Goal: Task Accomplishment & Management: Manage account settings

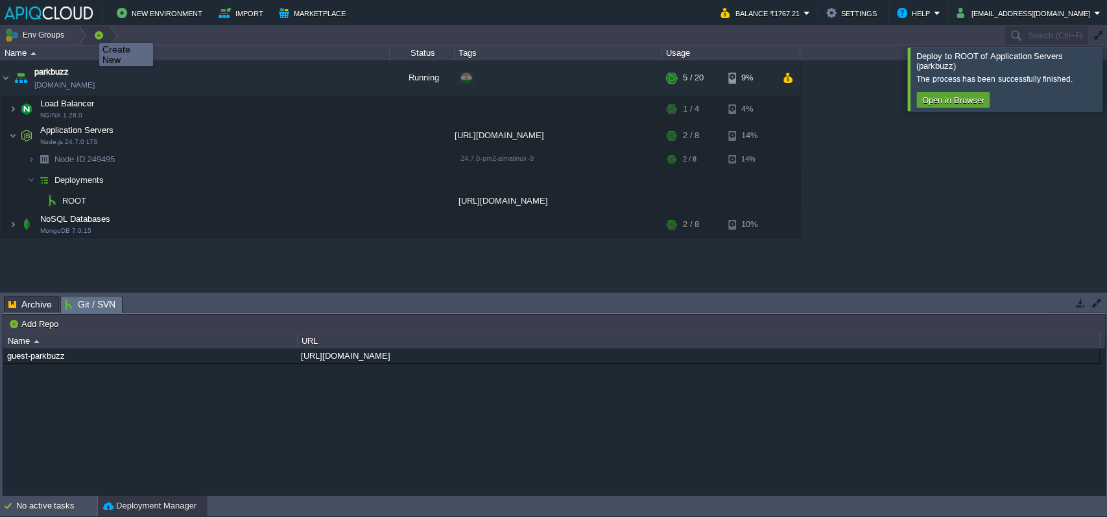
click at [93, 31] on button "button" at bounding box center [99, 35] width 12 height 18
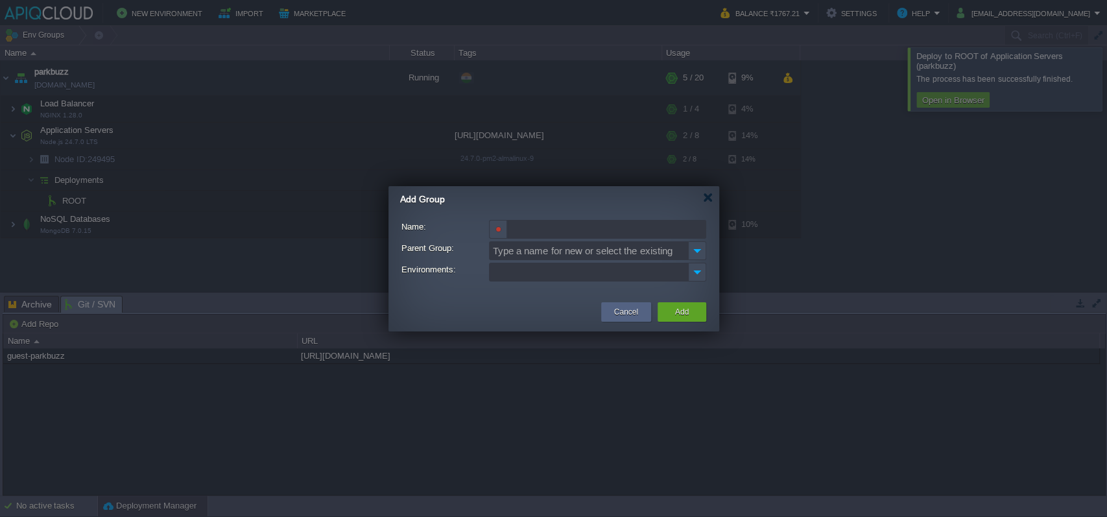
click at [694, 257] on img at bounding box center [697, 250] width 18 height 19
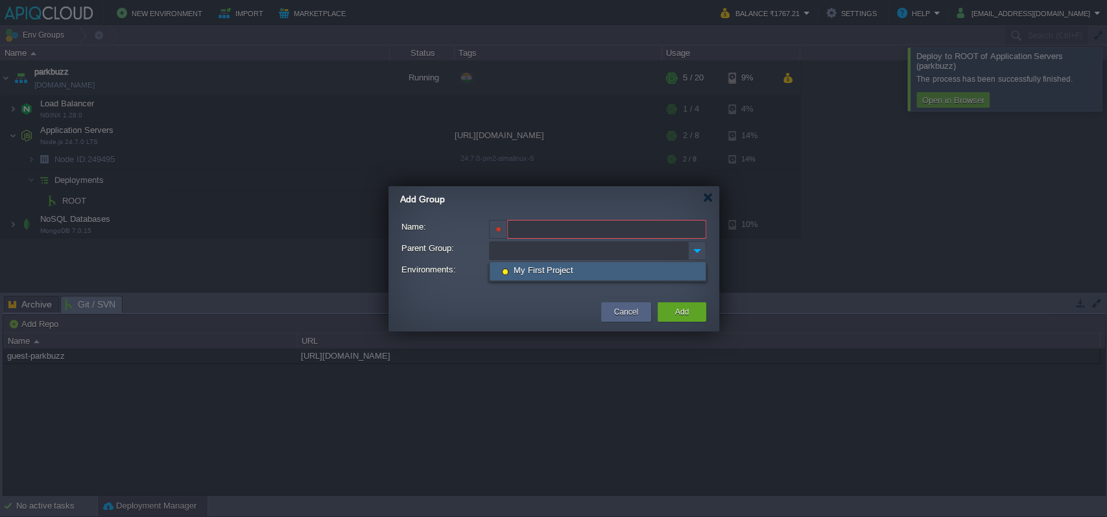
click at [701, 274] on div "My First Project" at bounding box center [598, 271] width 216 height 19
type input "My First Project"
click at [659, 271] on ul at bounding box center [589, 272] width 198 height 18
click at [704, 199] on div at bounding box center [708, 198] width 10 height 10
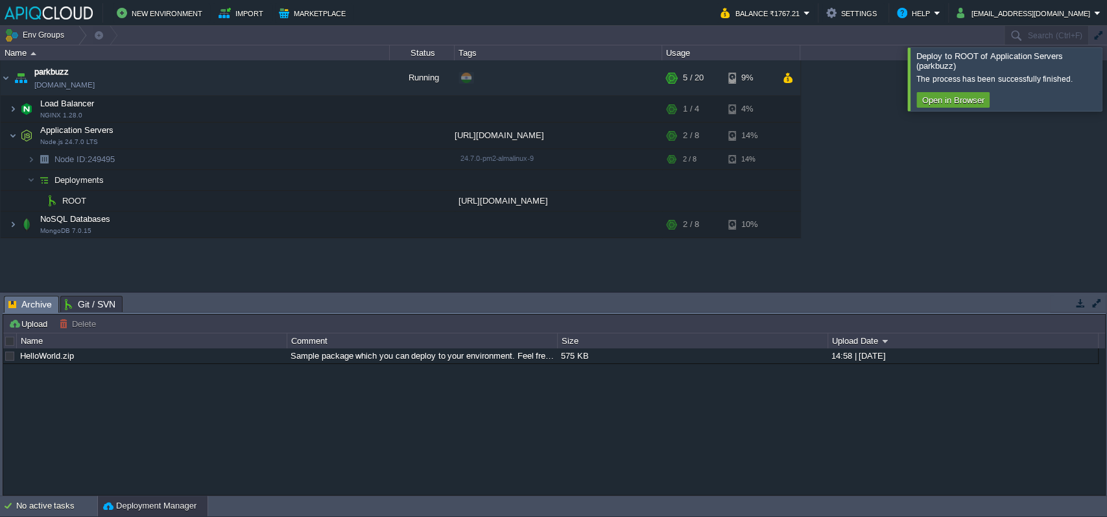
click at [23, 298] on span "Archive" at bounding box center [29, 305] width 43 height 16
click at [128, 500] on button "Deployment Manager" at bounding box center [149, 506] width 93 height 13
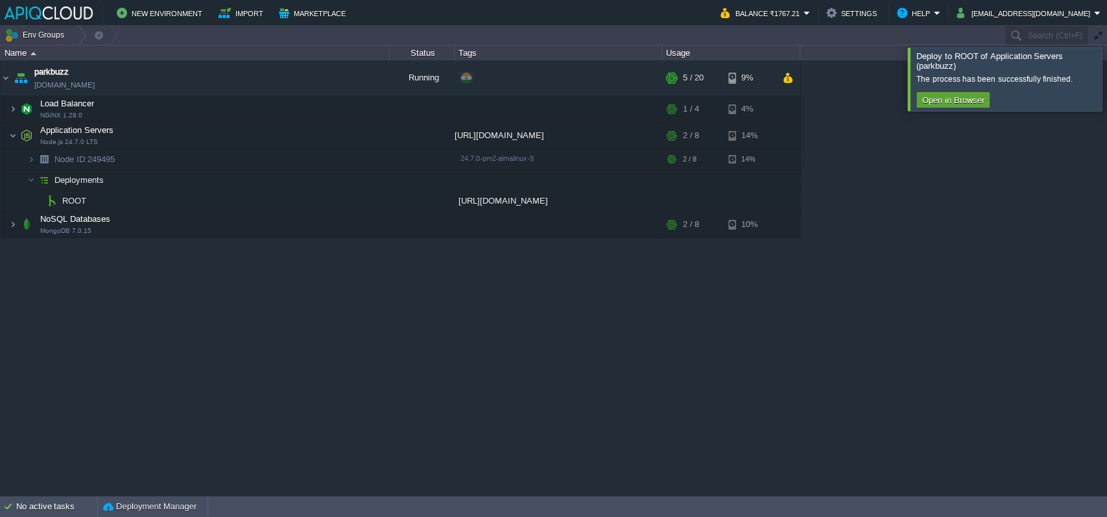
click at [78, 333] on div "parkbuzz parkbuzz.in1.apiqcloud.com Running + Add to Env Group RAM 18% CPU 1% 5…" at bounding box center [553, 277] width 1107 height 435
click at [227, 10] on button "Import" at bounding box center [243, 13] width 49 height 16
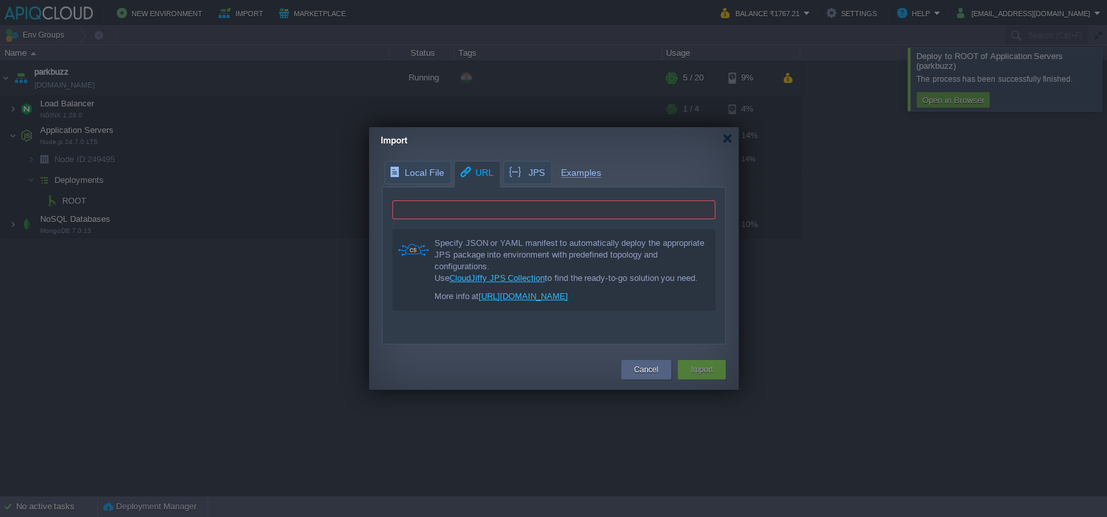
click at [597, 215] on input "text" at bounding box center [554, 209] width 323 height 19
click at [421, 179] on span "Local File" at bounding box center [416, 173] width 55 height 22
click at [459, 163] on span "URL" at bounding box center [476, 173] width 35 height 22
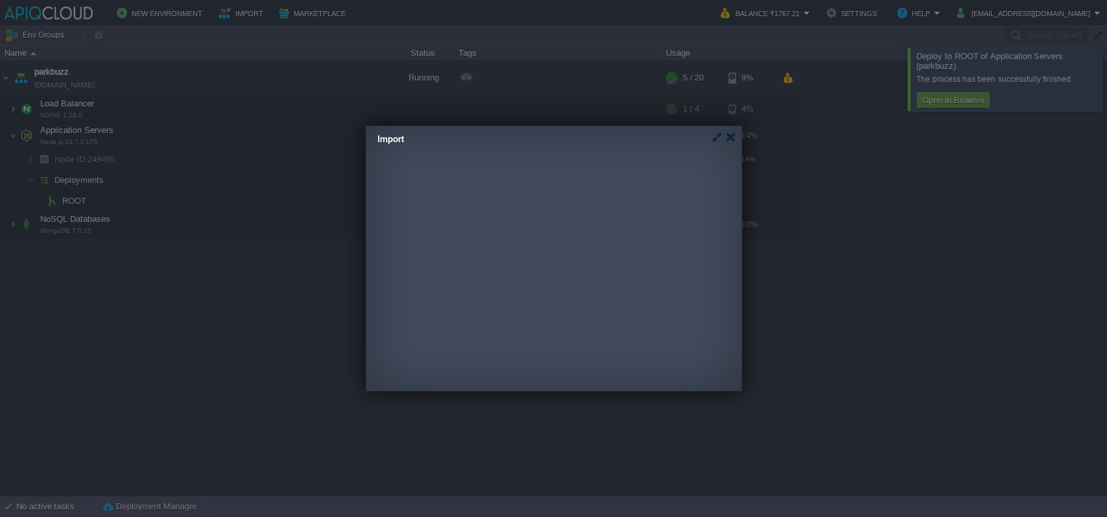
click at [516, 163] on div "Local File URL JPS Examples http://... Specify JSON or YAML manifest to automat…" at bounding box center [551, 252] width 370 height 184
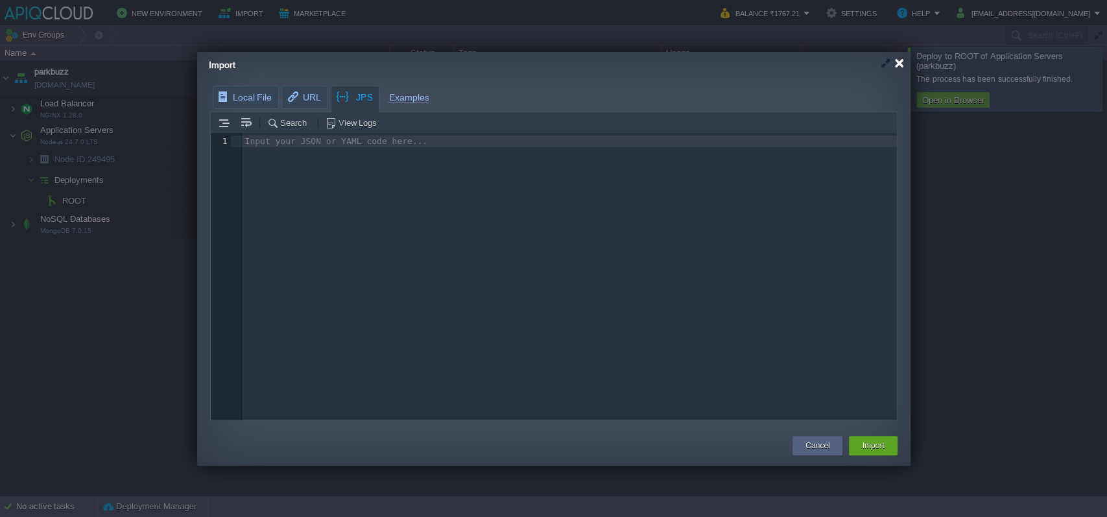
click at [900, 63] on div at bounding box center [900, 63] width 10 height 10
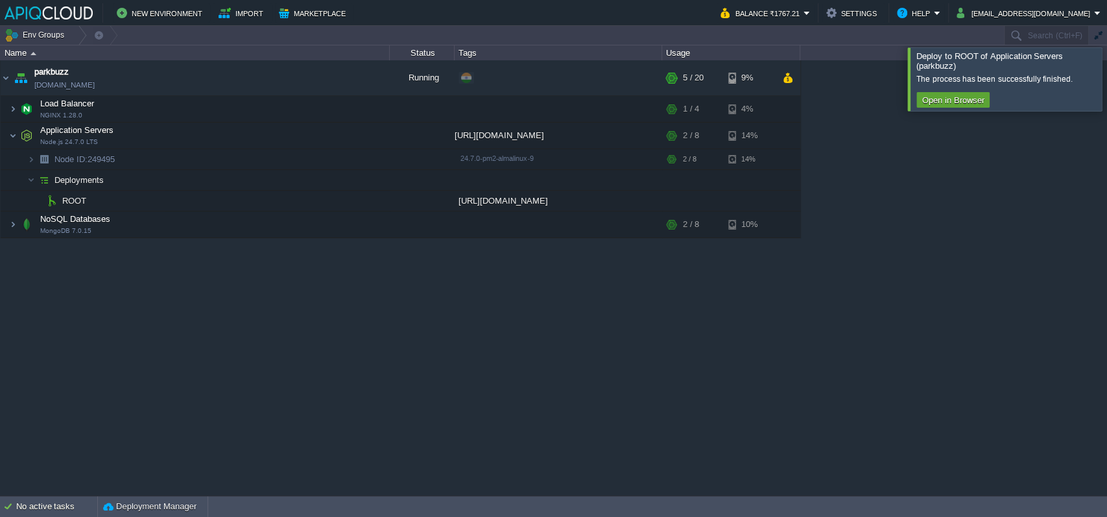
click at [819, 338] on div "parkbuzz parkbuzz.in1.apiqcloud.com Running + Add to Env Group RAM 18% CPU 5% 5…" at bounding box center [553, 277] width 1107 height 435
click at [338, 80] on button "button" at bounding box center [338, 78] width 12 height 12
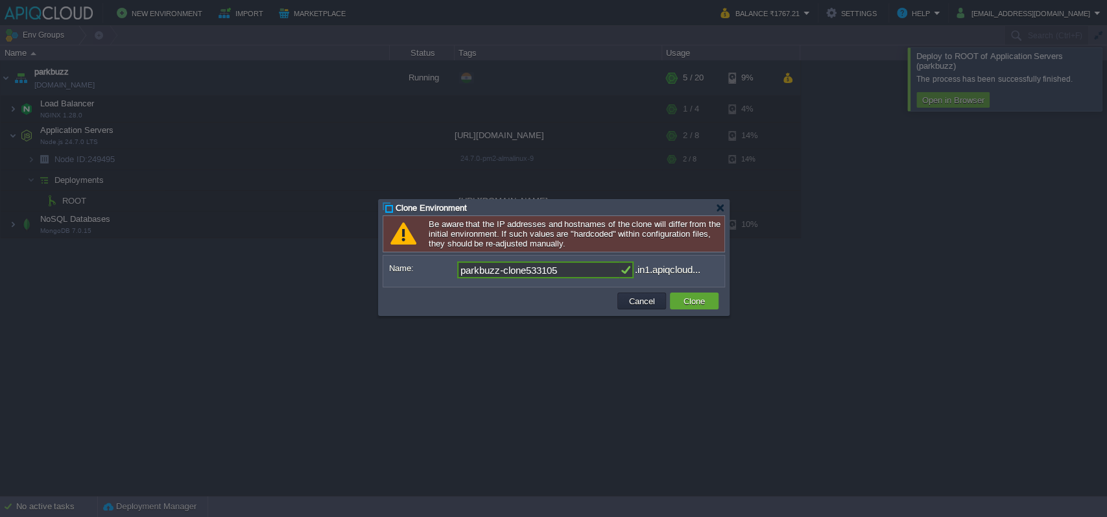
click at [575, 269] on input "parkbuzz-clone533105" at bounding box center [538, 269] width 162 height 17
click at [571, 272] on input "parkbuzz-dev" at bounding box center [538, 269] width 162 height 17
type input "parkbuzz-dev"
click at [551, 297] on td at bounding box center [501, 301] width 230 height 21
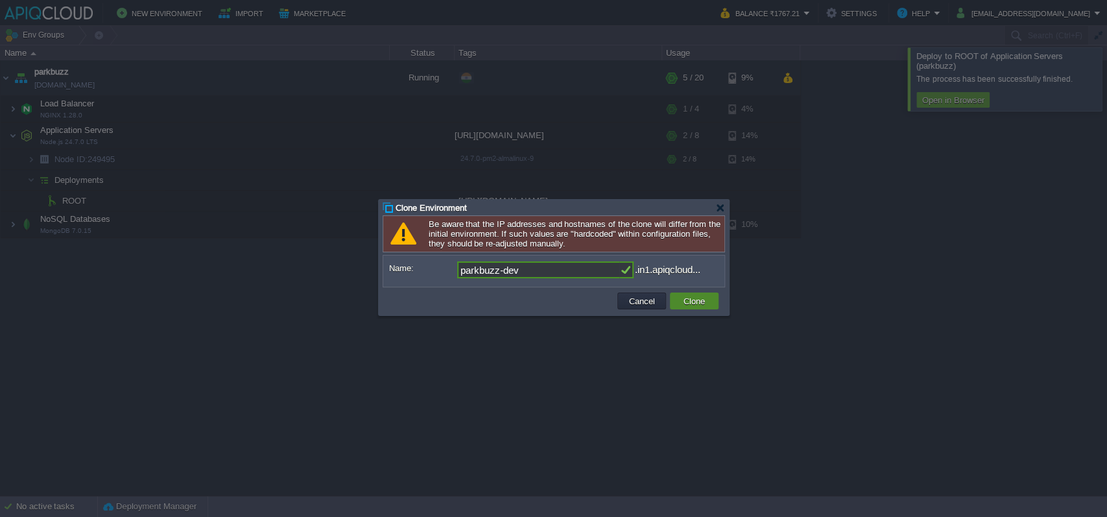
click at [700, 304] on button "Clone" at bounding box center [694, 301] width 29 height 12
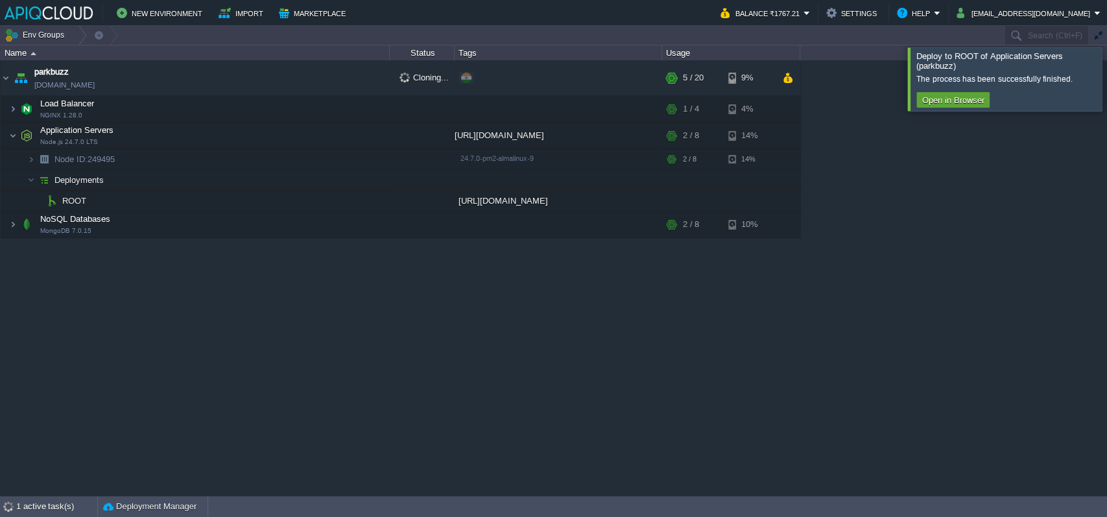
click at [588, 400] on div "parkbuzz parkbuzz.in1.apiqcloud.com Cloning... + Add to Env Group RAM 18% CPU 1…" at bounding box center [553, 277] width 1107 height 435
click at [737, 361] on div "parkbuzz parkbuzz.in1.apiqcloud.com Cloning... + Add to Env Group RAM 18% CPU 1…" at bounding box center [553, 277] width 1107 height 435
click at [381, 431] on div "parkbuzz parkbuzz.in1.apiqcloud.com Cloning... + Add to Env Group RAM 18% CPU 1…" at bounding box center [553, 277] width 1107 height 435
click at [62, 507] on div "1 active task(s)" at bounding box center [56, 506] width 81 height 21
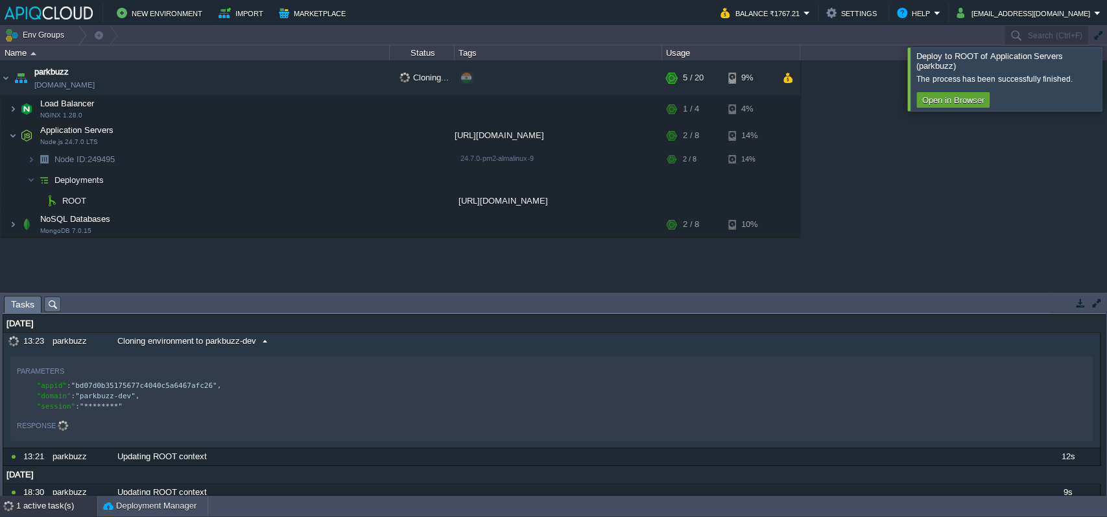
click at [261, 337] on span at bounding box center [265, 341] width 18 height 12
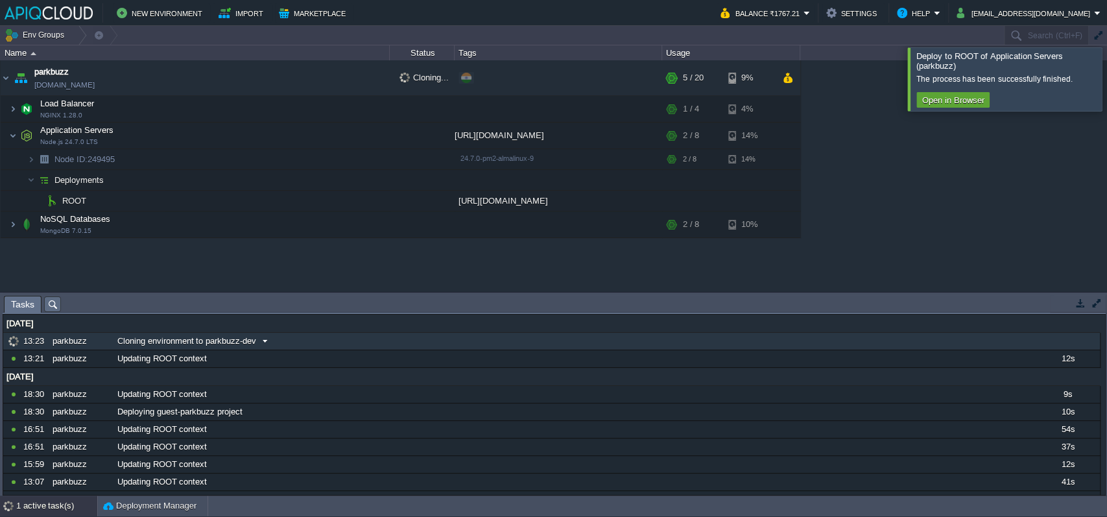
click at [252, 343] on span "Cloning environment to parkbuzz-dev" at bounding box center [186, 341] width 139 height 12
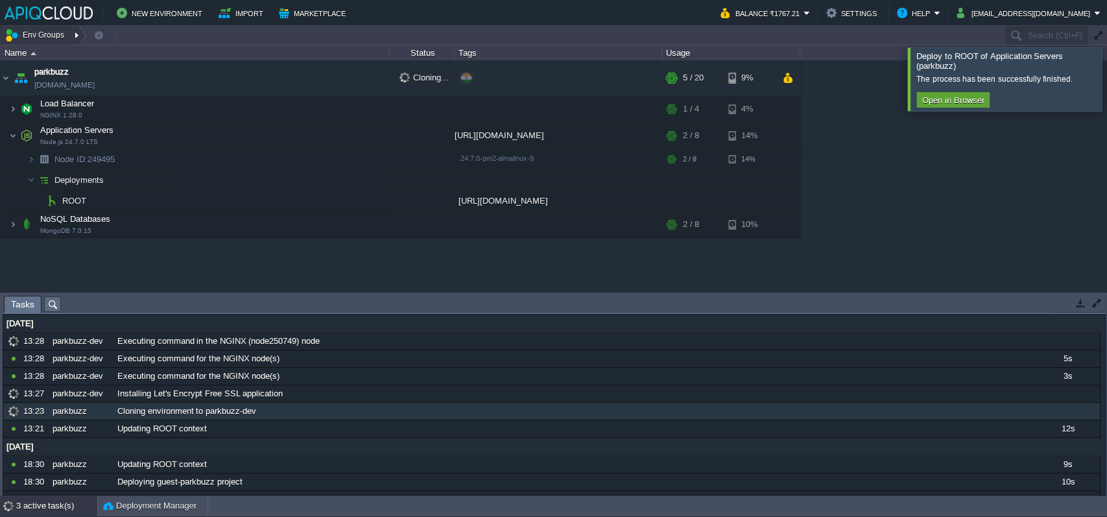
click at [69, 34] on div at bounding box center [78, 35] width 18 height 19
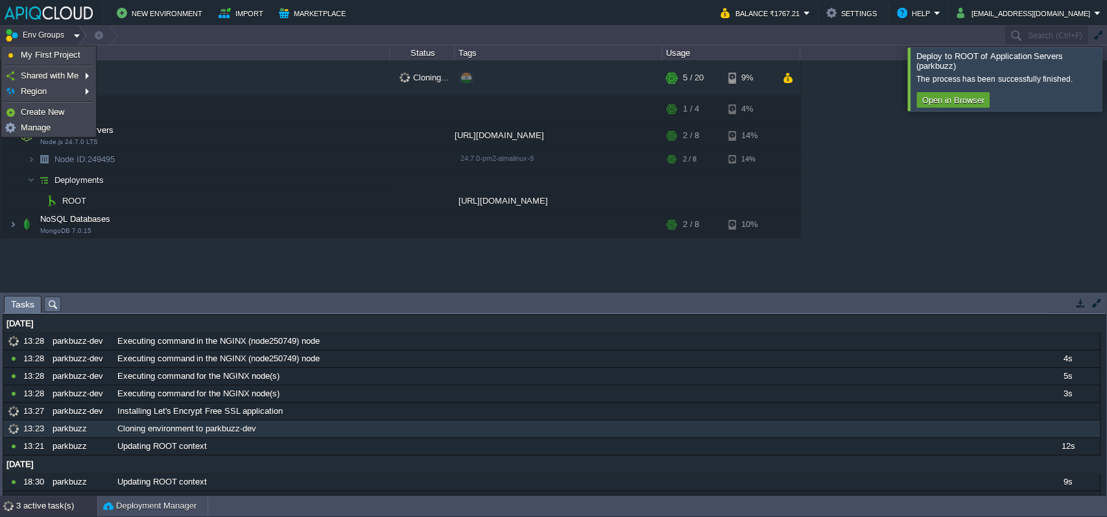
click at [136, 273] on div "parkbuzz parkbuzz.in1.apiqcloud.com Cloning... + Add to Env Group RAM 18% CPU 1…" at bounding box center [553, 175] width 1107 height 231
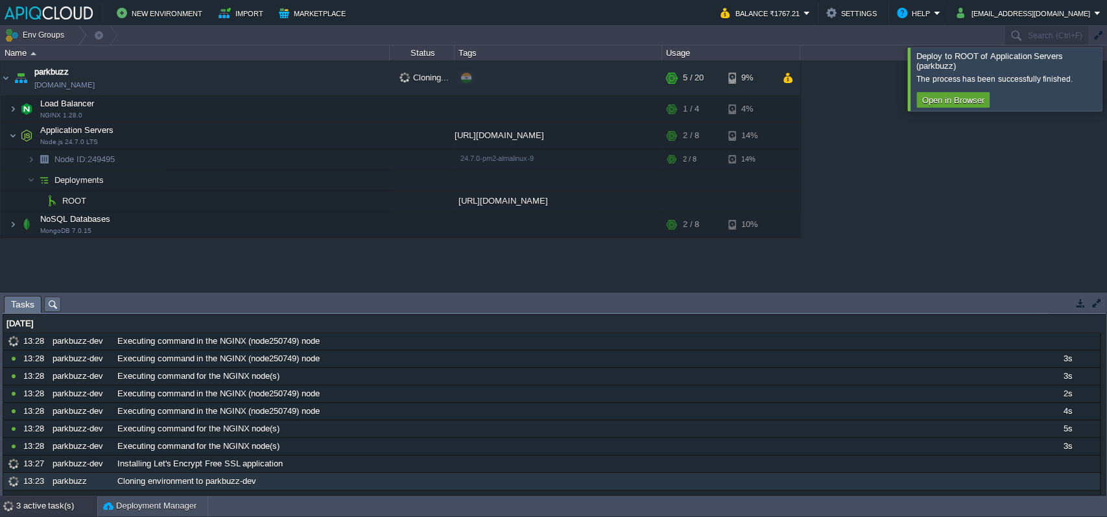
click at [1107, 72] on div at bounding box center [1123, 78] width 0 height 63
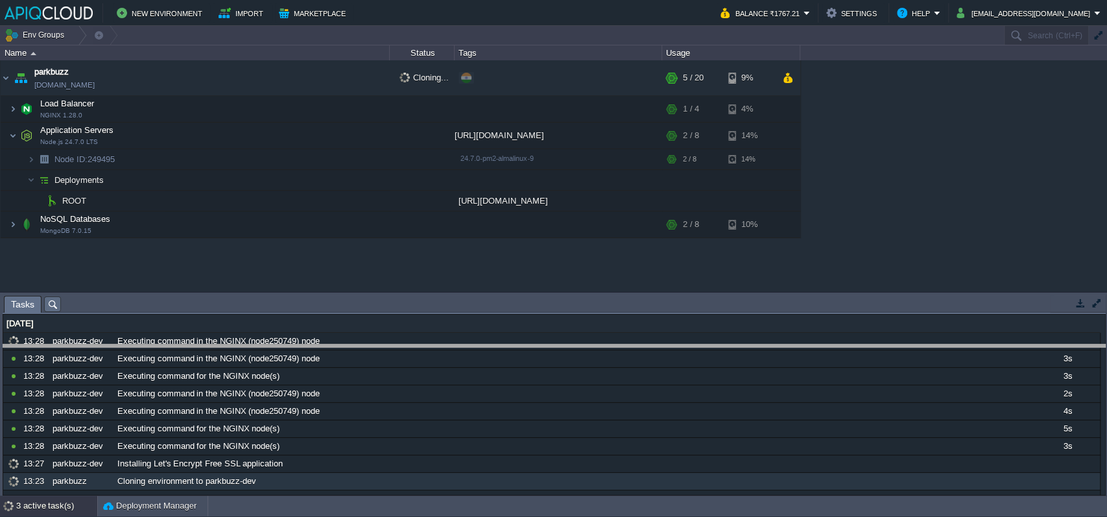
drag, startPoint x: 309, startPoint y: 302, endPoint x: 309, endPoint y: 371, distance: 69.4
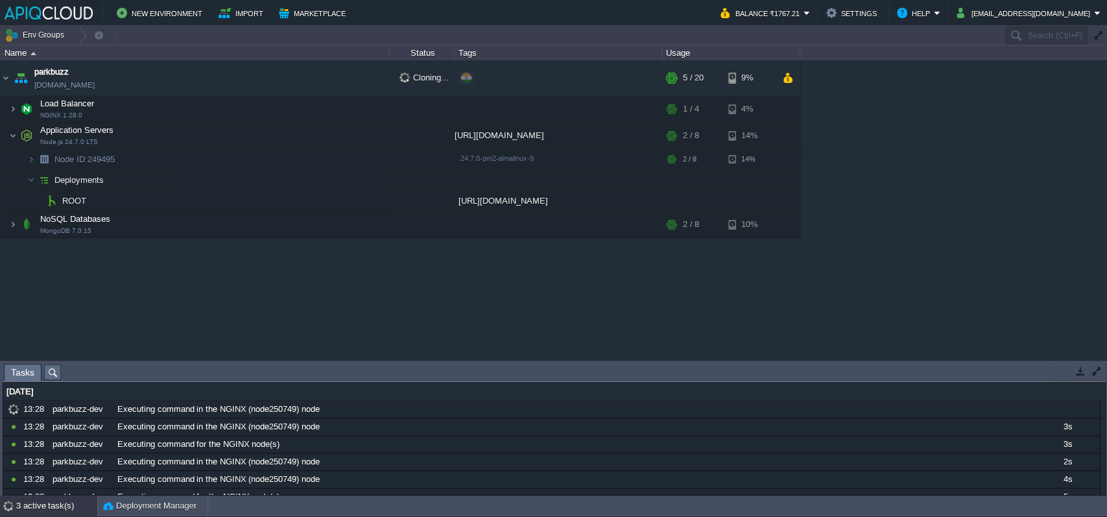
click at [340, 281] on div "parkbuzz parkbuzz.in1.apiqcloud.com Cloning... + Add to Env Group RAM 18% CPU 1…" at bounding box center [553, 209] width 1107 height 299
click at [330, 318] on div "parkbuzz parkbuzz.in1.apiqcloud.com Cloning... + Add to Env Group RAM 18% CPU 1…" at bounding box center [553, 209] width 1107 height 299
click at [585, 303] on div "parkbuzz parkbuzz.in1.apiqcloud.com Cloning... + Add to Env Group RAM 18% CPU 1…" at bounding box center [553, 209] width 1107 height 299
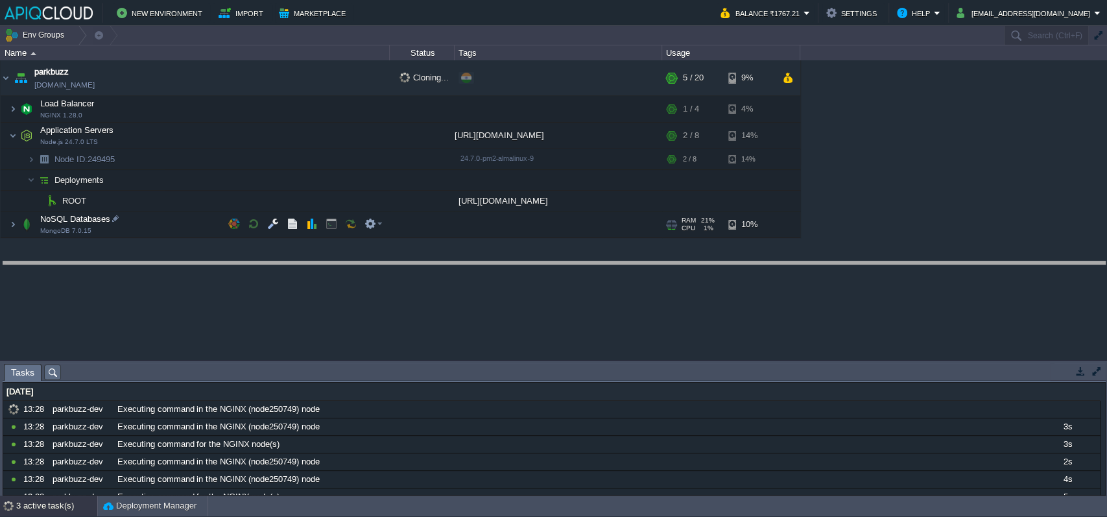
drag, startPoint x: 324, startPoint y: 366, endPoint x: 486, endPoint y: 195, distance: 235.0
click at [486, 195] on body "New Environment Import Marketplace Bonus ₹0.00 Upgrade Account Balance ₹1767.21…" at bounding box center [553, 258] width 1107 height 517
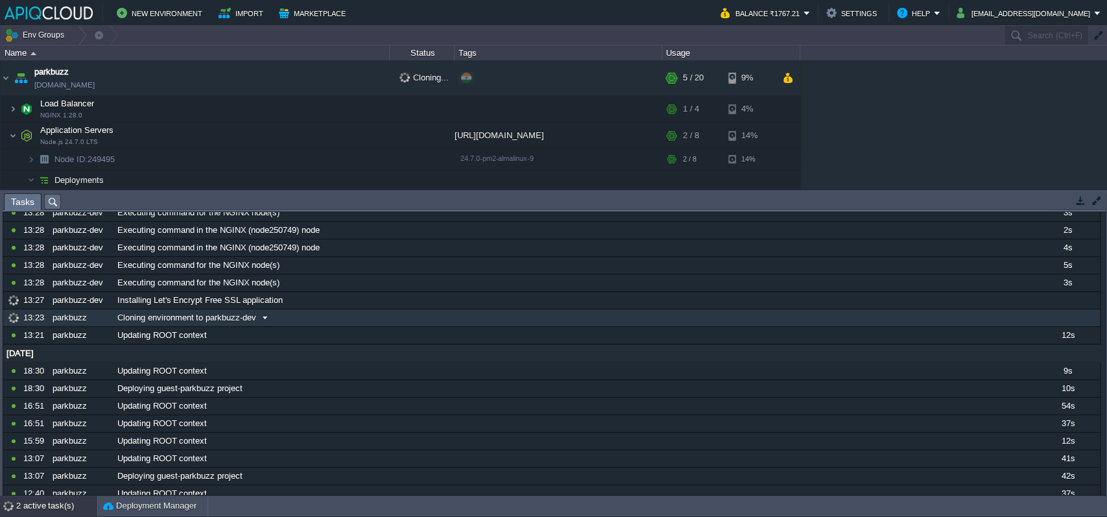
scroll to position [346, 0]
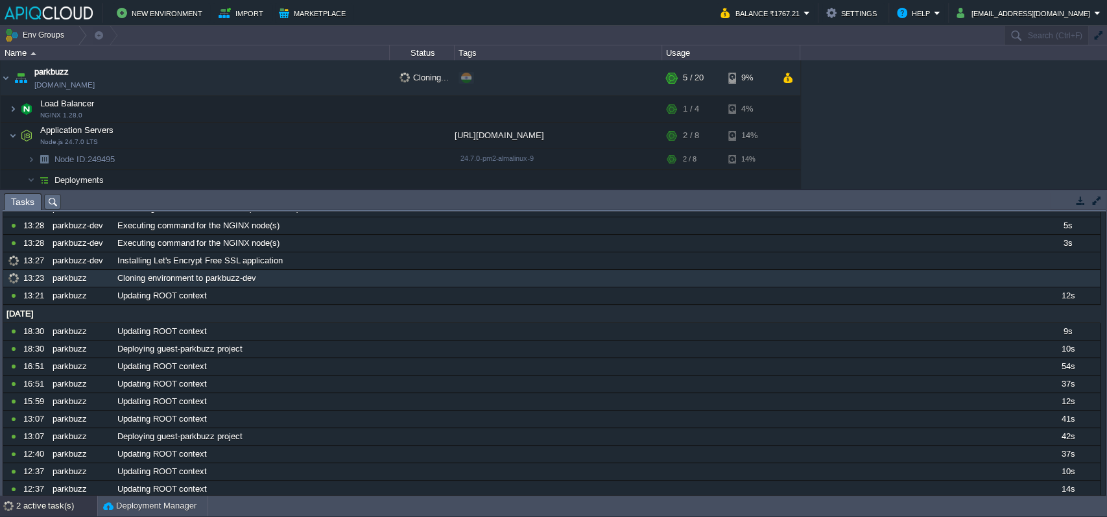
click at [46, 504] on div "2 active task(s)" at bounding box center [56, 506] width 81 height 21
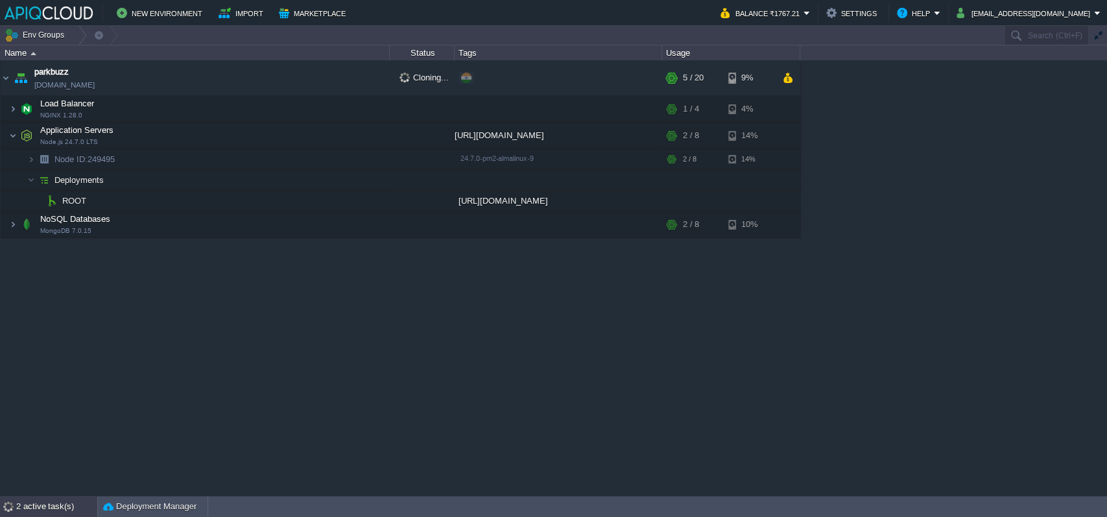
click at [46, 504] on div "2 active task(s)" at bounding box center [56, 506] width 81 height 21
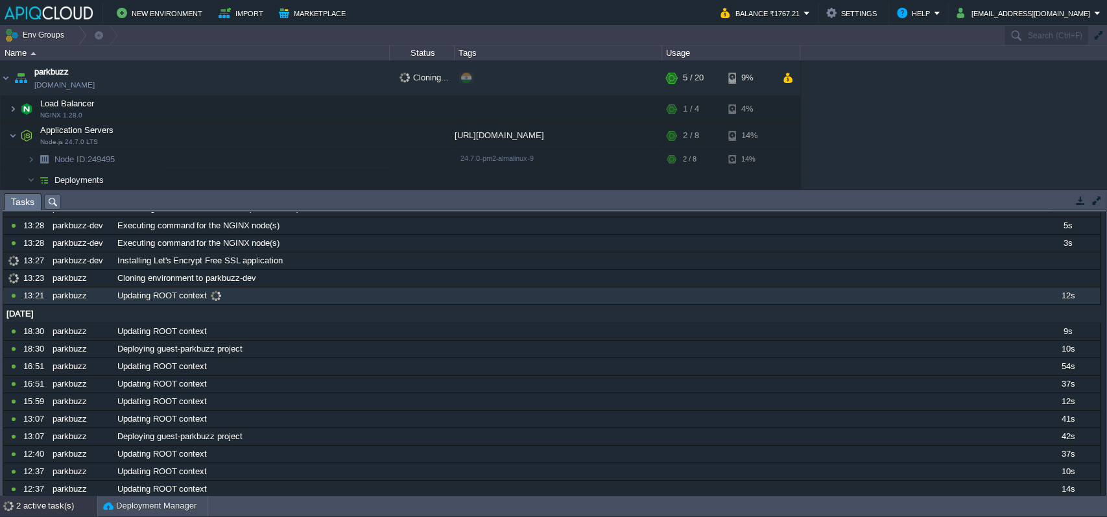
click at [265, 288] on div "Updating ROOT context" at bounding box center [574, 295] width 921 height 17
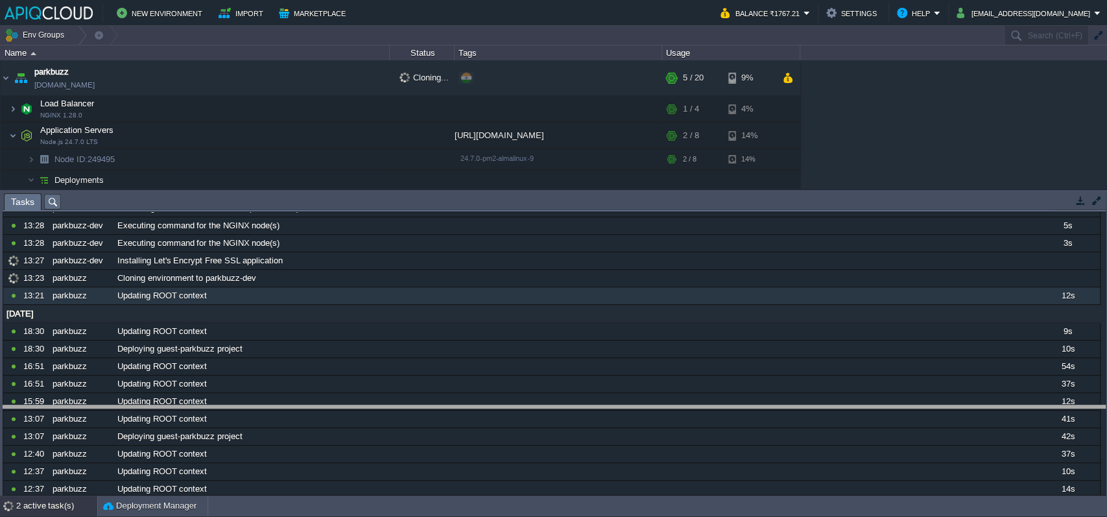
drag, startPoint x: 322, startPoint y: 208, endPoint x: 311, endPoint y: 465, distance: 256.5
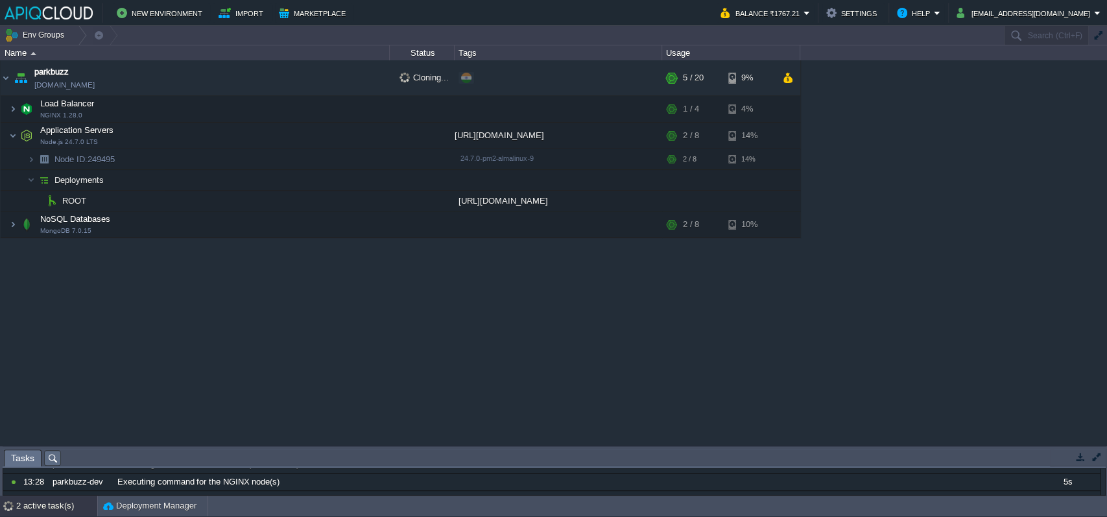
click at [360, 334] on div "parkbuzz parkbuzz.in1.apiqcloud.com Cloning... + Add to Env Group RAM 18% CPU 1…" at bounding box center [553, 252] width 1107 height 385
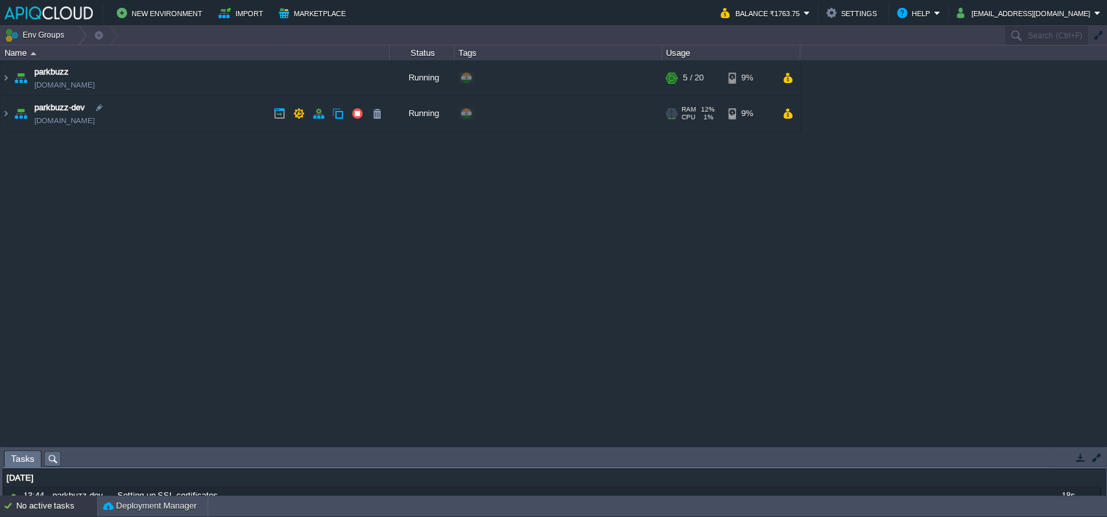
click at [13, 106] on img at bounding box center [21, 113] width 18 height 35
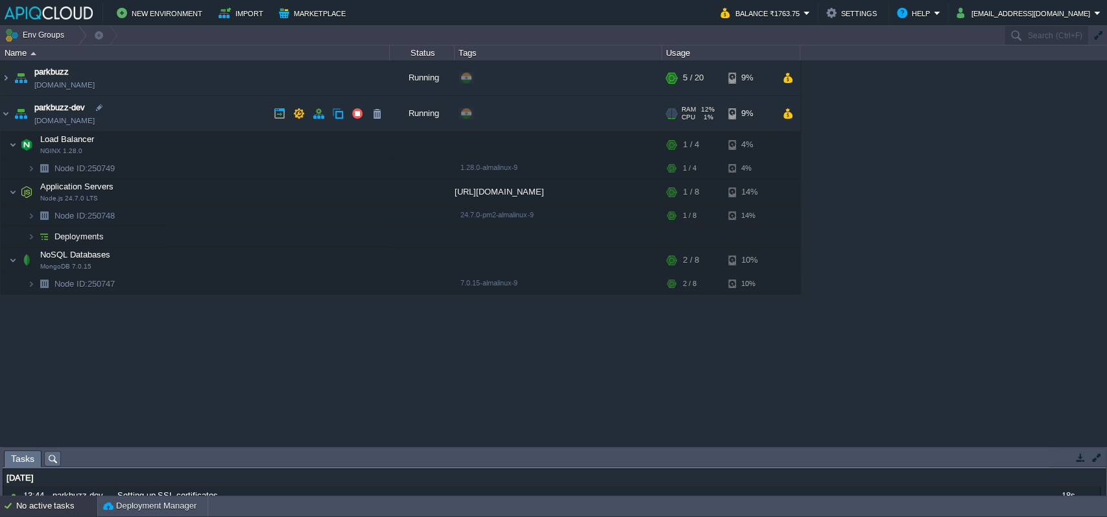
click at [66, 123] on link "[DOMAIN_NAME]" at bounding box center [64, 120] width 60 height 13
drag, startPoint x: 367, startPoint y: 388, endPoint x: 434, endPoint y: 278, distance: 128.7
click at [364, 387] on div "parkbuzz parkbuzz.in1.apiqcloud.com Running + Add to Env Group RAM 18% CPU 1% 5…" at bounding box center [553, 252] width 1107 height 385
click at [498, 189] on div "[URL][DOMAIN_NAME]" at bounding box center [559, 192] width 208 height 26
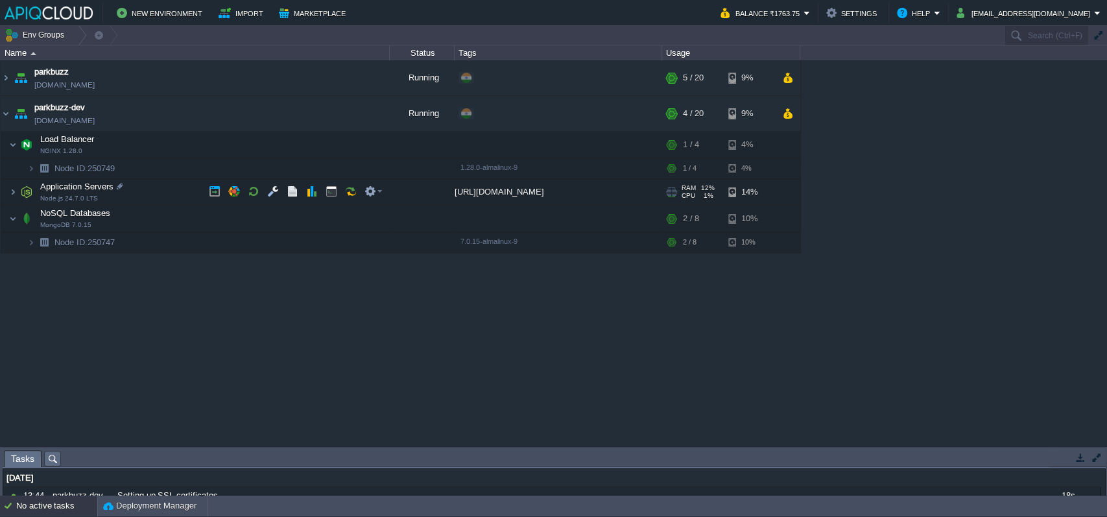
click at [498, 189] on div "[URL][DOMAIN_NAME]" at bounding box center [559, 192] width 208 height 26
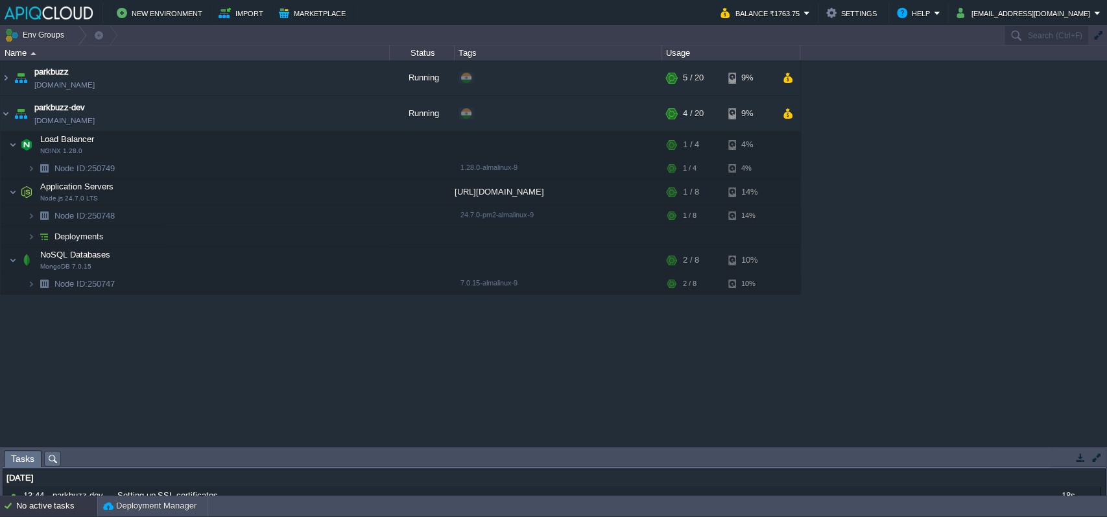
click at [6, 111] on img at bounding box center [6, 113] width 10 height 35
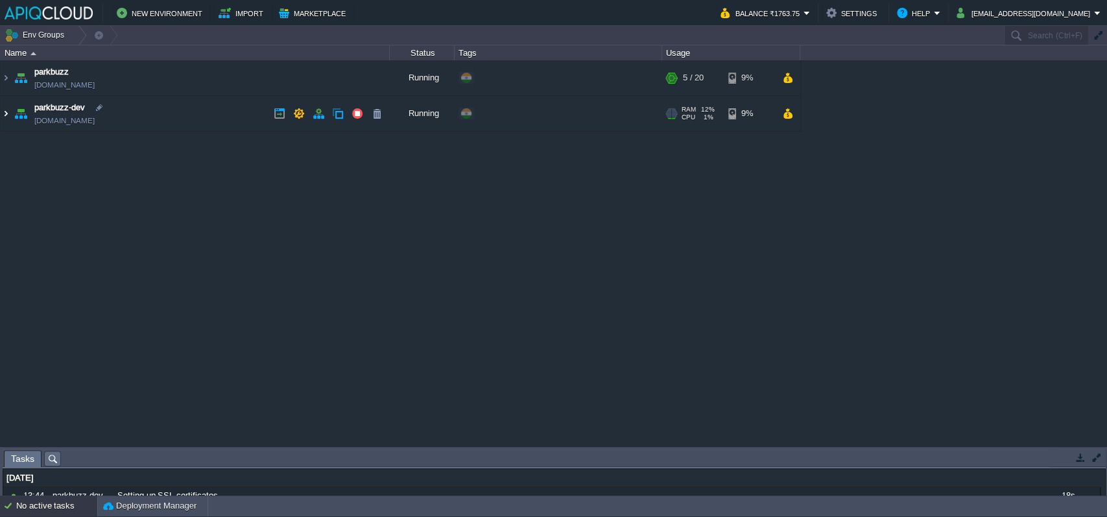
click at [6, 111] on img at bounding box center [6, 113] width 10 height 35
click at [4, 113] on img at bounding box center [6, 113] width 10 height 35
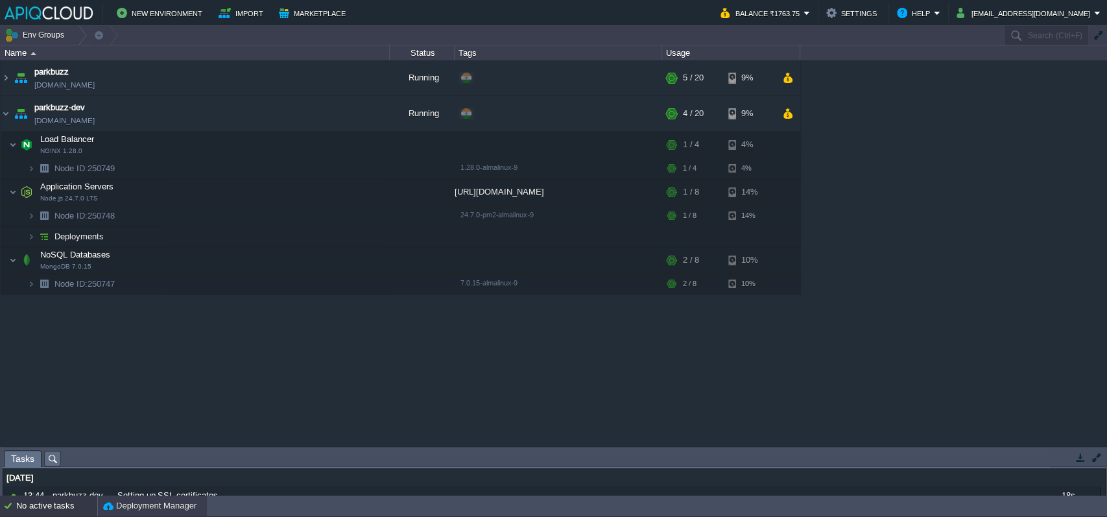
click at [140, 504] on button "Deployment Manager" at bounding box center [149, 506] width 93 height 13
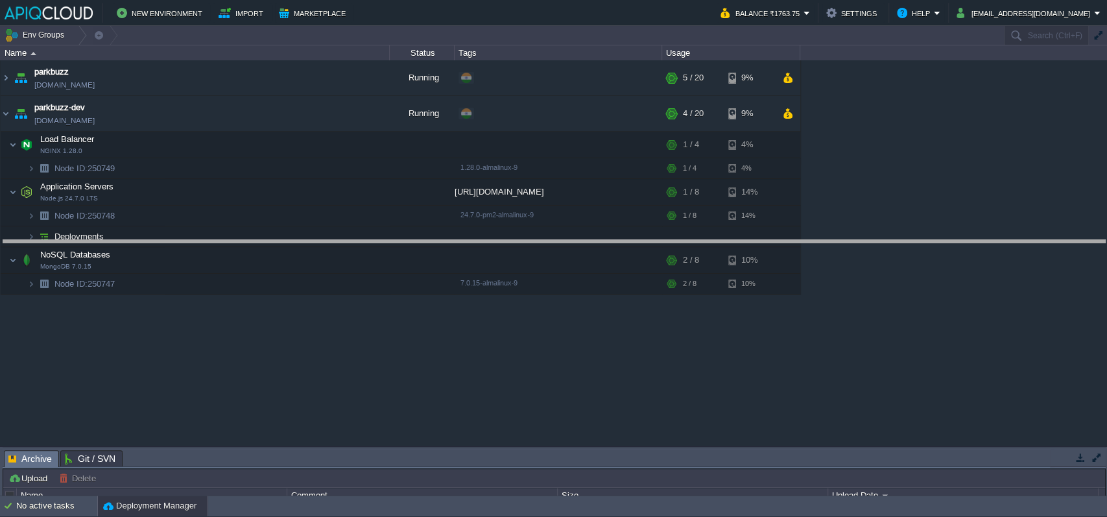
drag, startPoint x: 152, startPoint y: 457, endPoint x: 196, endPoint y: 205, distance: 255.6
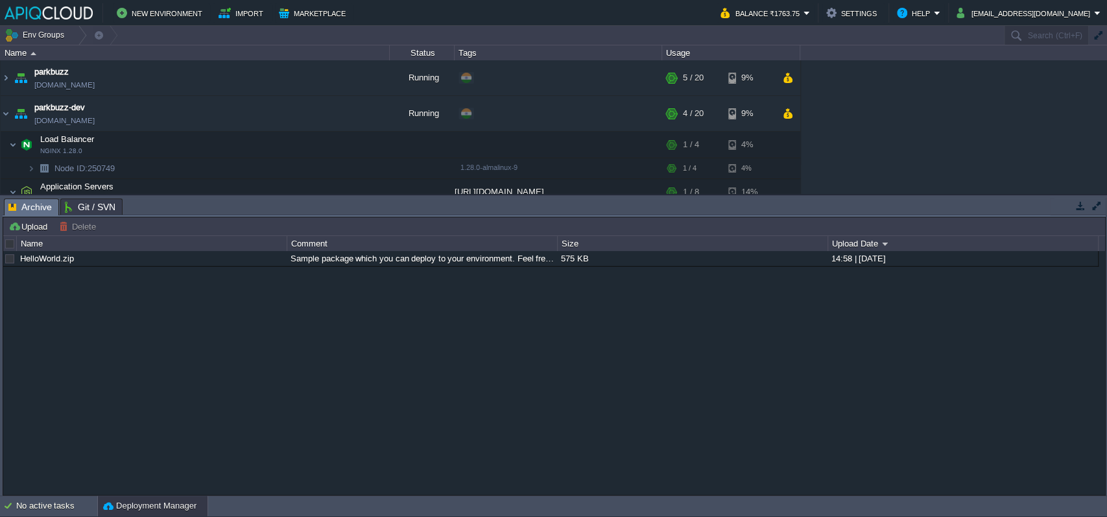
click at [97, 203] on span "Git / SVN" at bounding box center [90, 207] width 51 height 16
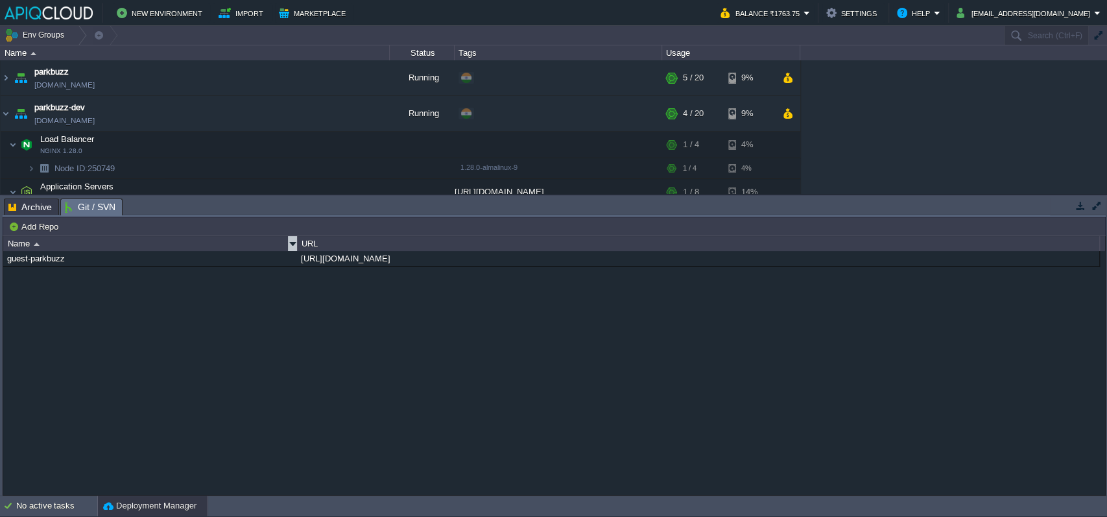
click at [34, 243] on img at bounding box center [37, 244] width 6 height 3
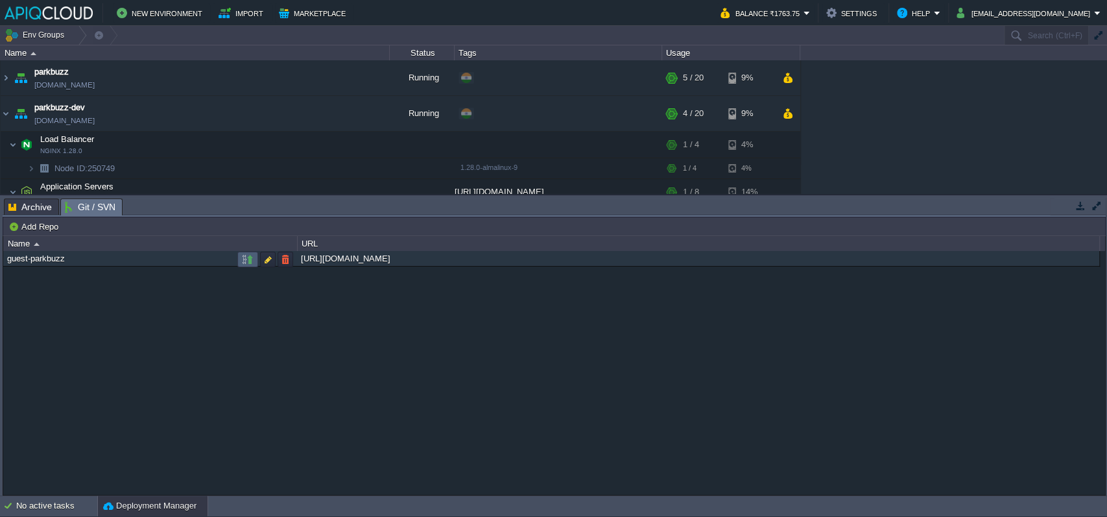
click at [254, 260] on td at bounding box center [247, 260] width 21 height 16
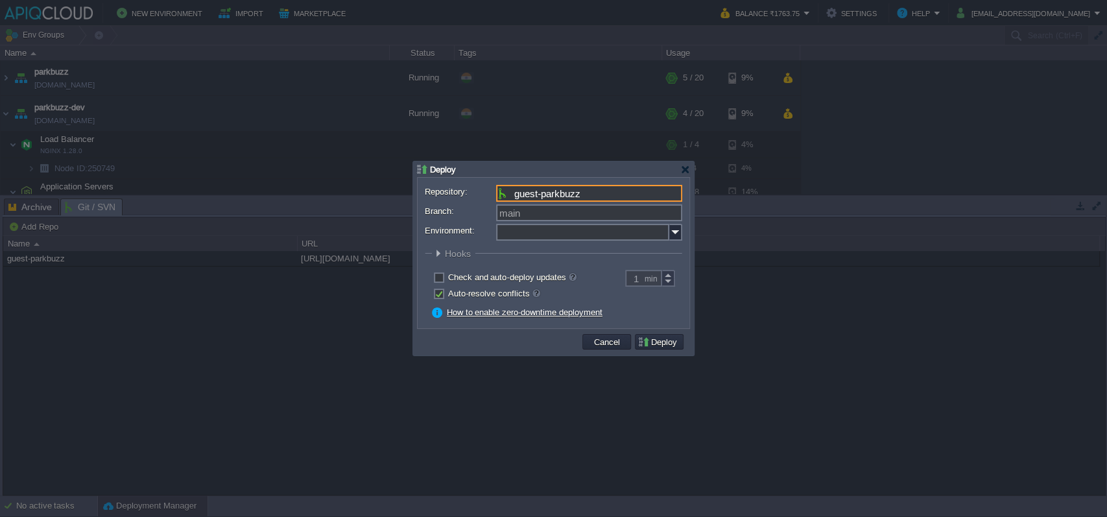
click at [640, 196] on input "guest-parkbuzz" at bounding box center [589, 193] width 186 height 17
click at [614, 191] on input "guest-parkbuzz" at bounding box center [589, 193] width 186 height 17
click at [547, 194] on input "guest-parkbuzz" at bounding box center [589, 193] width 186 height 17
click at [574, 210] on input "Branch:" at bounding box center [589, 212] width 186 height 17
click at [539, 215] on input "dev" at bounding box center [589, 212] width 186 height 17
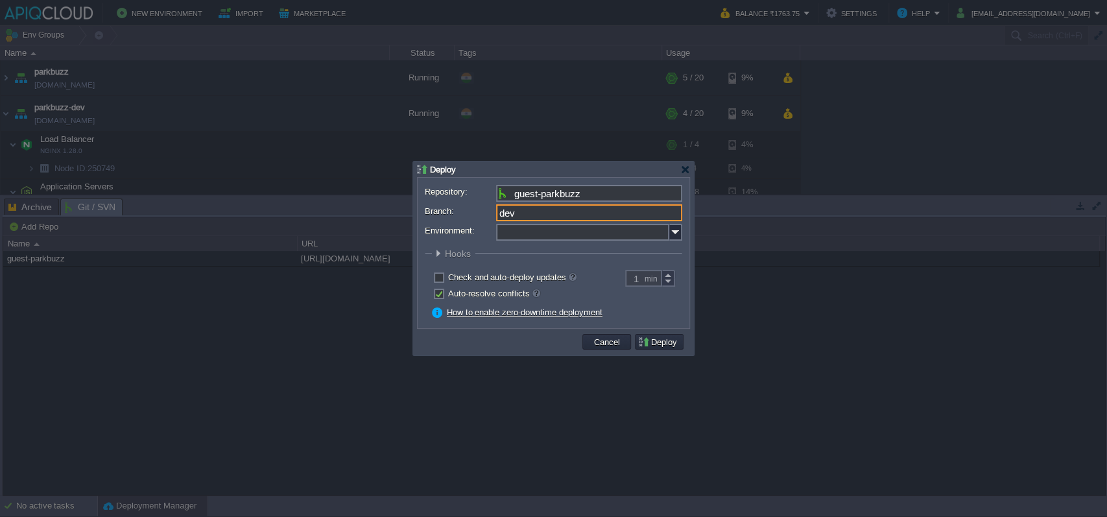
click at [539, 215] on input "dev" at bounding box center [589, 212] width 186 height 17
paste input "payment-"
type input "payment-dev"
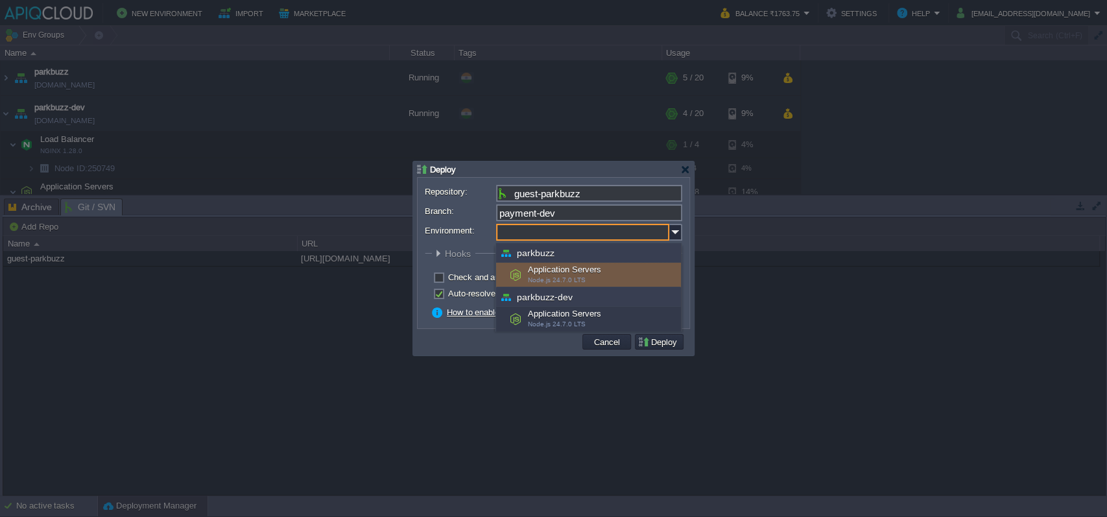
click at [668, 230] on input "Environment:" at bounding box center [582, 232] width 173 height 17
click at [677, 234] on img at bounding box center [676, 232] width 13 height 17
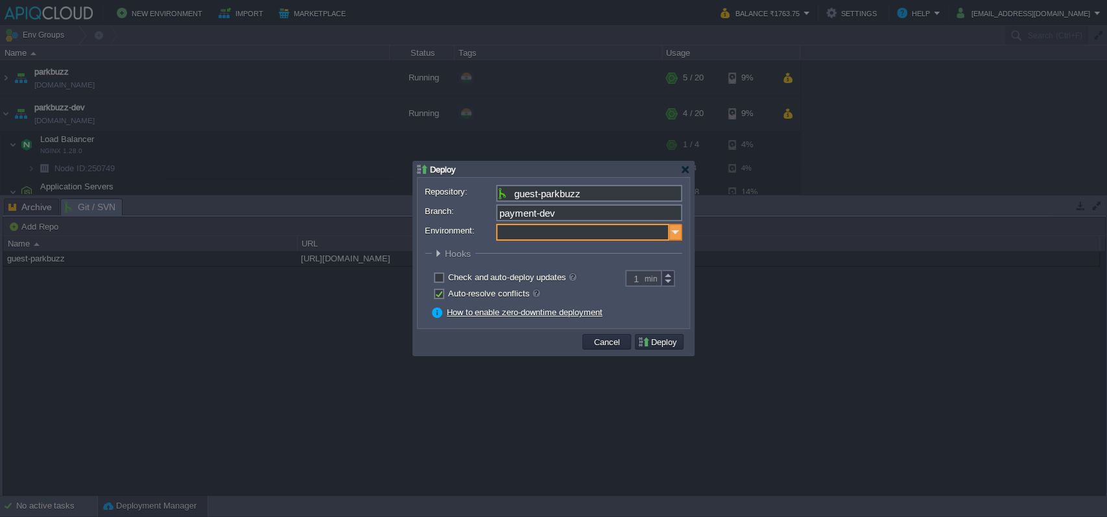
click at [677, 234] on img at bounding box center [676, 232] width 13 height 17
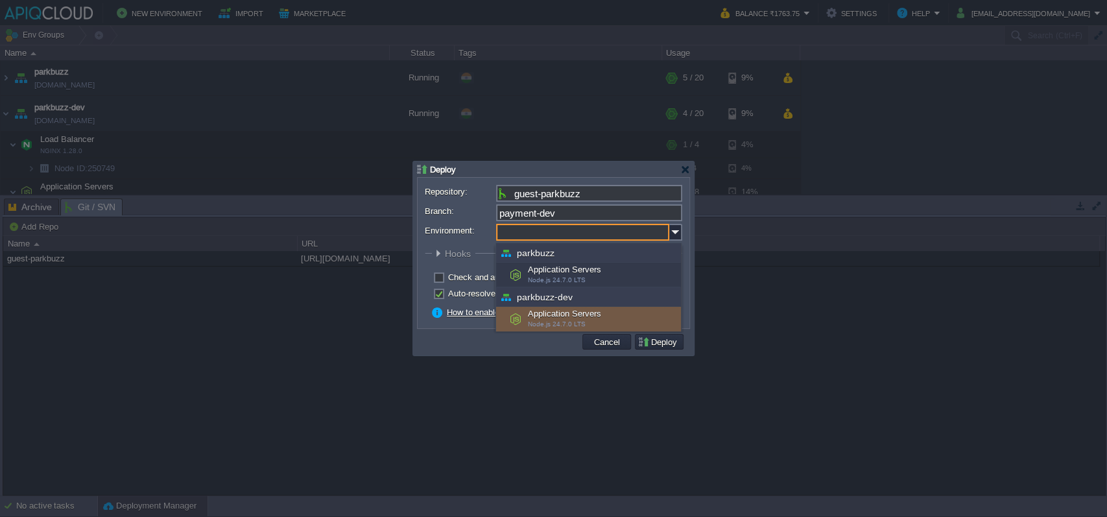
click at [585, 317] on div "Application Servers Node.js 24.7.0 LTS" at bounding box center [588, 319] width 185 height 25
type input "Application Servers (parkbuzz-dev)"
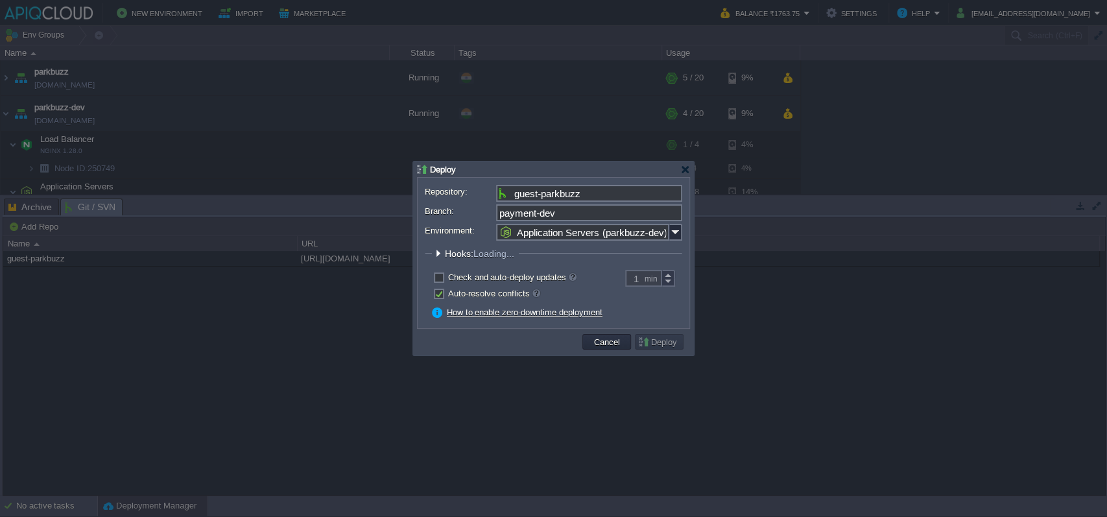
click at [607, 252] on fieldset "Hooks: Loading... Pre Build Post Pre Deploy Post Pre Update Post Loading..." at bounding box center [554, 257] width 258 height 18
drag, startPoint x: 666, startPoint y: 343, endPoint x: 638, endPoint y: 236, distance: 111.1
click at [638, 236] on div "Repository: guest-parkbuzz Branch: payment-dev Environment: Application Servers…" at bounding box center [553, 266] width 281 height 178
click at [451, 276] on label "Check and auto-deploy updates" at bounding box center [512, 277] width 128 height 10
click at [442, 276] on input "checkbox" at bounding box center [437, 279] width 8 height 8
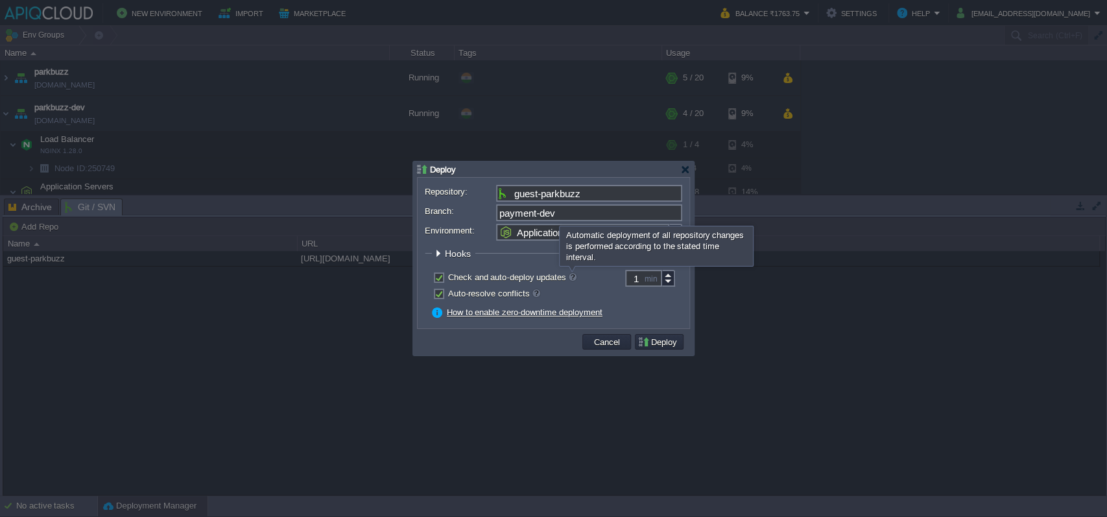
click at [573, 275] on div at bounding box center [573, 277] width 10 height 12
click at [442, 275] on input "checkbox" at bounding box center [437, 279] width 8 height 8
checkbox input "false"
click at [649, 342] on button "Deploy" at bounding box center [659, 342] width 43 height 12
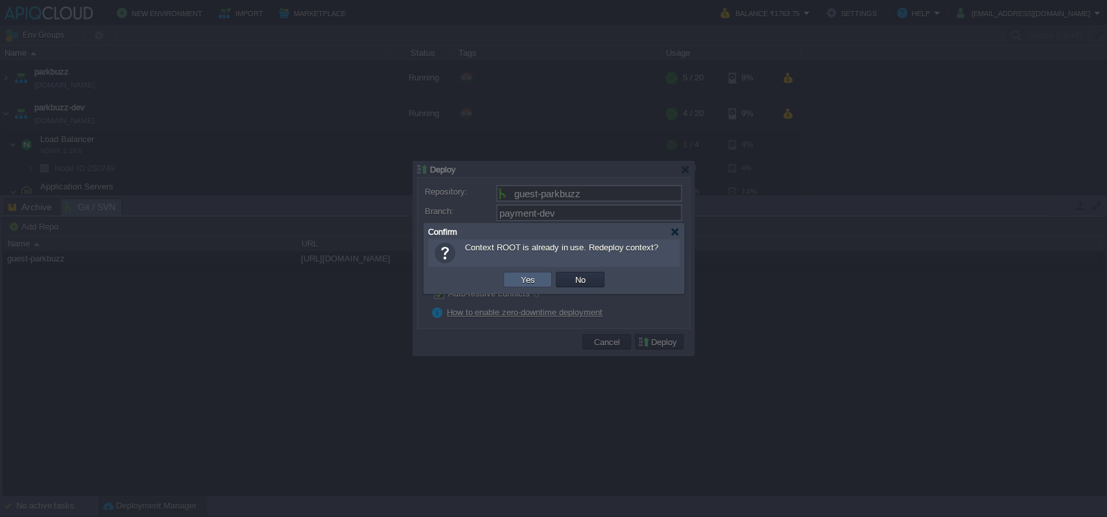
click at [540, 285] on td "Yes" at bounding box center [527, 280] width 49 height 16
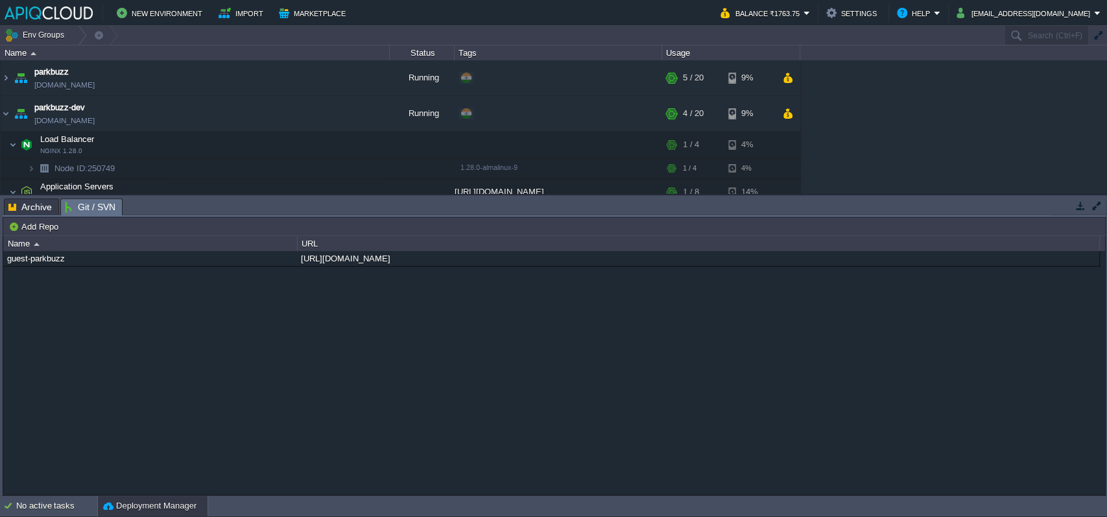
scroll to position [67, 0]
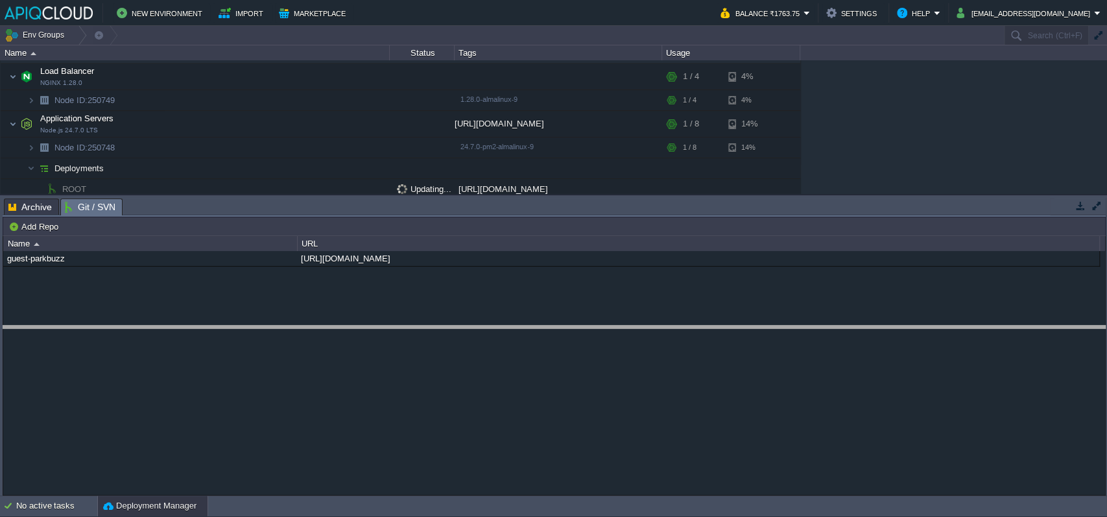
drag, startPoint x: 623, startPoint y: 210, endPoint x: 603, endPoint y: 397, distance: 187.9
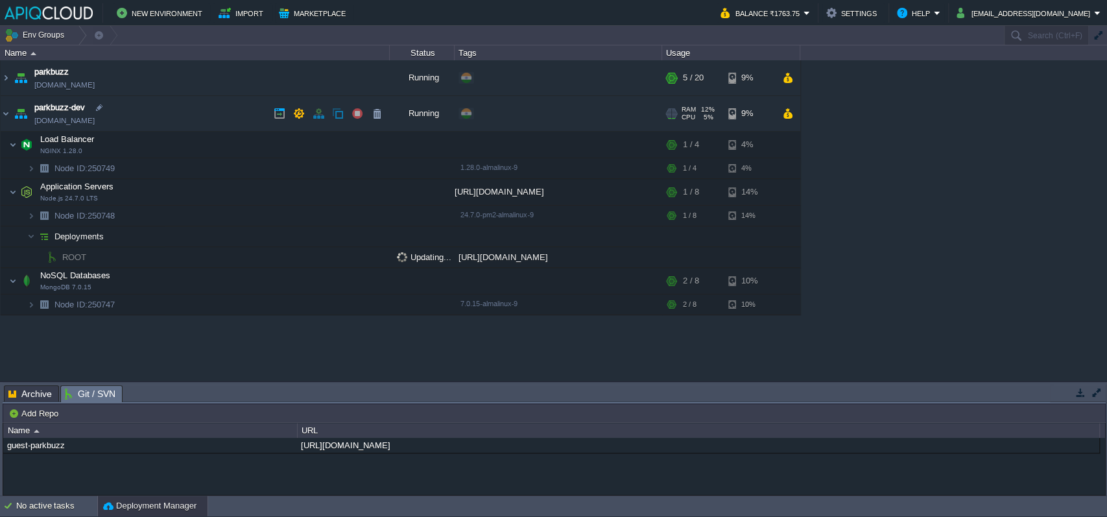
click at [10, 121] on td "parkbuzz-dev parkbuzz-dev.in1.apiqcloud.com" at bounding box center [195, 114] width 389 height 36
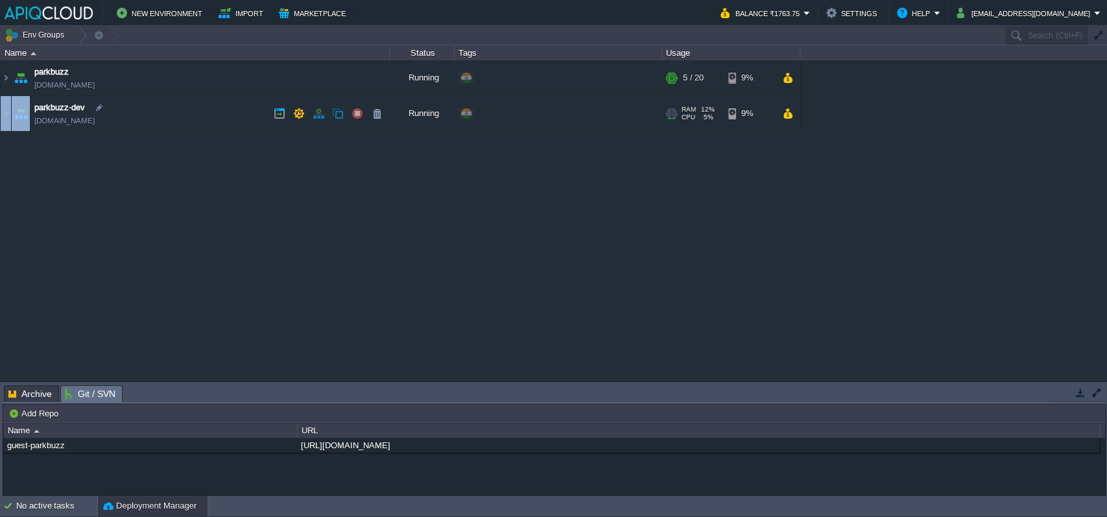
click at [10, 121] on td "parkbuzz-dev parkbuzz-dev.in1.apiqcloud.com" at bounding box center [195, 114] width 389 height 36
click at [4, 111] on img at bounding box center [6, 113] width 10 height 35
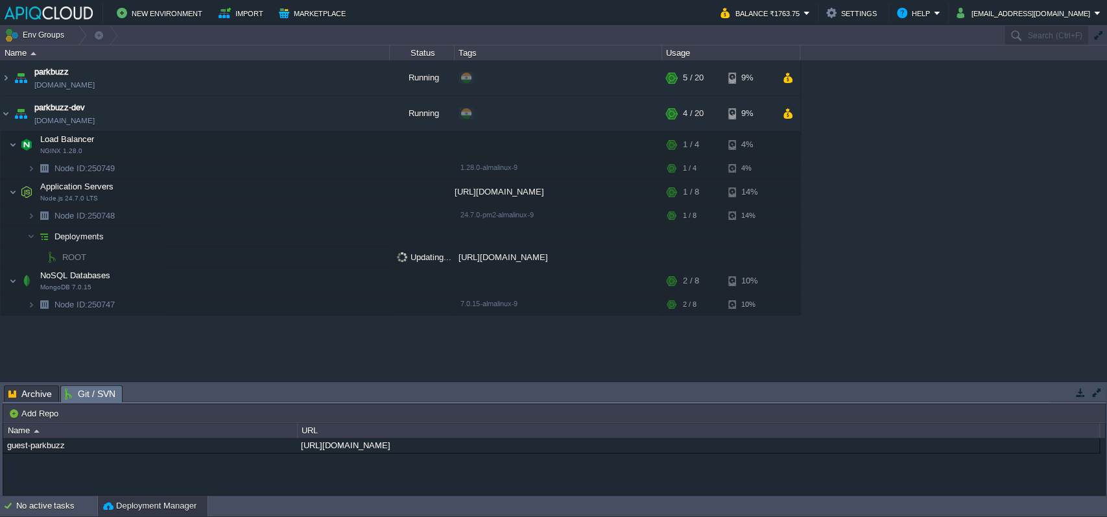
click at [175, 356] on div "parkbuzz parkbuzz.in1.apiqcloud.com Running + Add to Env Group RAM 18% CPU 5% 5…" at bounding box center [553, 220] width 1107 height 321
click at [95, 82] on link "[DOMAIN_NAME]" at bounding box center [64, 85] width 60 height 13
click at [45, 501] on div "No active tasks" at bounding box center [56, 506] width 81 height 21
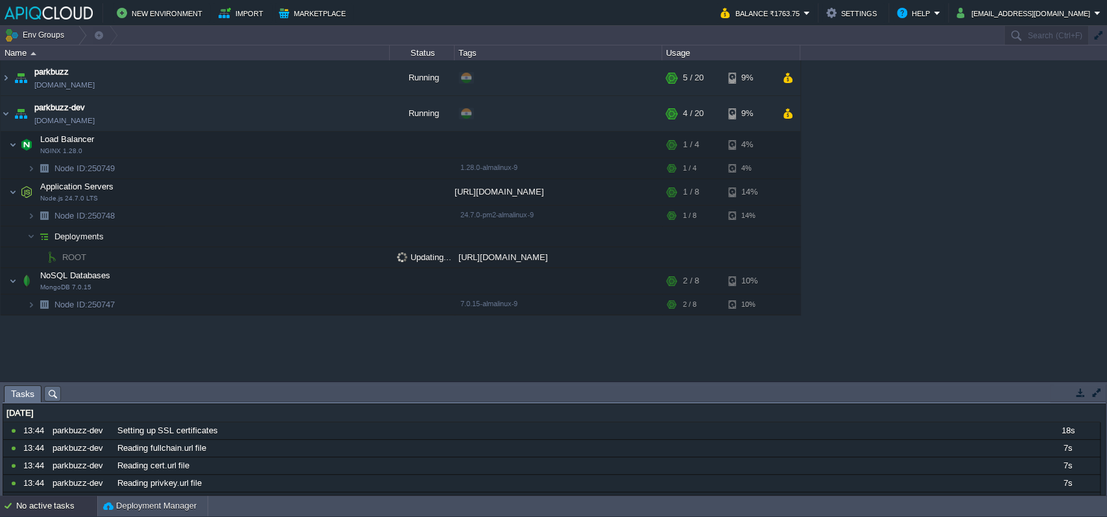
click at [268, 374] on div "parkbuzz parkbuzz.in1.apiqcloud.com Running + Add to Env Group RAM 18% CPU 5% 5…" at bounding box center [553, 220] width 1107 height 321
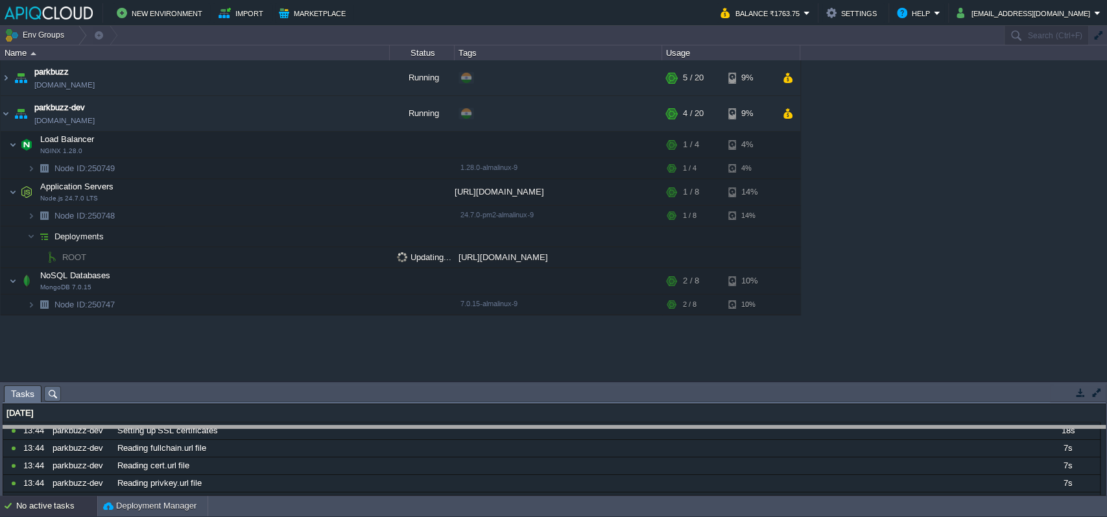
drag, startPoint x: 265, startPoint y: 387, endPoint x: 265, endPoint y: 428, distance: 40.9
click at [265, 428] on body "New Environment Import Marketplace Bonus ₹0.00 Upgrade Account Balance ₹1763.75…" at bounding box center [553, 258] width 1107 height 517
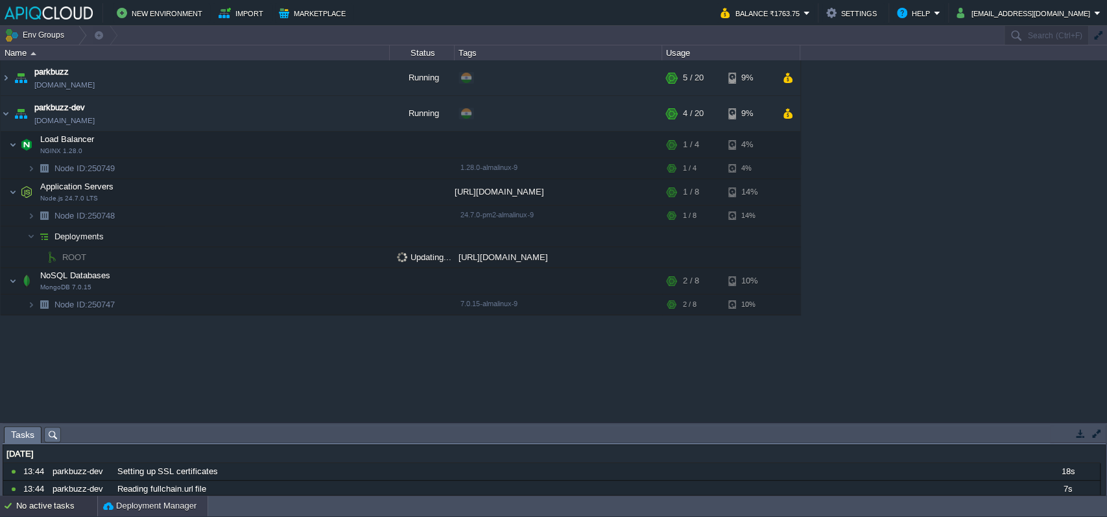
click at [155, 508] on button "Deployment Manager" at bounding box center [149, 506] width 93 height 13
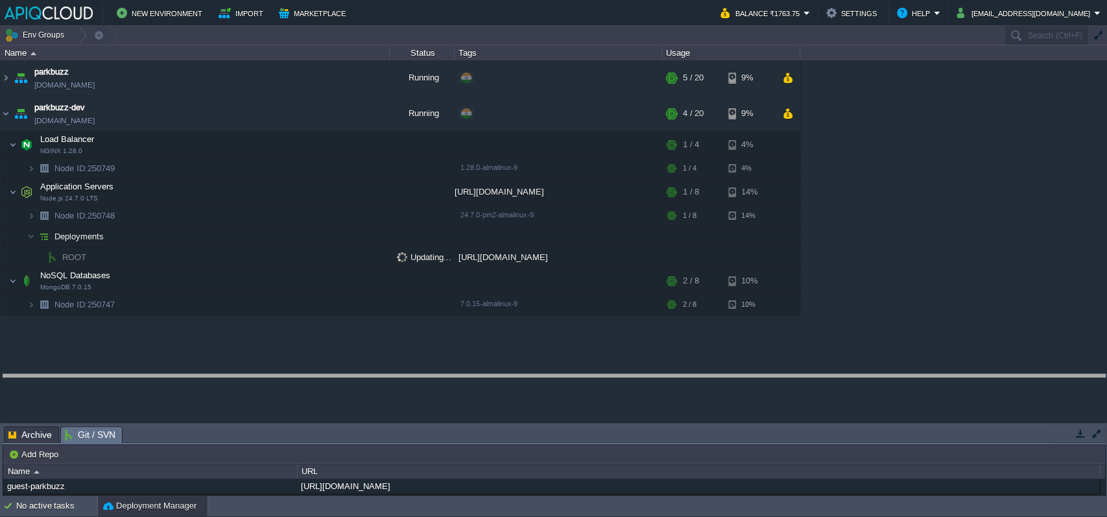
drag, startPoint x: 205, startPoint y: 433, endPoint x: 252, endPoint y: 287, distance: 153.3
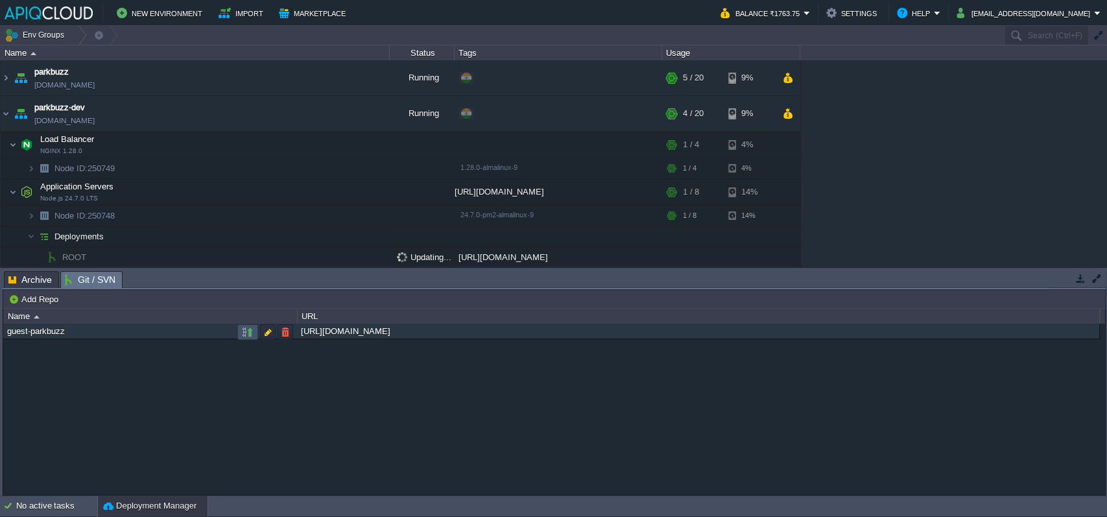
click at [246, 332] on button "button" at bounding box center [248, 332] width 12 height 12
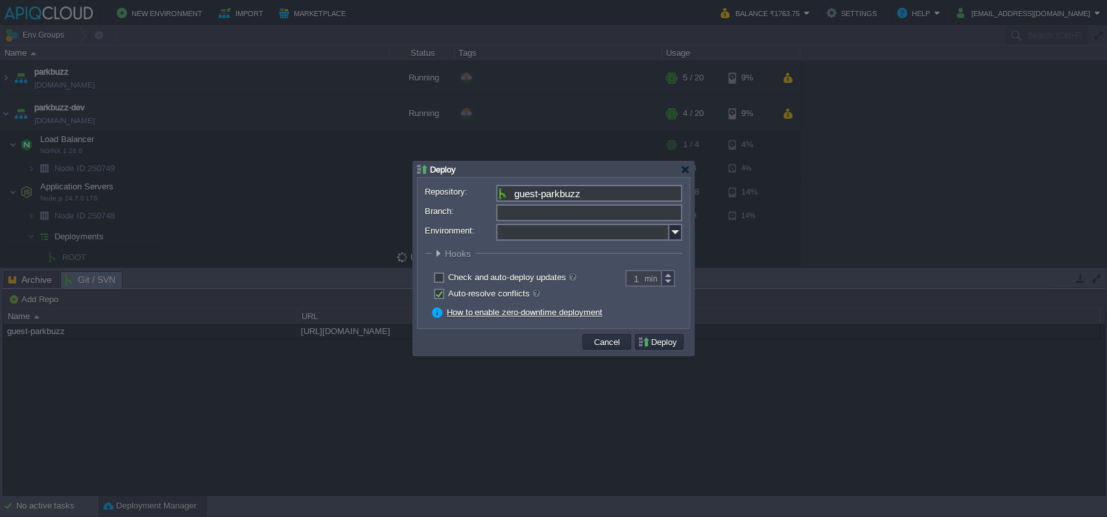
click at [531, 219] on input "Branch:" at bounding box center [589, 212] width 186 height 17
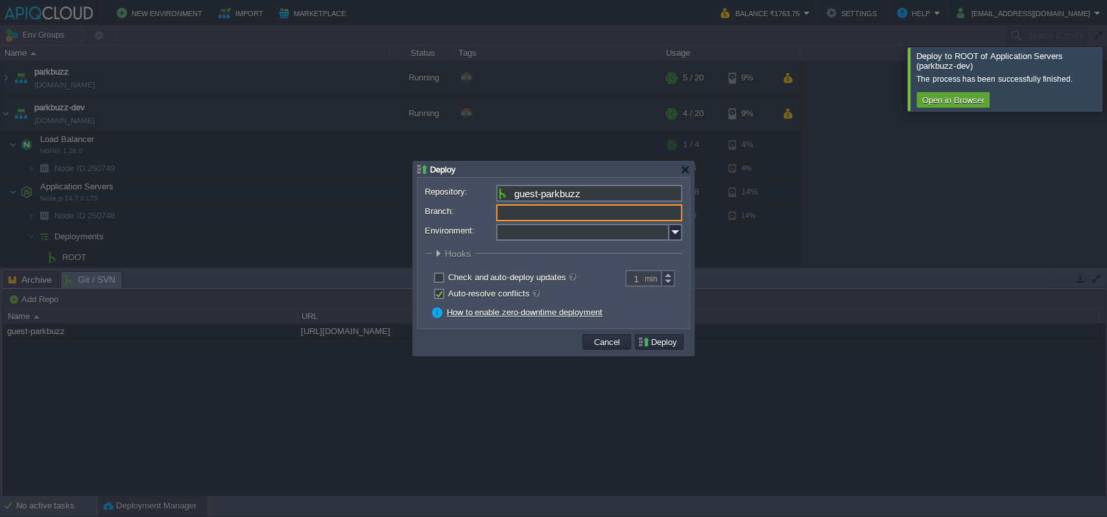
type input "main"
click at [935, 235] on div at bounding box center [553, 258] width 1107 height 517
click at [685, 169] on div at bounding box center [686, 170] width 10 height 10
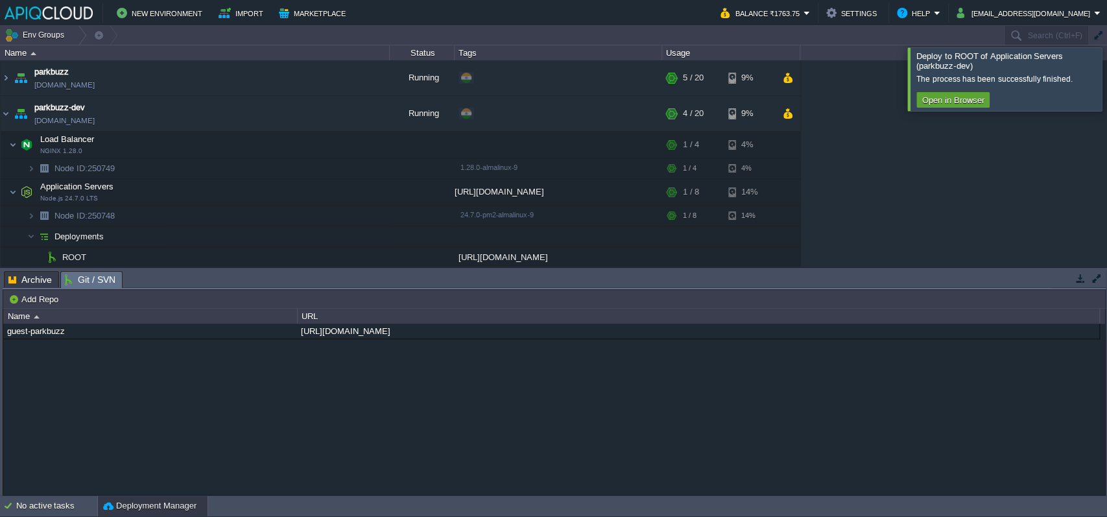
click at [480, 411] on div "guest-parkbuzz https://github.com/imanojprajapati/guest-event-parkbuzz.git" at bounding box center [554, 409] width 1102 height 171
click at [192, 507] on button "Deployment Manager" at bounding box center [149, 506] width 93 height 13
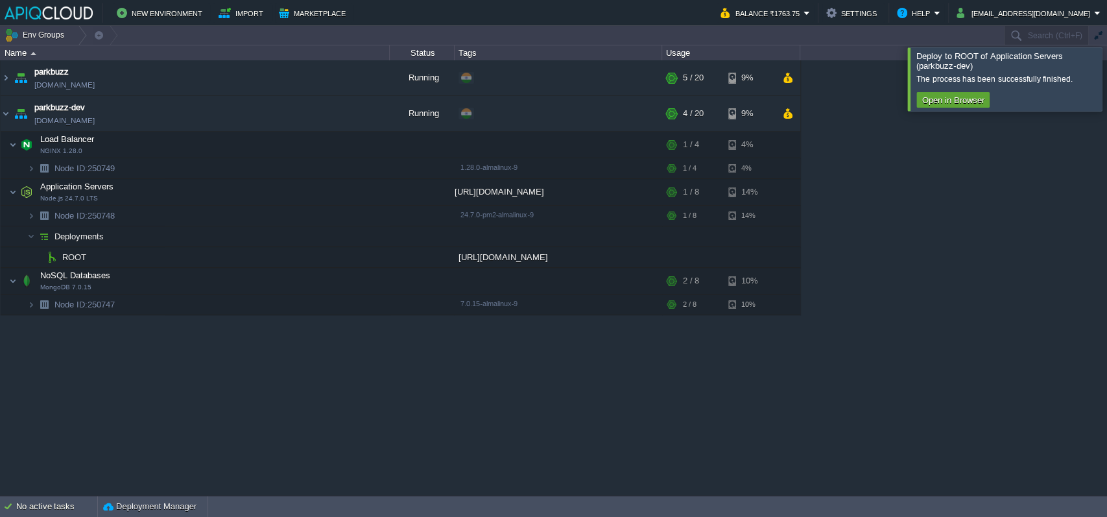
click at [406, 375] on div "parkbuzz parkbuzz.in1.apiqcloud.com Running + Add to Env Group RAM 18% CPU 5% 5…" at bounding box center [553, 277] width 1107 height 435
click at [14, 145] on img at bounding box center [13, 145] width 8 height 26
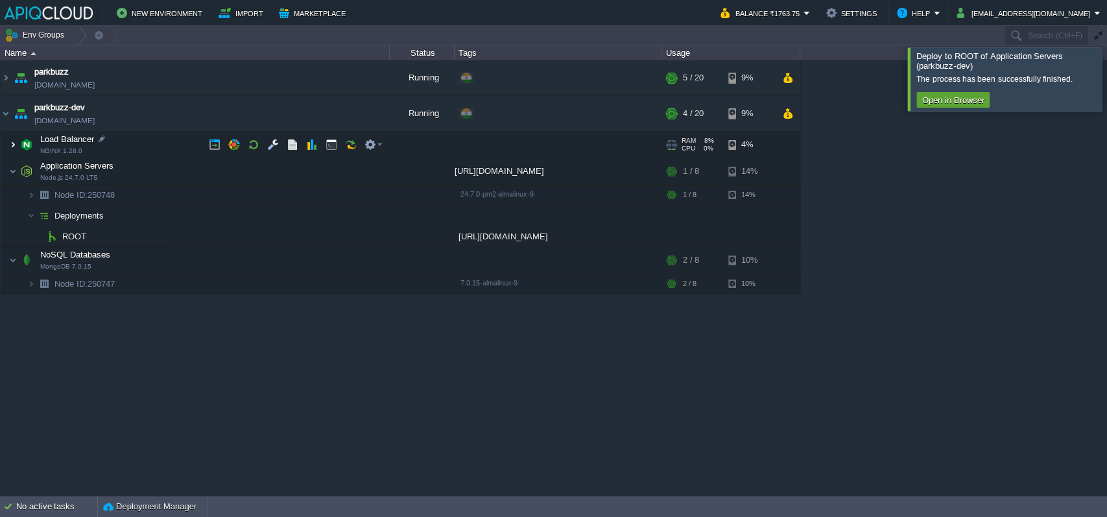
click at [14, 145] on img at bounding box center [13, 145] width 8 height 26
click at [6, 112] on img at bounding box center [6, 113] width 10 height 35
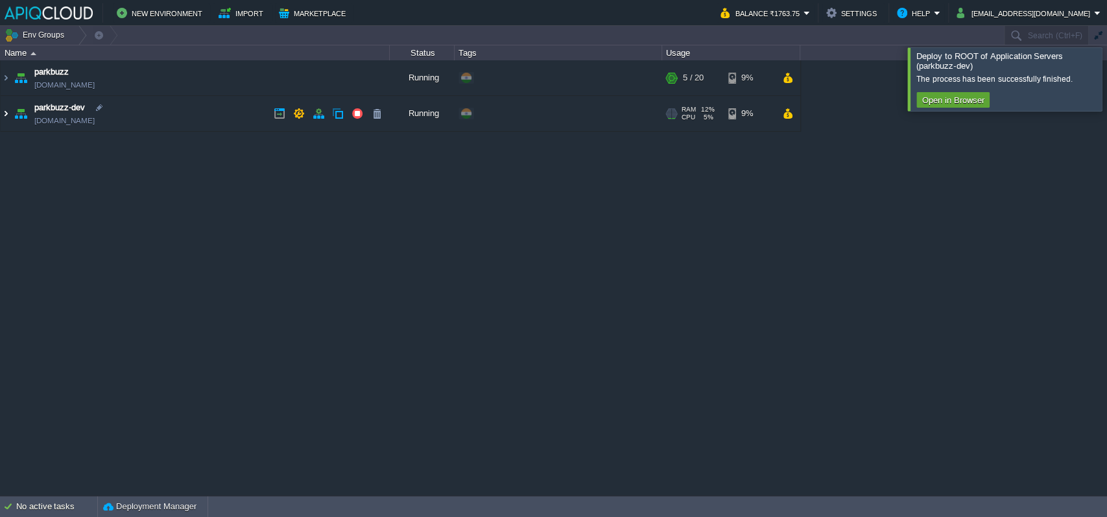
click at [6, 112] on img at bounding box center [6, 113] width 10 height 35
click at [7, 112] on img at bounding box center [6, 113] width 10 height 35
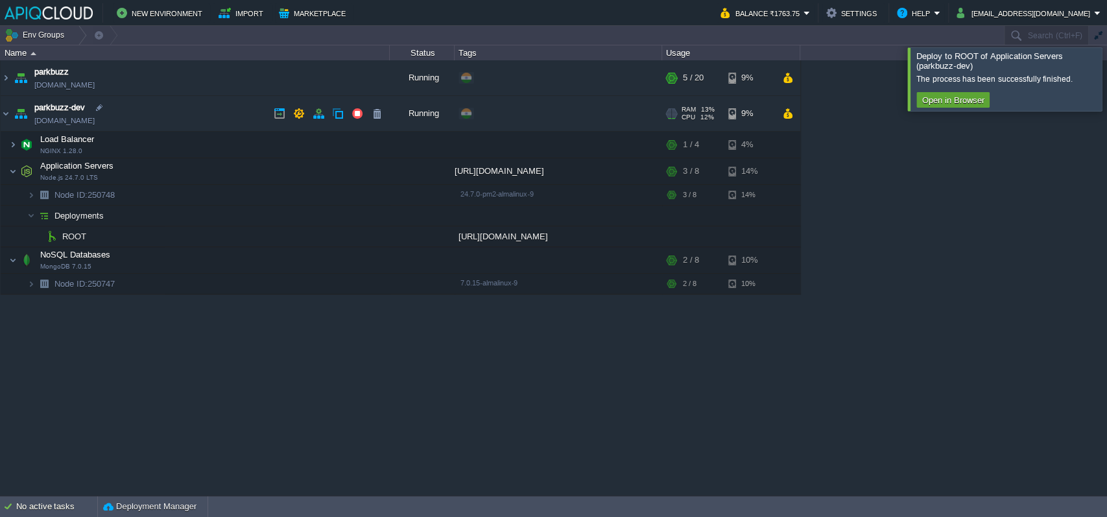
click at [73, 124] on link "[DOMAIN_NAME]" at bounding box center [64, 120] width 60 height 13
click at [309, 365] on div "parkbuzz parkbuzz.in1.apiqcloud.com Running + Add to Env Group RAM 18% CPU 1% 5…" at bounding box center [553, 277] width 1107 height 435
click at [337, 174] on button "button" at bounding box center [332, 171] width 12 height 12
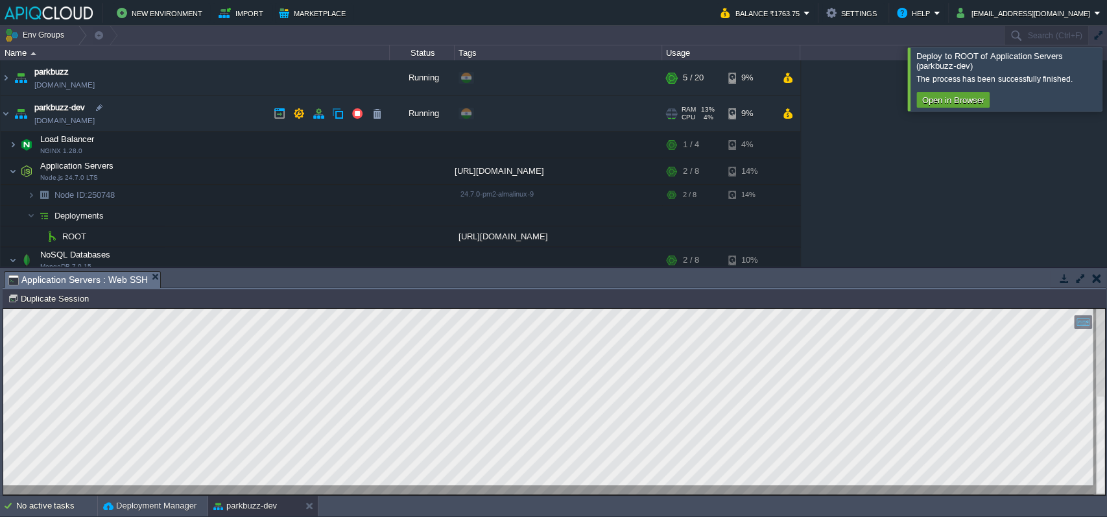
click at [80, 119] on link "[DOMAIN_NAME]" at bounding box center [64, 120] width 60 height 13
click at [95, 84] on link "[DOMAIN_NAME]" at bounding box center [64, 85] width 60 height 13
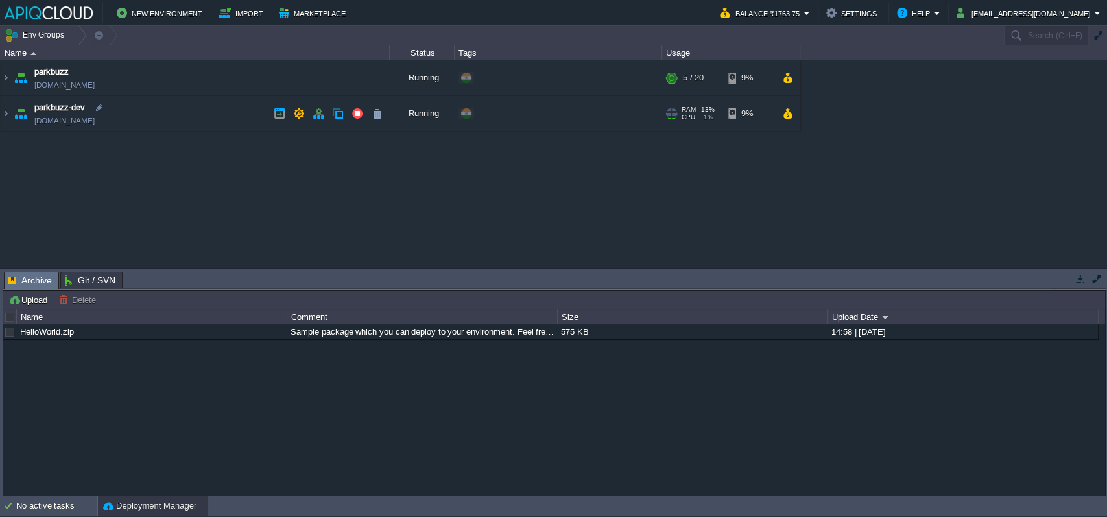
click at [85, 125] on link "[DOMAIN_NAME]" at bounding box center [64, 120] width 60 height 13
click at [1, 119] on img at bounding box center [6, 113] width 10 height 35
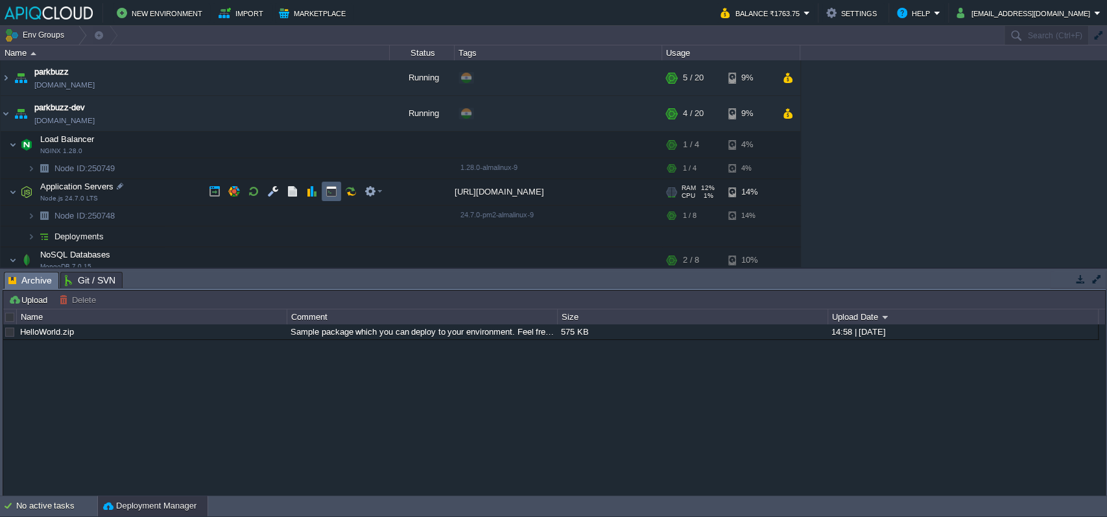
click at [323, 191] on td at bounding box center [331, 191] width 19 height 19
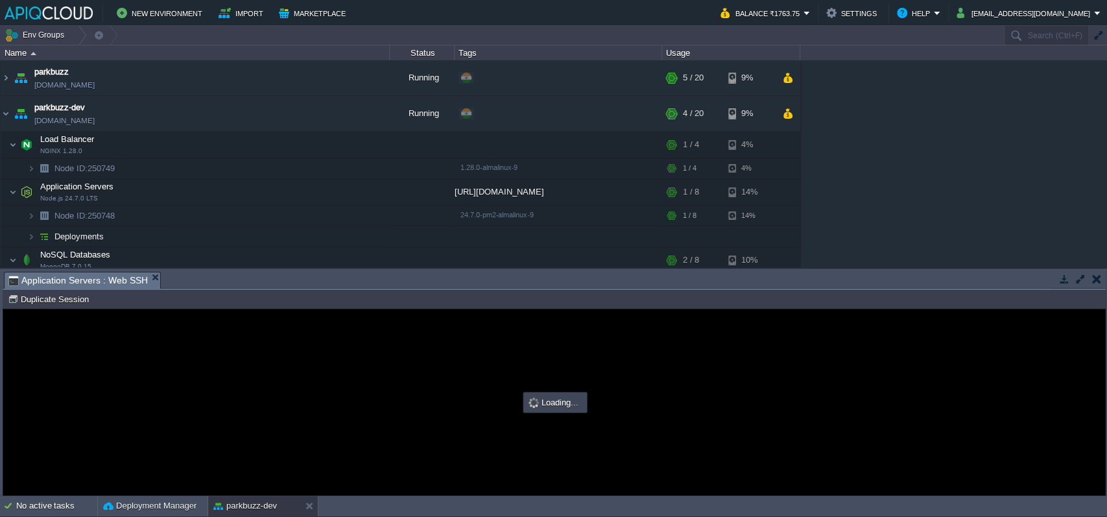
type input "#000000"
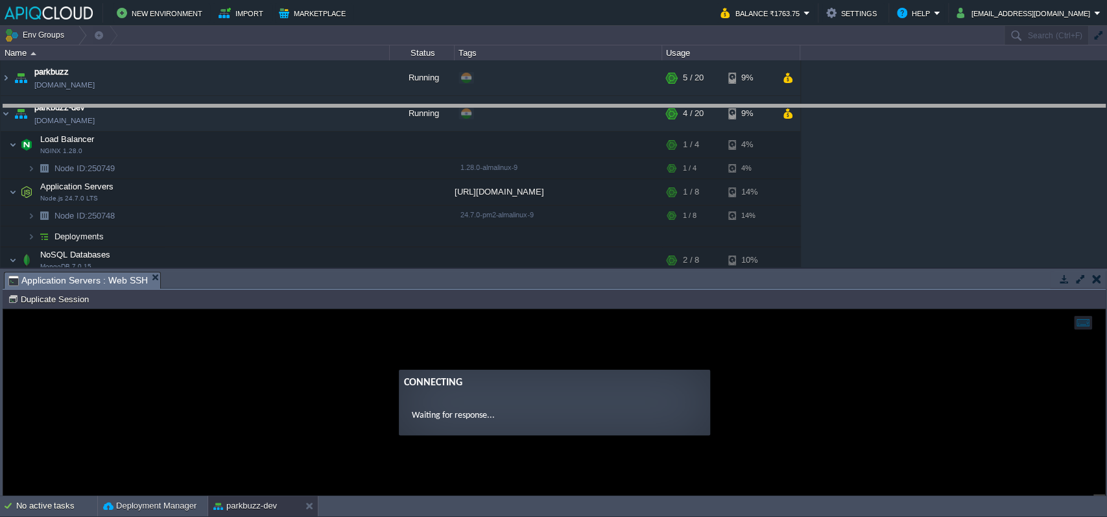
drag, startPoint x: 385, startPoint y: 285, endPoint x: 374, endPoint y: 118, distance: 167.1
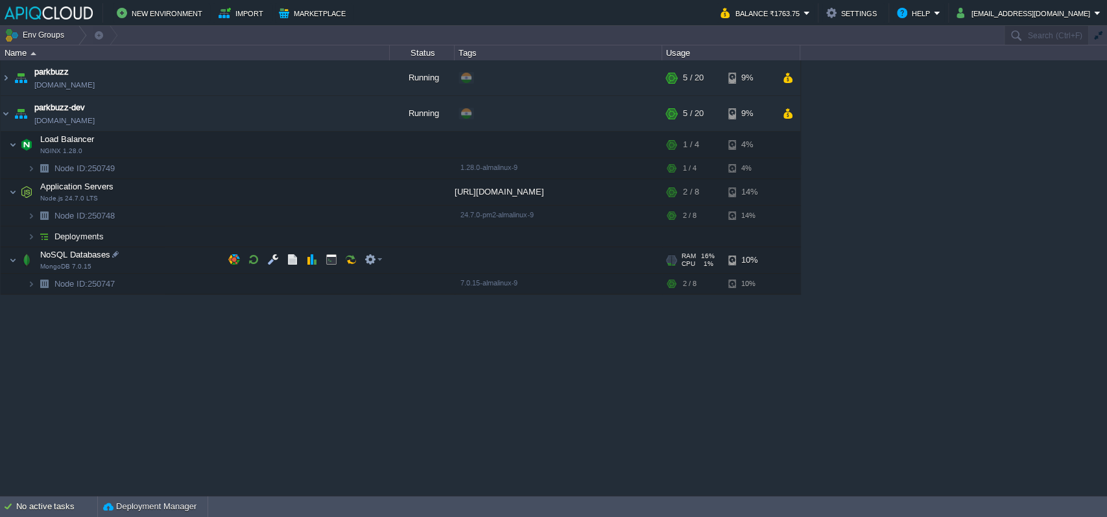
click at [260, 369] on div "parkbuzz [DOMAIN_NAME] Running + Add to Env Group RAM 18% CPU 5% 5 / 20 9% park…" at bounding box center [553, 277] width 1107 height 435
click at [167, 506] on button "Deployment Manager" at bounding box center [149, 506] width 93 height 13
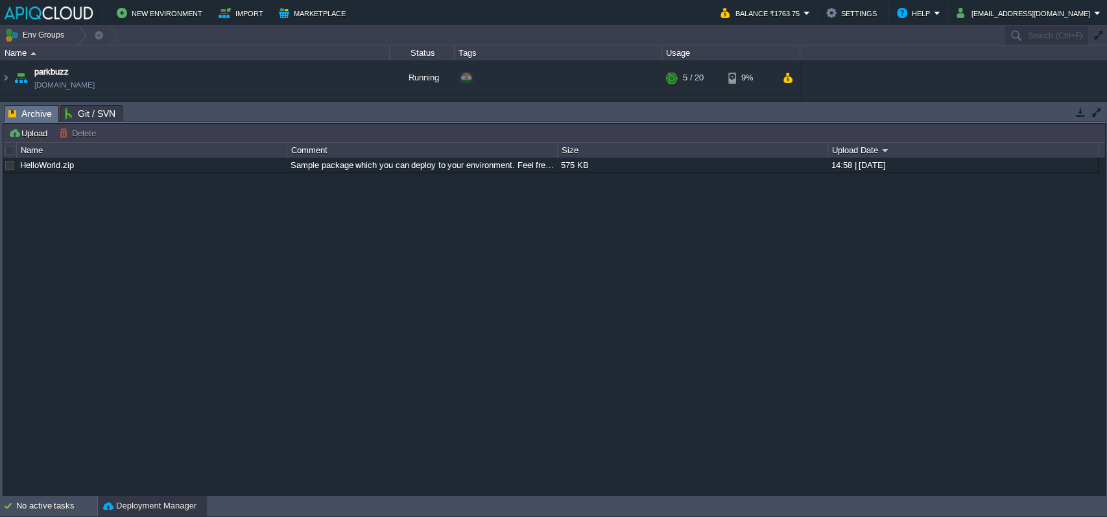
click at [87, 117] on span "Git / SVN" at bounding box center [90, 114] width 51 height 16
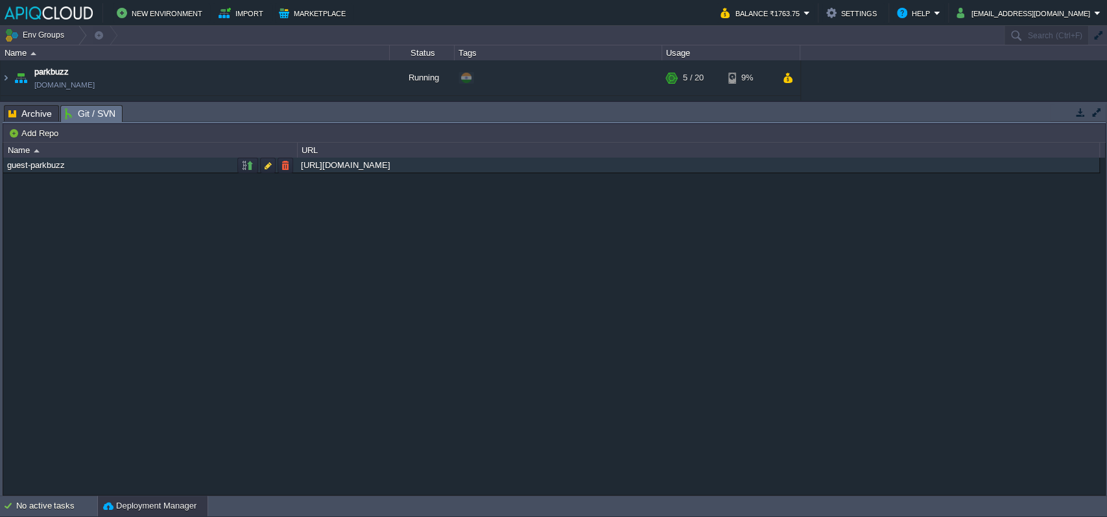
click at [151, 165] on div "guest-parkbuzz" at bounding box center [150, 165] width 293 height 15
click at [239, 171] on td at bounding box center [247, 166] width 21 height 16
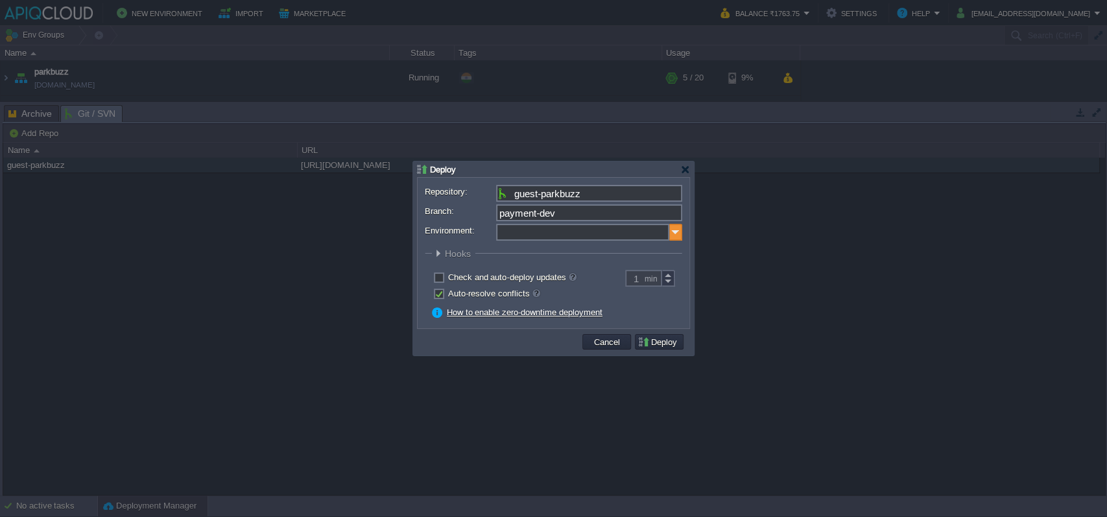
click at [676, 232] on img at bounding box center [676, 232] width 13 height 17
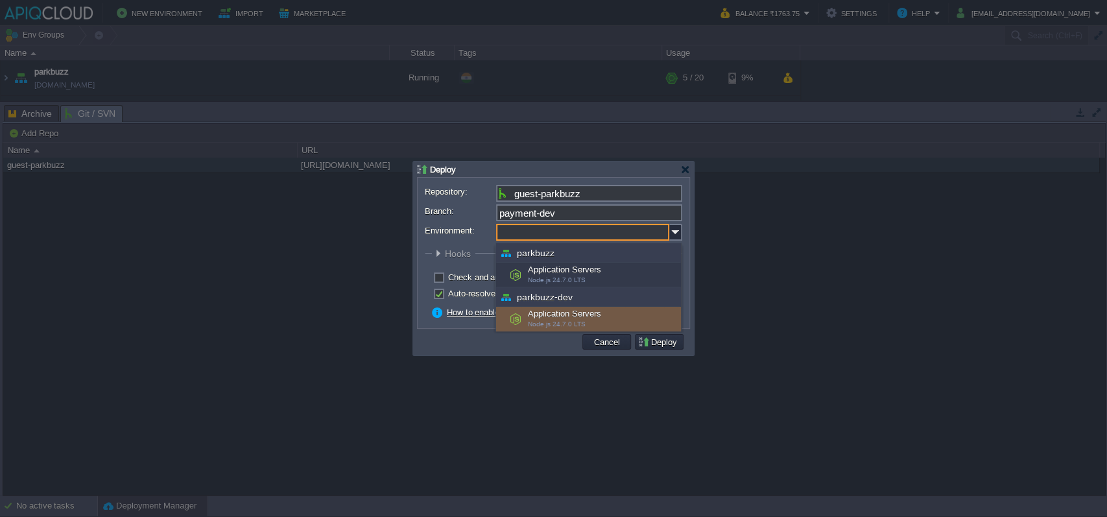
click at [596, 319] on div "Application Servers Node.js 24.7.0 LTS" at bounding box center [588, 319] width 185 height 25
type input "Application Servers (parkbuzz-dev)"
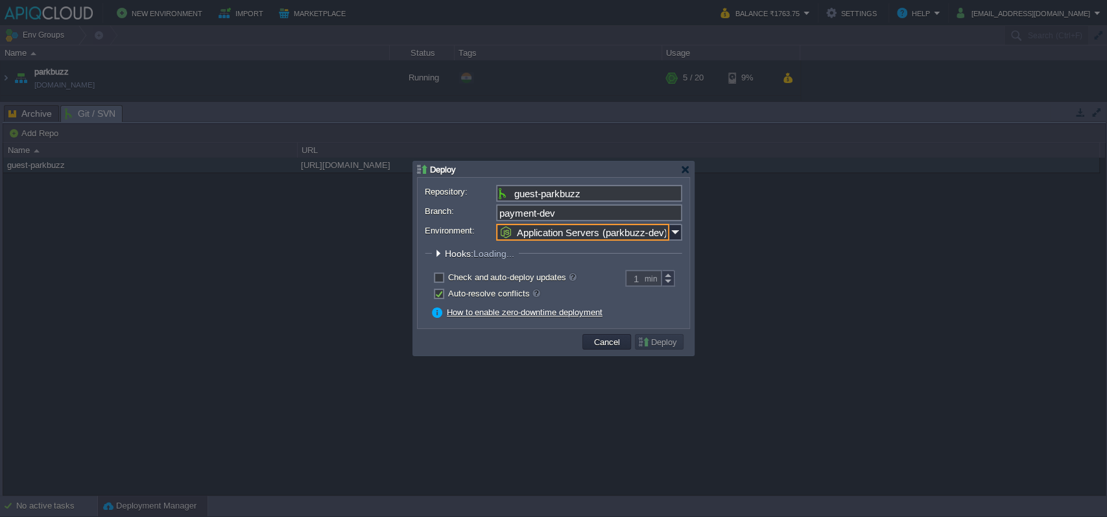
click at [625, 248] on fieldset "Hooks: Loading... Pre Build Post Pre Deploy Post Pre Update Post Loading..." at bounding box center [554, 257] width 258 height 18
click at [677, 342] on button "Deploy" at bounding box center [659, 342] width 43 height 12
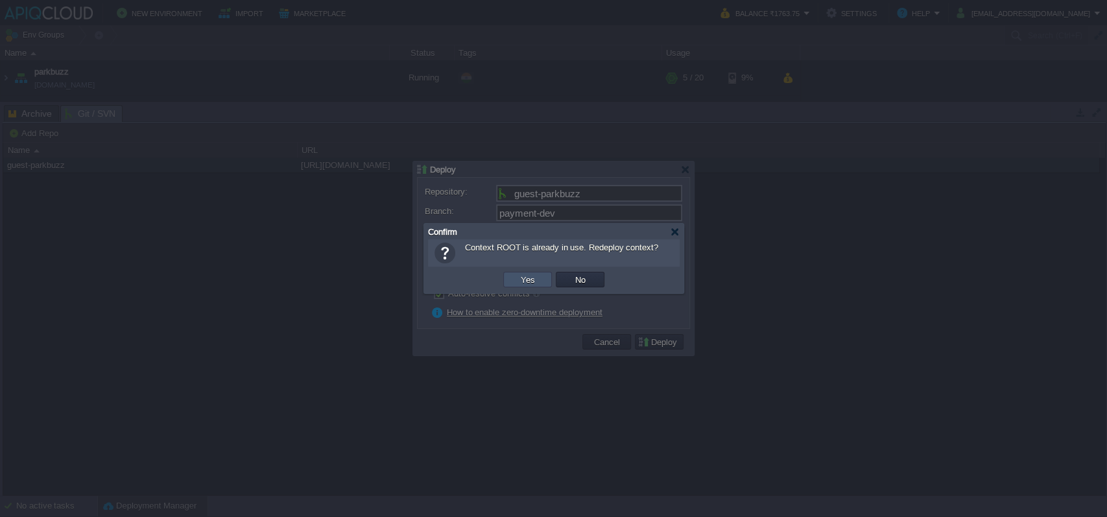
click at [524, 284] on button "Yes" at bounding box center [528, 280] width 22 height 12
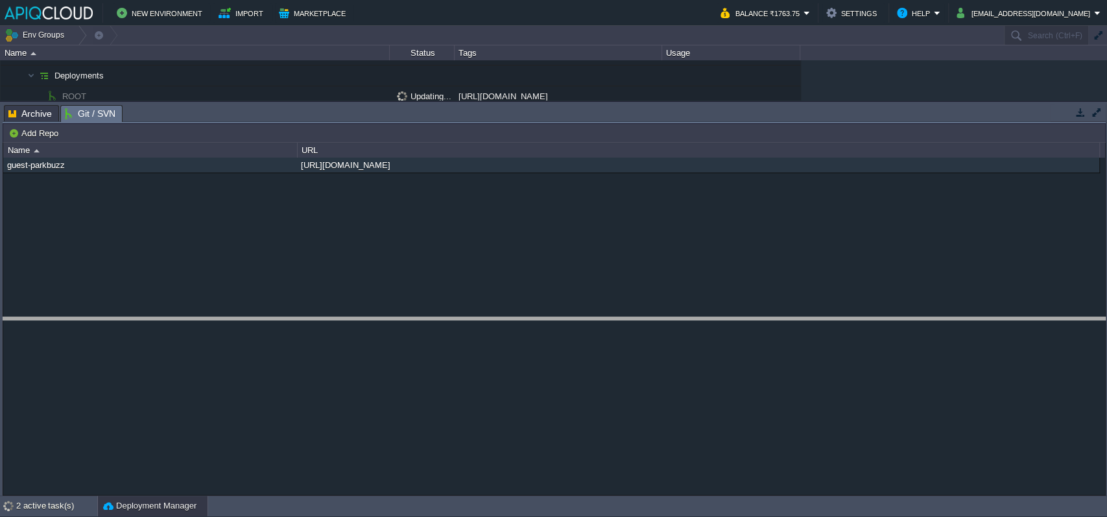
scroll to position [1, 0]
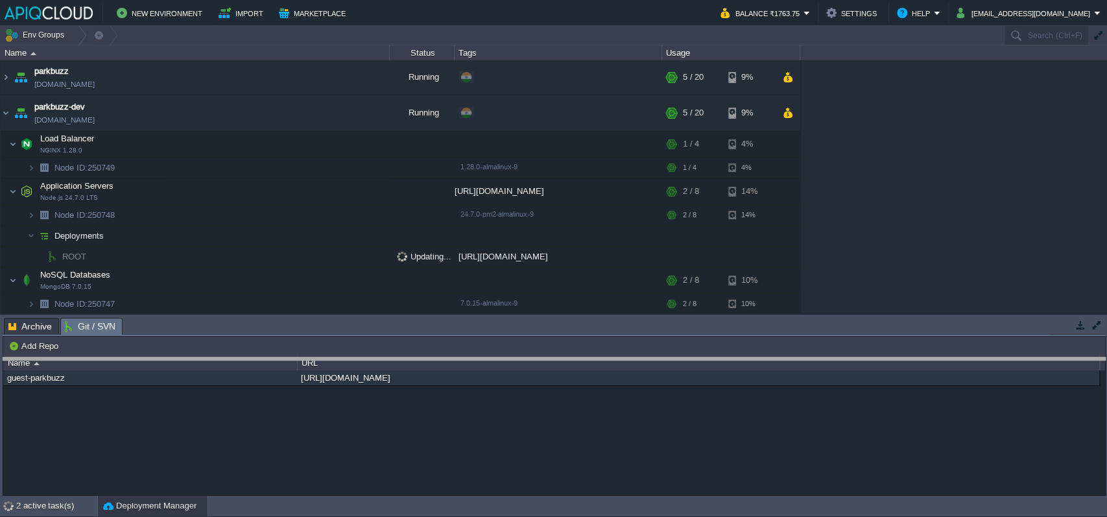
drag, startPoint x: 631, startPoint y: 332, endPoint x: 631, endPoint y: 372, distance: 40.2
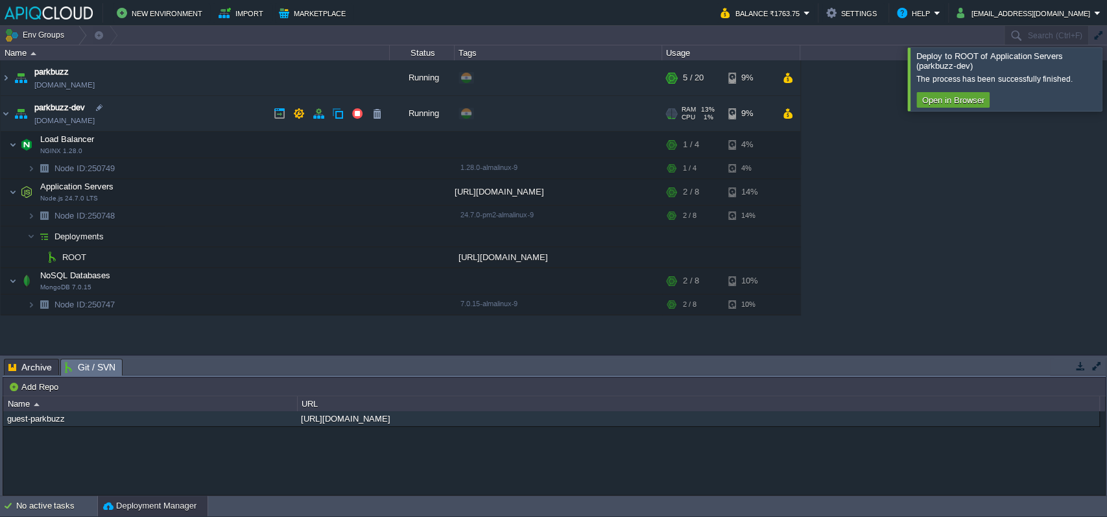
click at [95, 123] on link "[DOMAIN_NAME]" at bounding box center [64, 120] width 60 height 13
click at [335, 188] on button "button" at bounding box center [332, 192] width 12 height 12
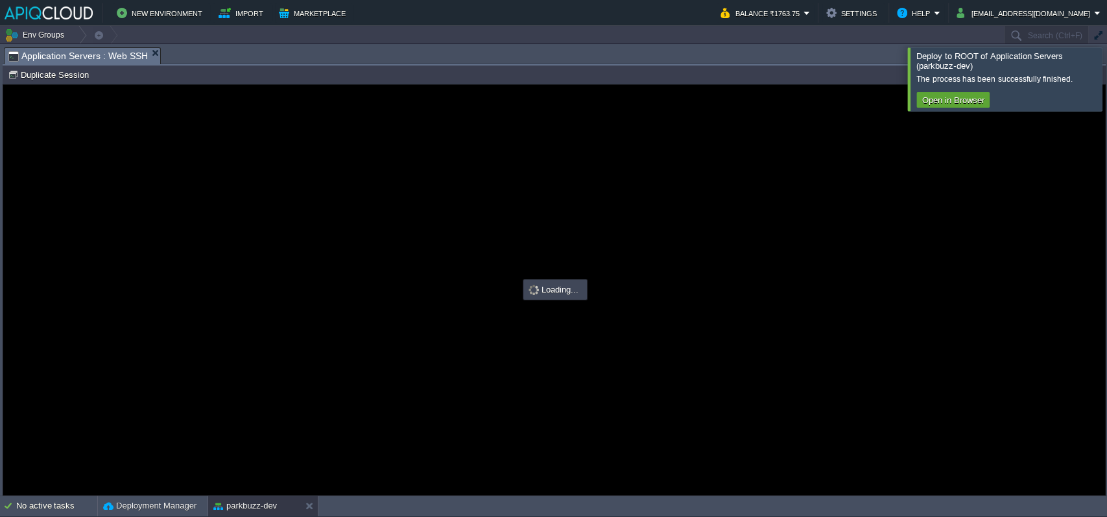
type input "#000000"
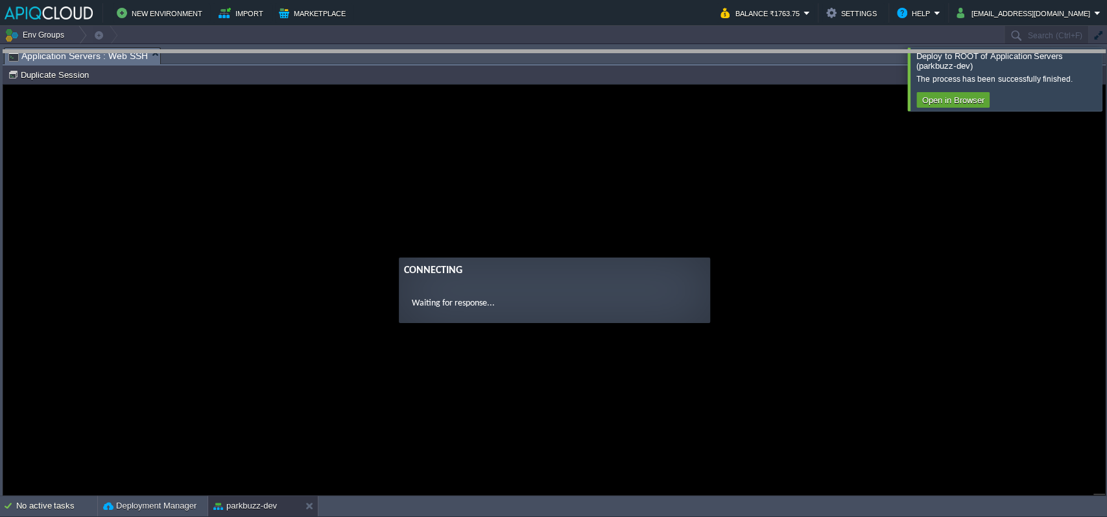
drag, startPoint x: 618, startPoint y: 54, endPoint x: 620, endPoint y: 90, distance: 36.4
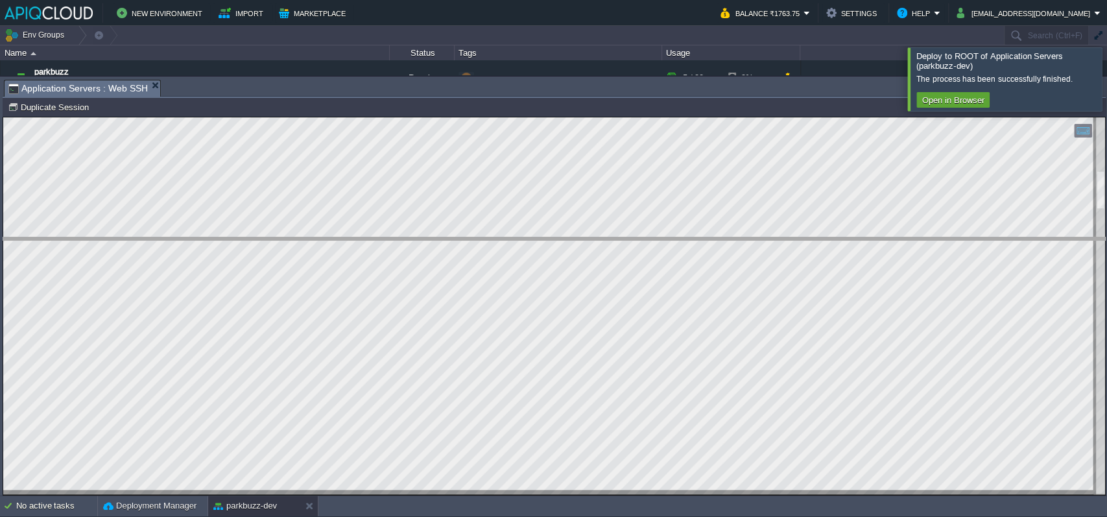
drag, startPoint x: 299, startPoint y: 86, endPoint x: 284, endPoint y: 247, distance: 161.7
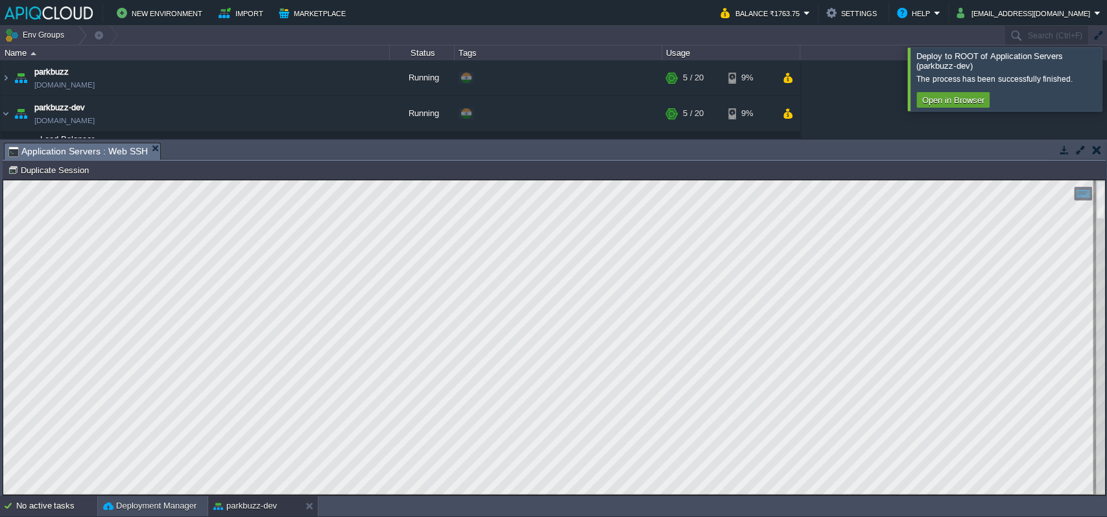
click at [67, 502] on div "No active tasks" at bounding box center [56, 506] width 81 height 21
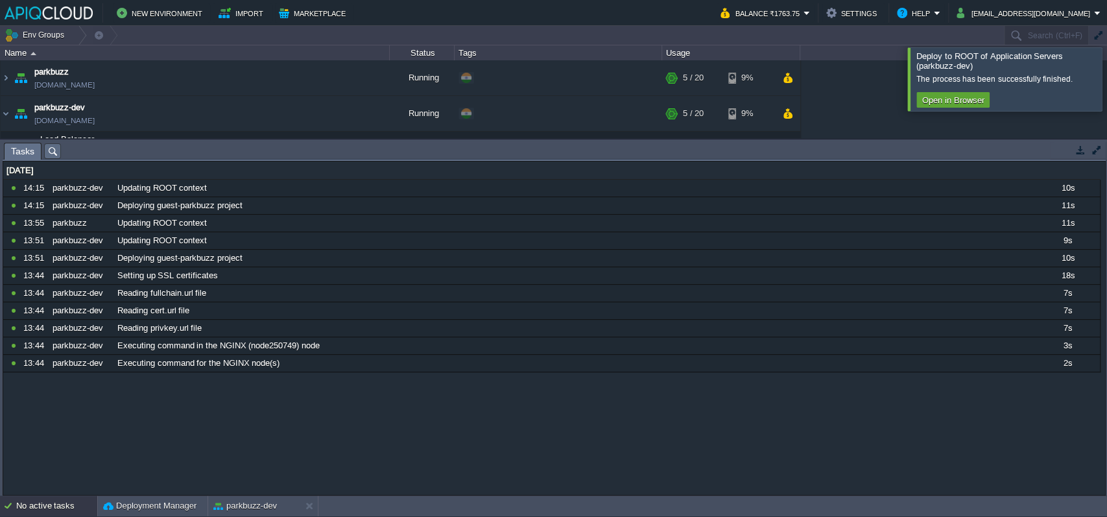
click at [143, 452] on div "[DATE] 10898909 14:15 parkbuzz-dev Updating ROOT context 10s 1758047400000 1089…" at bounding box center [554, 328] width 1102 height 333
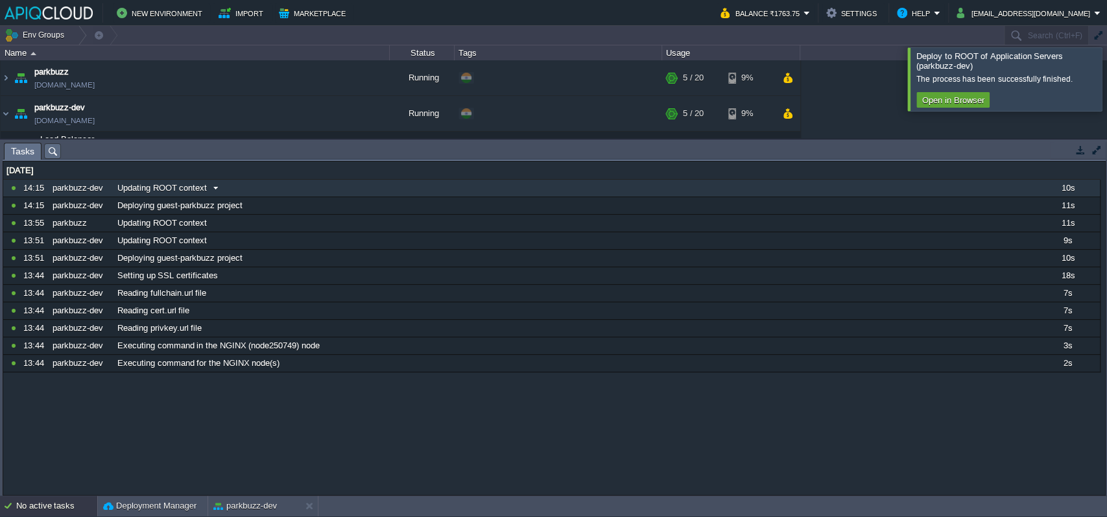
click at [175, 184] on span "Updating ROOT context" at bounding box center [162, 188] width 90 height 12
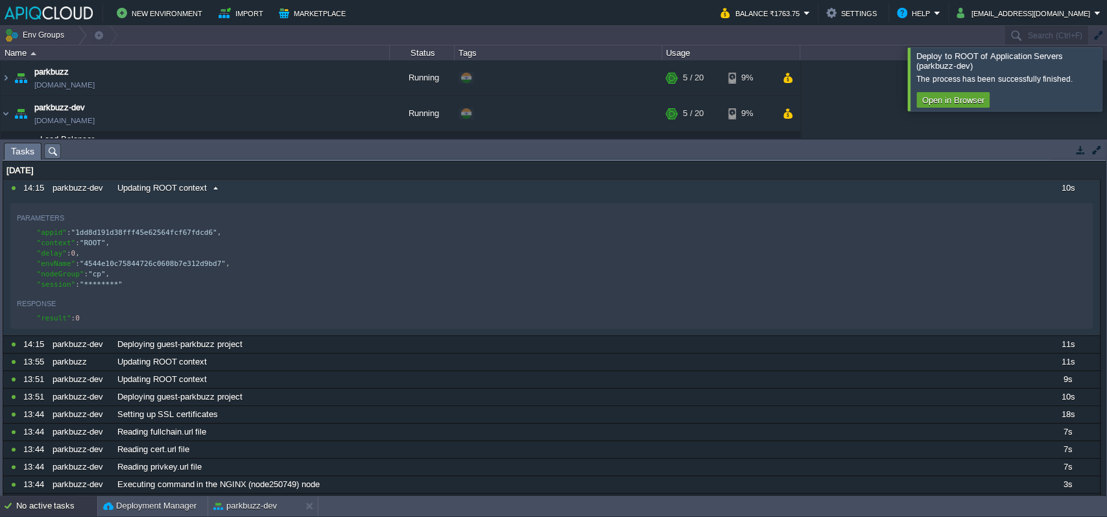
click at [175, 184] on span "Updating ROOT context" at bounding box center [162, 188] width 90 height 12
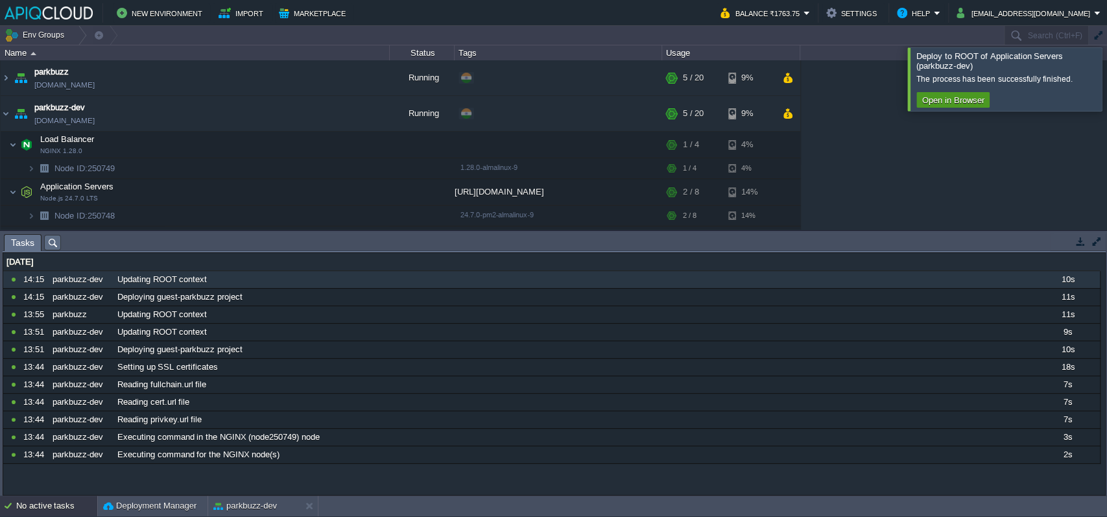
click at [940, 101] on button "Open in Browser" at bounding box center [953, 100] width 69 height 12
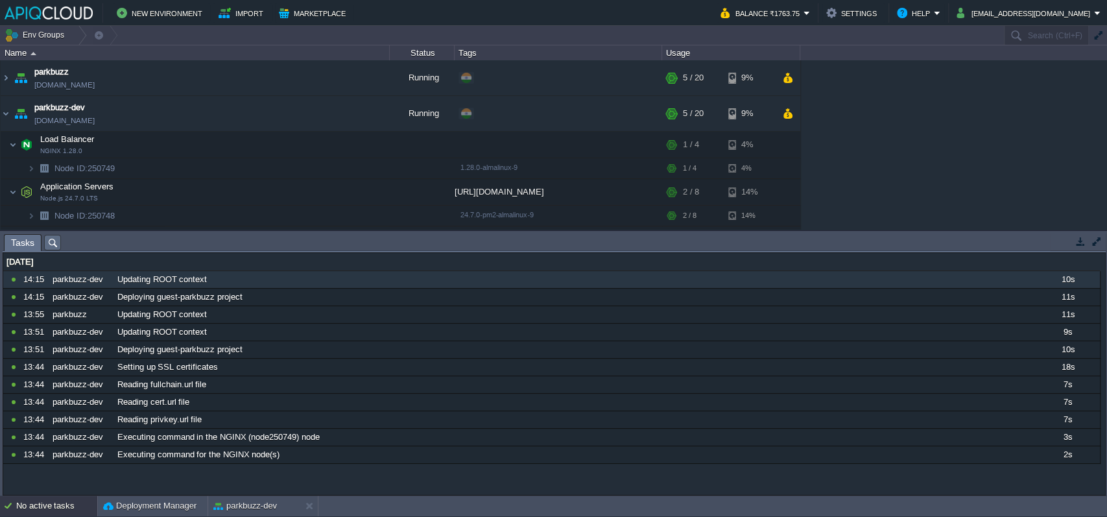
click at [160, 509] on button "Deployment Manager" at bounding box center [149, 506] width 93 height 13
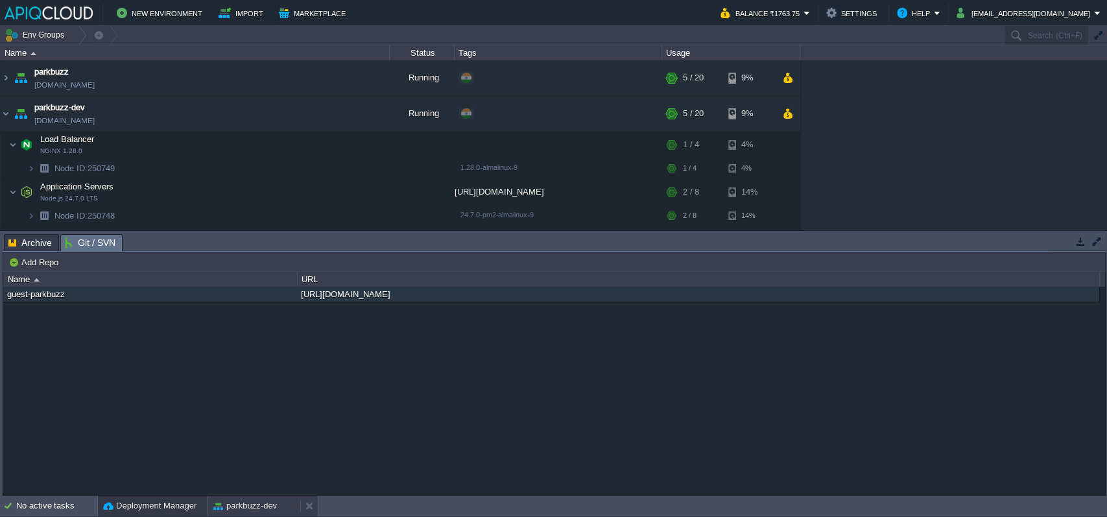
click at [265, 504] on button "parkbuzz-dev" at bounding box center [245, 506] width 64 height 13
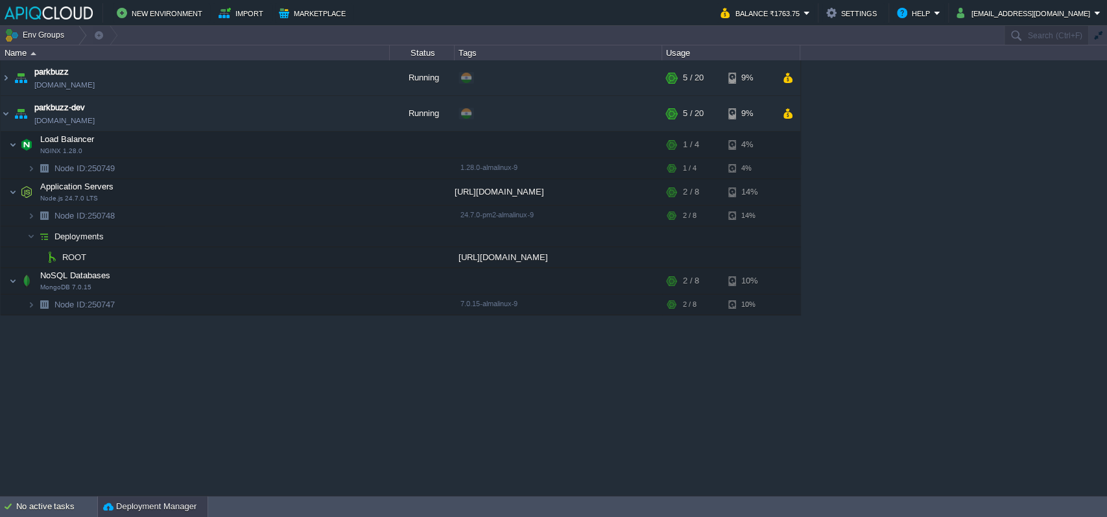
click at [113, 507] on button "Deployment Manager" at bounding box center [149, 506] width 93 height 13
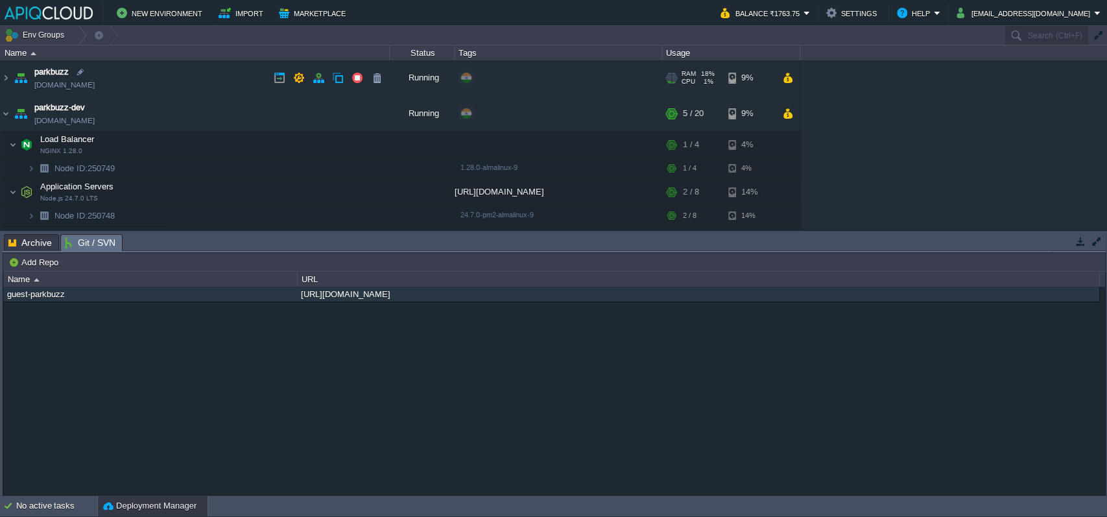
click at [87, 86] on link "[DOMAIN_NAME]" at bounding box center [64, 85] width 60 height 13
click at [165, 507] on button "Deployment Manager" at bounding box center [149, 506] width 93 height 13
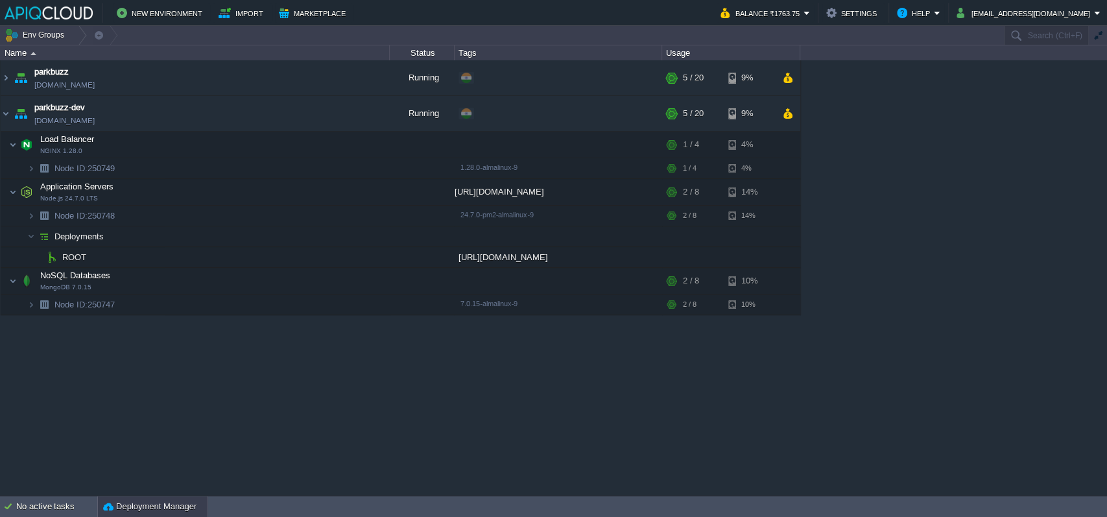
click at [157, 504] on button "Deployment Manager" at bounding box center [149, 506] width 93 height 13
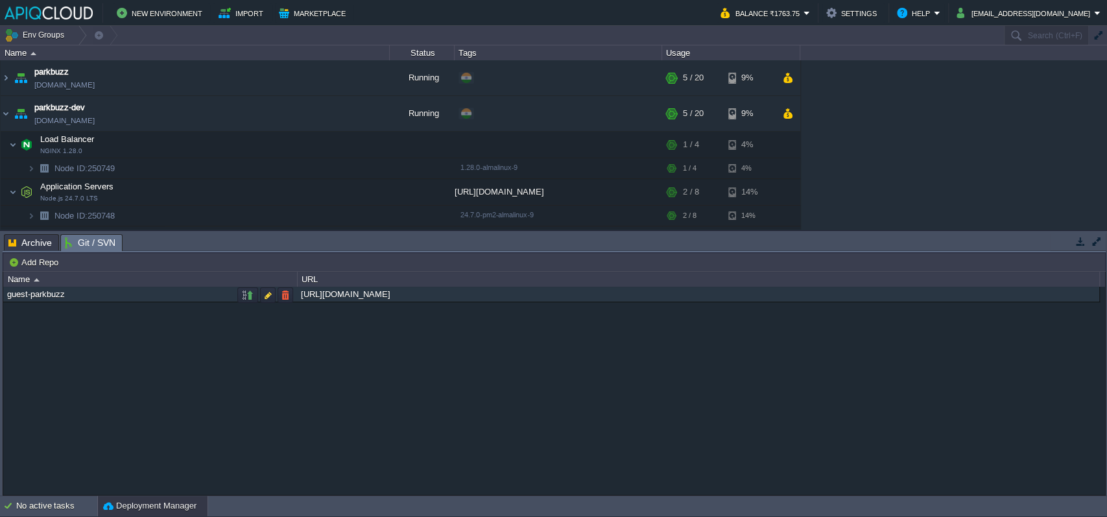
click at [32, 298] on div "guest-parkbuzz" at bounding box center [150, 294] width 293 height 15
click at [248, 296] on button "button" at bounding box center [248, 295] width 12 height 12
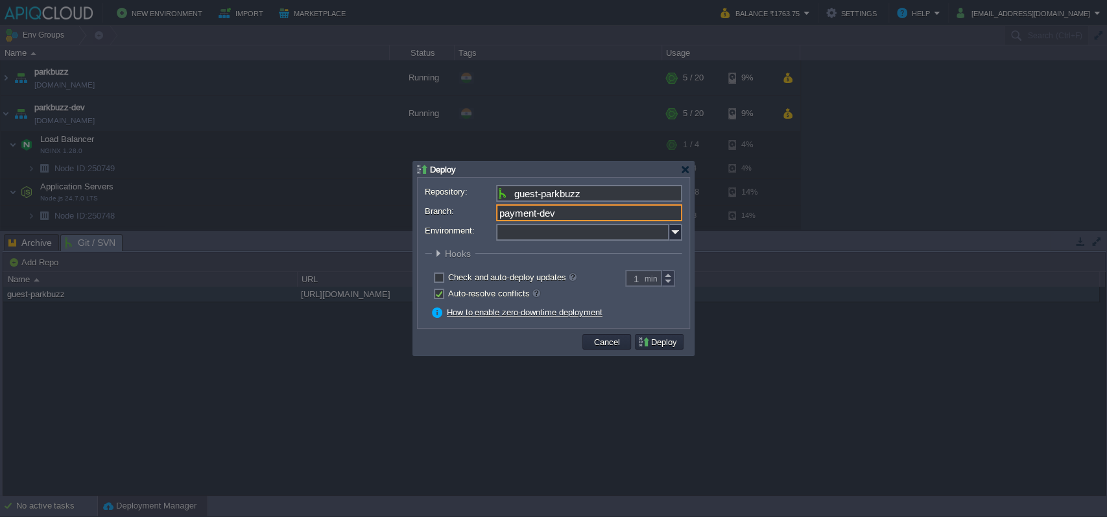
click at [588, 210] on input "payment-dev" at bounding box center [589, 212] width 186 height 17
click at [597, 189] on input "guest-parkbuzz" at bounding box center [589, 193] width 186 height 17
click at [601, 210] on input "payment-dev" at bounding box center [589, 212] width 186 height 17
click at [581, 231] on input "Environment:" at bounding box center [582, 232] width 173 height 17
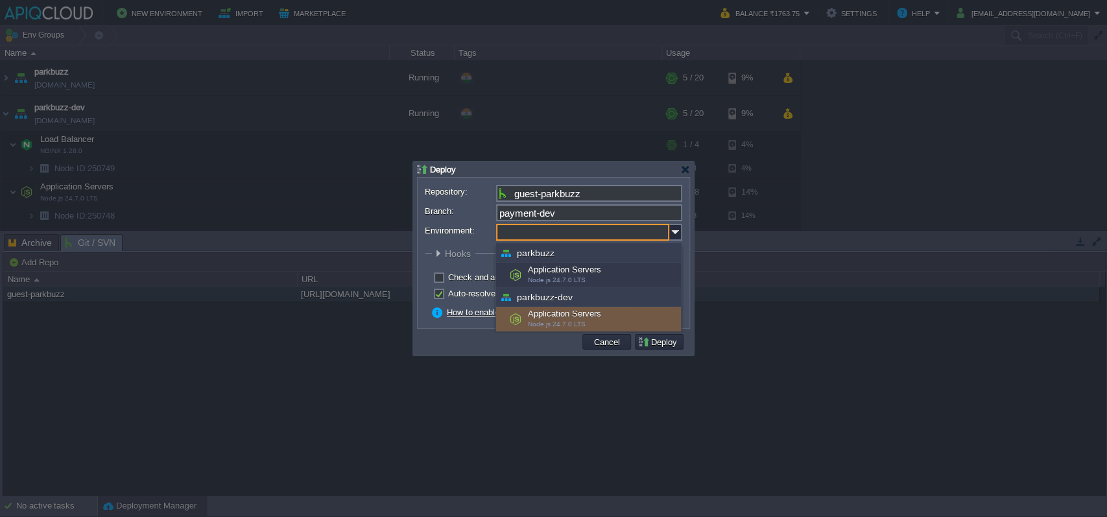
click at [575, 324] on span "Node.js 24.7.0 LTS" at bounding box center [557, 324] width 58 height 7
type input "Application Servers (parkbuzz-dev)"
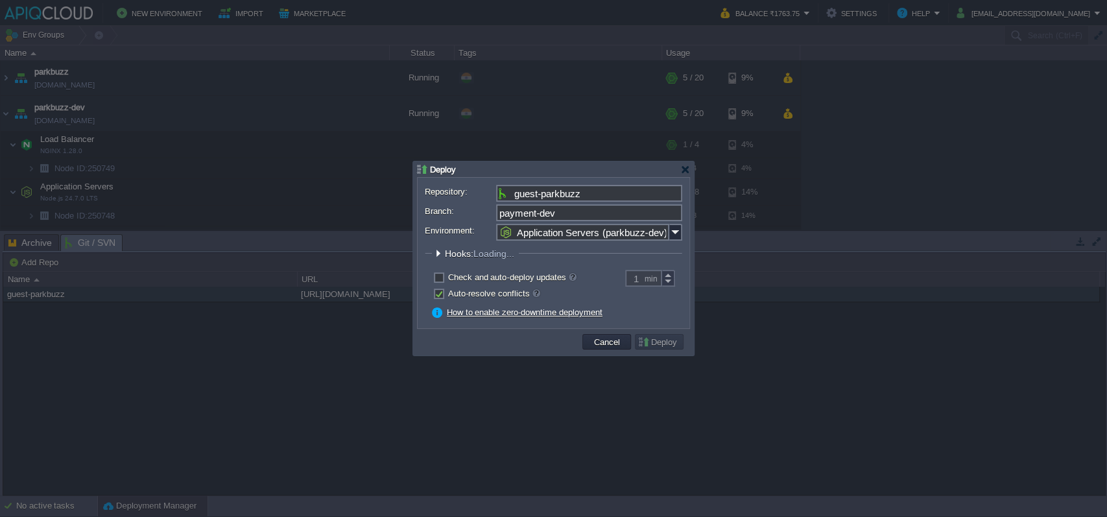
click at [462, 333] on td at bounding box center [500, 341] width 160 height 19
click at [439, 254] on div at bounding box center [438, 253] width 10 height 10
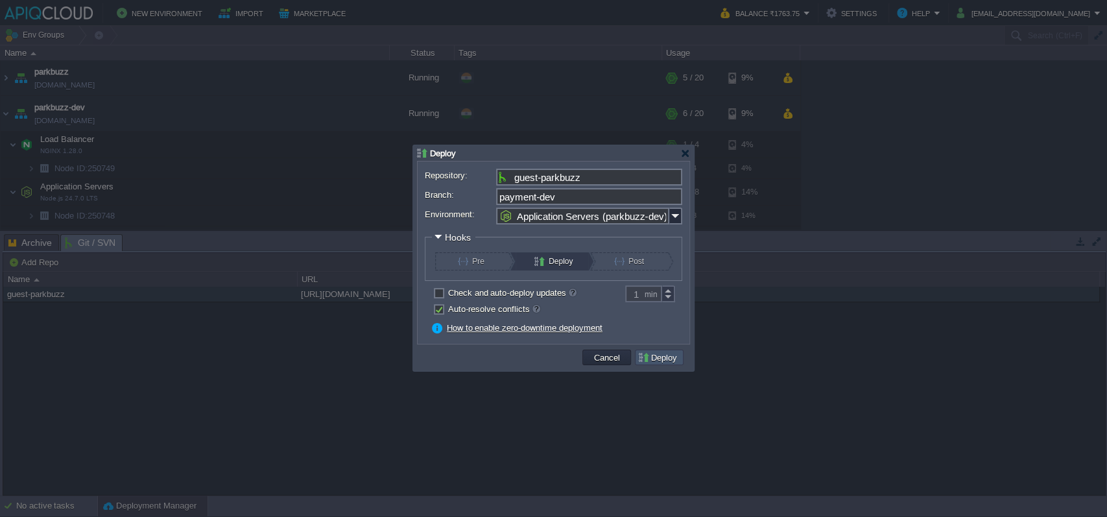
click at [664, 359] on button "Deploy" at bounding box center [659, 358] width 43 height 12
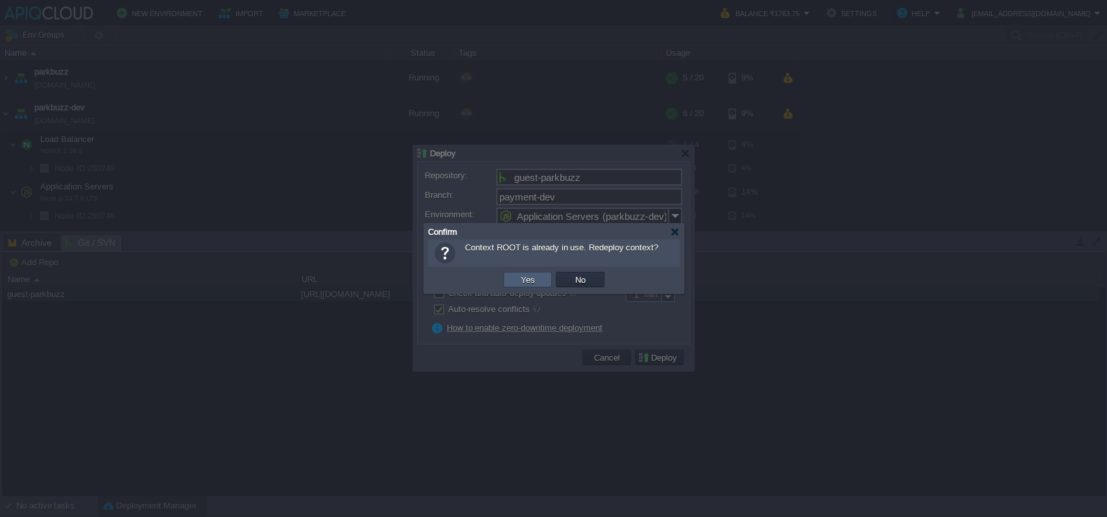
click at [547, 285] on td "Yes" at bounding box center [527, 280] width 49 height 16
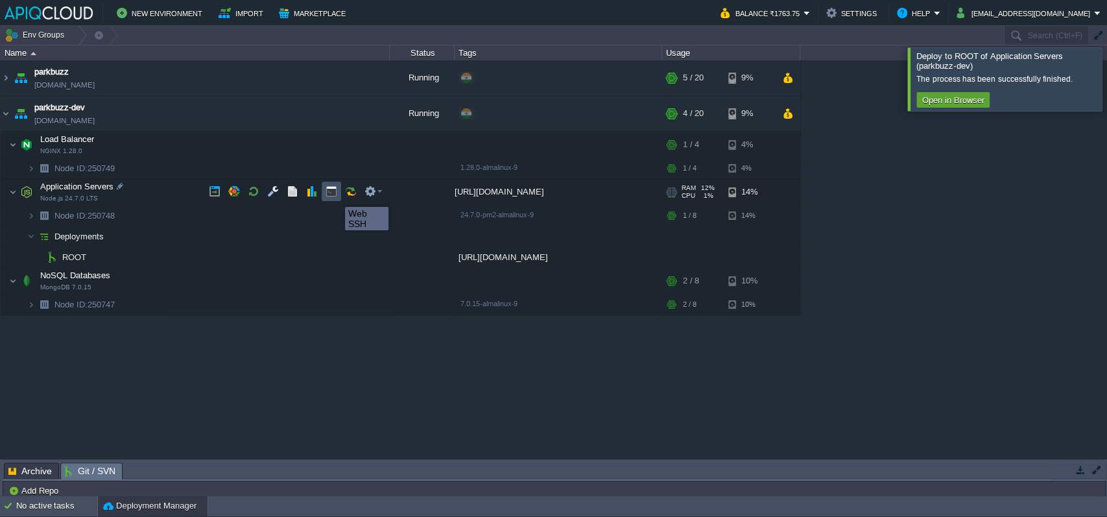
click at [335, 195] on button "button" at bounding box center [332, 192] width 12 height 12
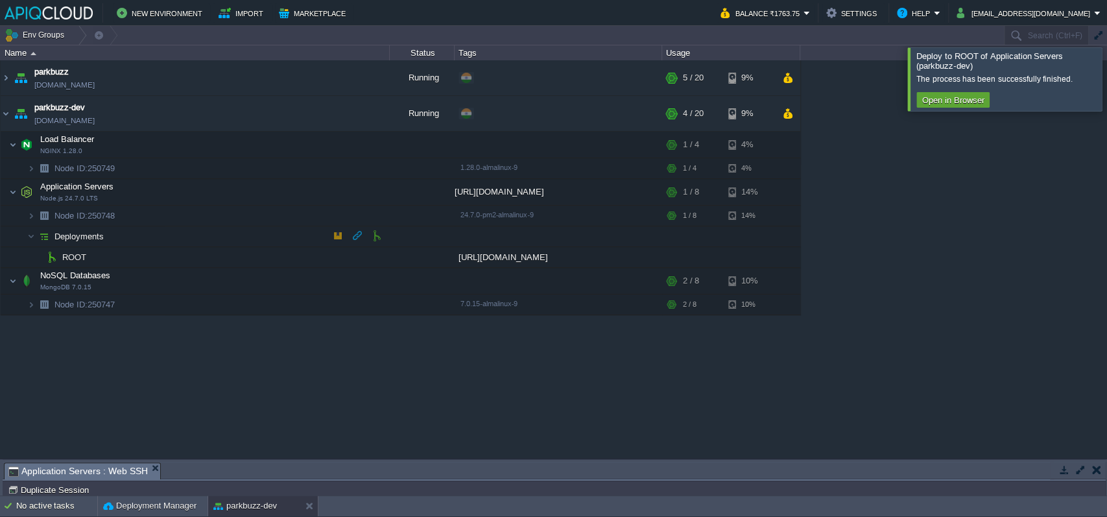
drag, startPoint x: 375, startPoint y: 461, endPoint x: 392, endPoint y: 236, distance: 225.8
click at [392, 236] on div "Env Groups Search (Ctrl+F) auto-gen Name Status Tags Usage parkbuzz [DOMAIN_NAM…" at bounding box center [553, 261] width 1107 height 470
type input "#000000"
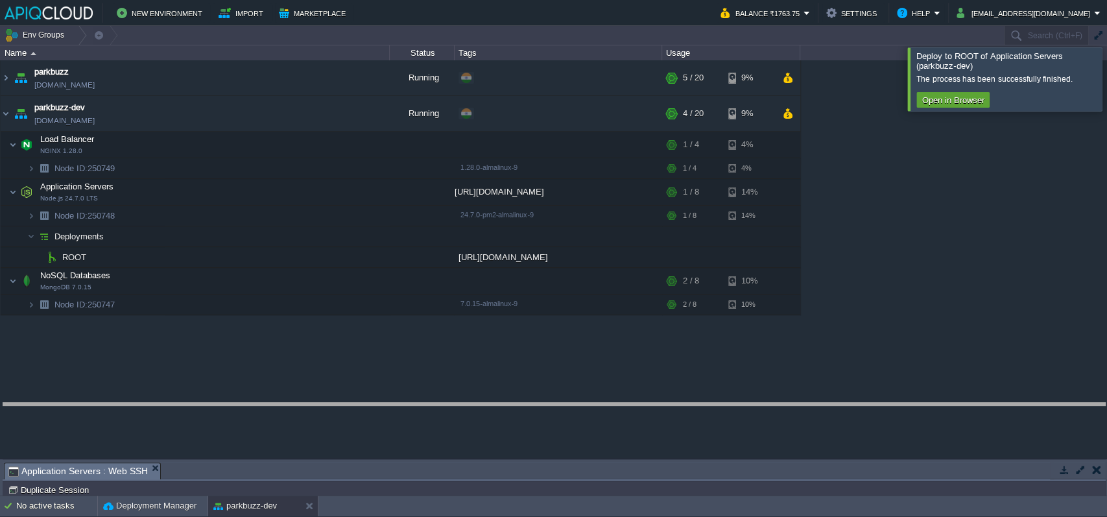
drag, startPoint x: 468, startPoint y: 475, endPoint x: 466, endPoint y: 432, distance: 42.9
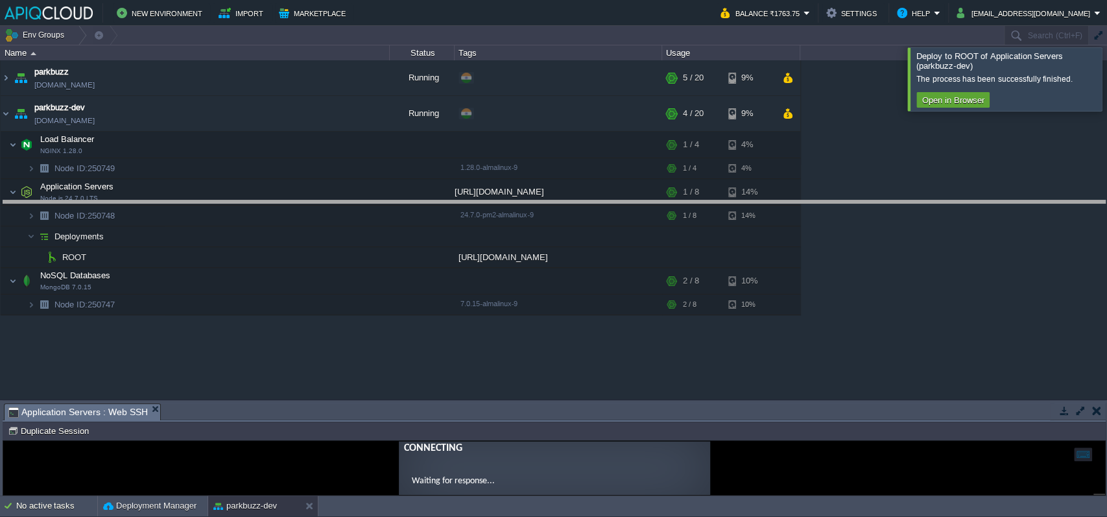
drag, startPoint x: 470, startPoint y: 416, endPoint x: 486, endPoint y: 202, distance: 214.7
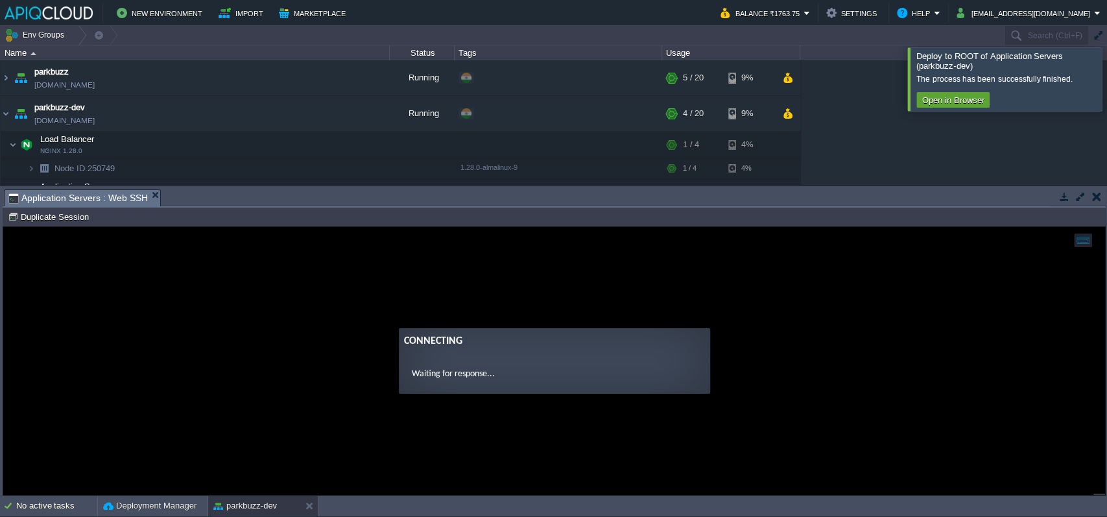
click at [874, 293] on guac-modal "Connecting Waiting for response..." at bounding box center [554, 361] width 1102 height 268
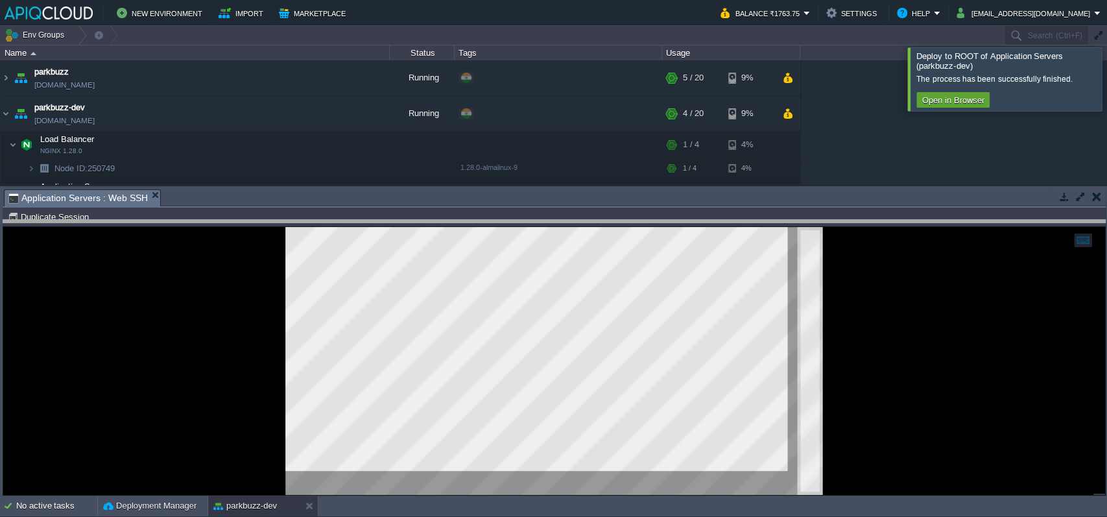
drag, startPoint x: 602, startPoint y: 202, endPoint x: 616, endPoint y: 157, distance: 47.0
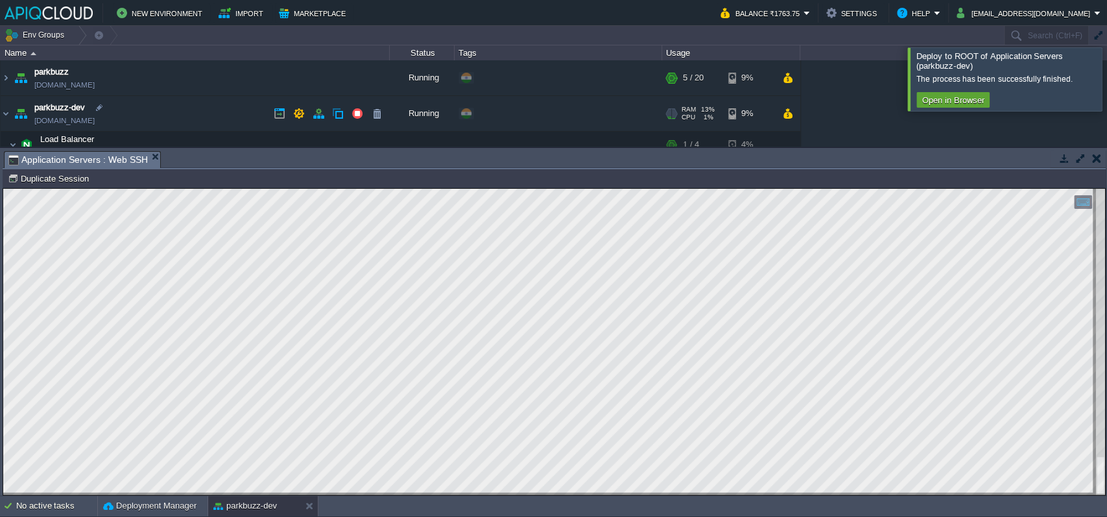
click at [66, 123] on link "[DOMAIN_NAME]" at bounding box center [64, 120] width 60 height 13
click at [1093, 411] on div at bounding box center [554, 342] width 1102 height 306
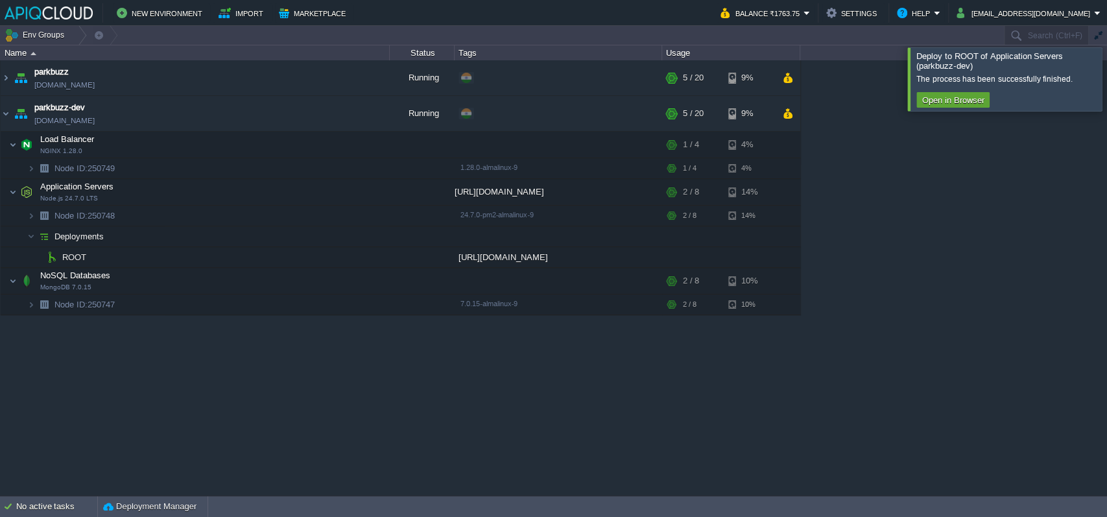
click at [627, 361] on div "parkbuzz [DOMAIN_NAME] Running + Add to Env Group RAM 18% CPU 6% 5 / 20 9% park…" at bounding box center [553, 277] width 1107 height 435
click at [54, 504] on div "No active tasks" at bounding box center [56, 506] width 81 height 21
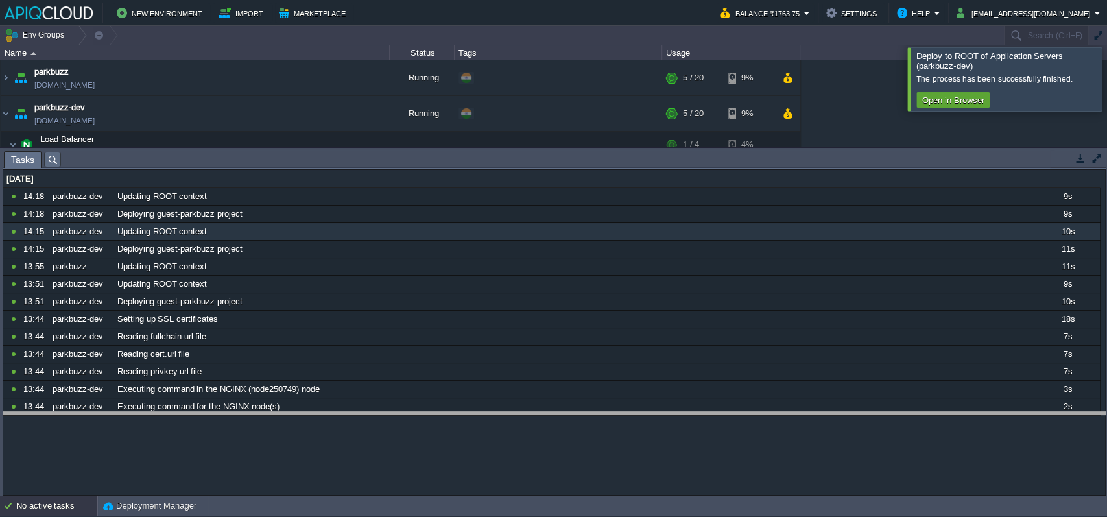
drag, startPoint x: 462, startPoint y: 162, endPoint x: 405, endPoint y: 456, distance: 299.3
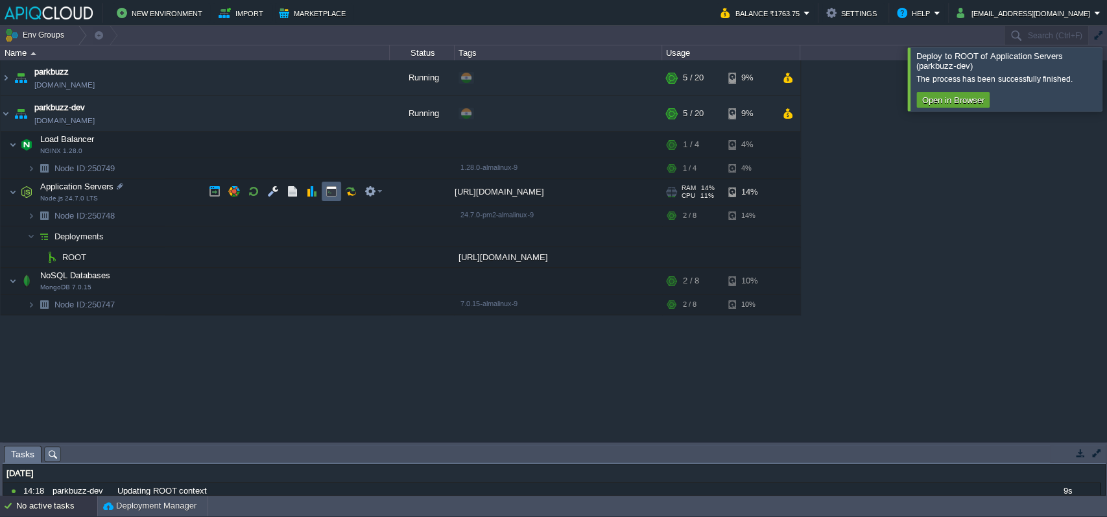
click at [331, 189] on button "button" at bounding box center [332, 192] width 12 height 12
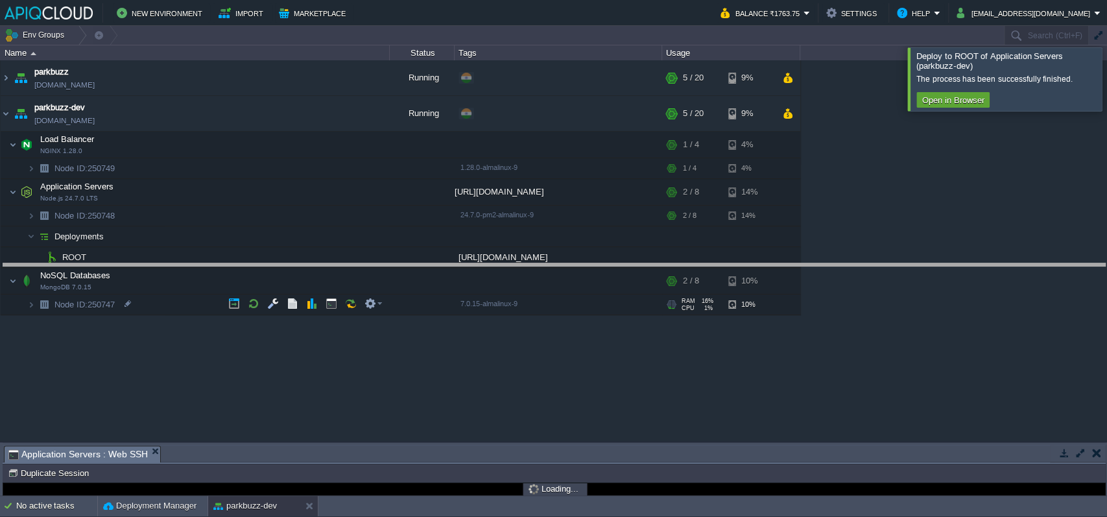
drag, startPoint x: 337, startPoint y: 453, endPoint x: 371, endPoint y: 267, distance: 188.6
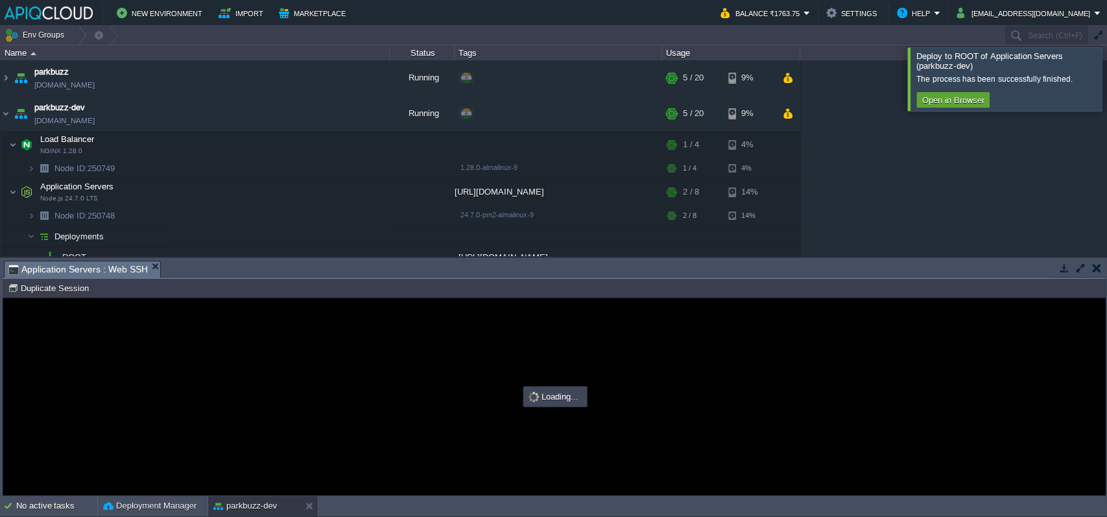
type input "#000000"
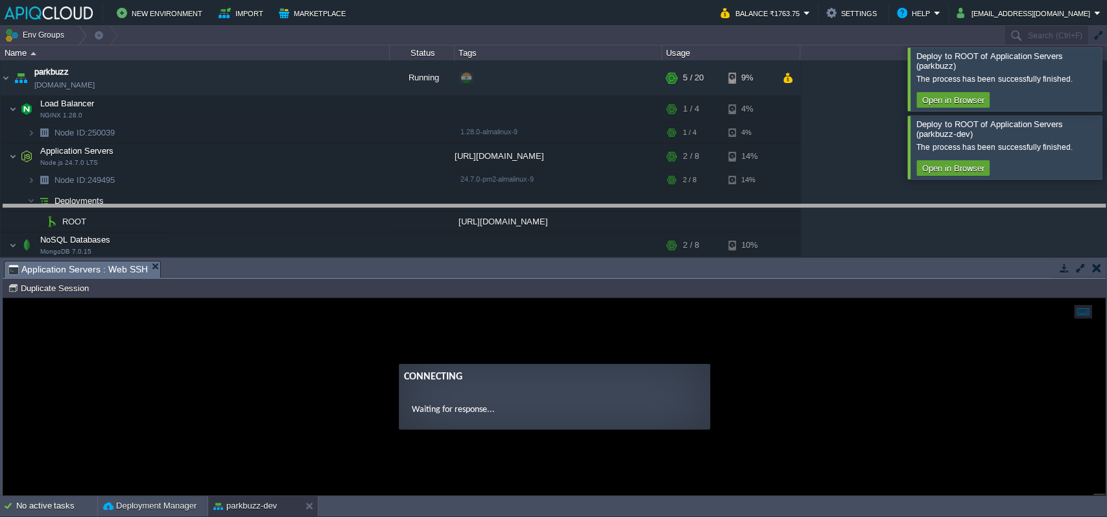
drag, startPoint x: 274, startPoint y: 268, endPoint x: 281, endPoint y: 154, distance: 114.4
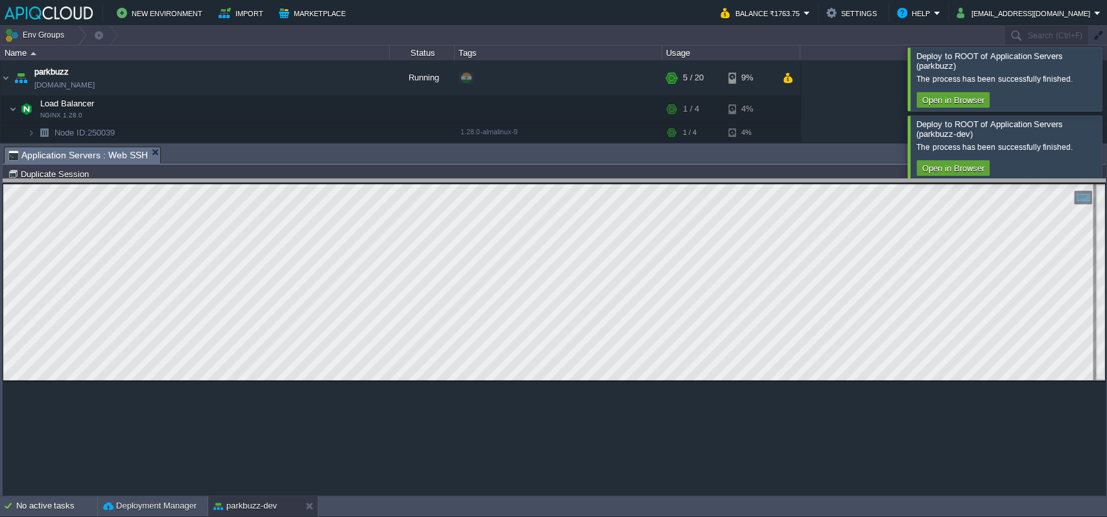
drag, startPoint x: 200, startPoint y: 154, endPoint x: 169, endPoint y: 247, distance: 97.7
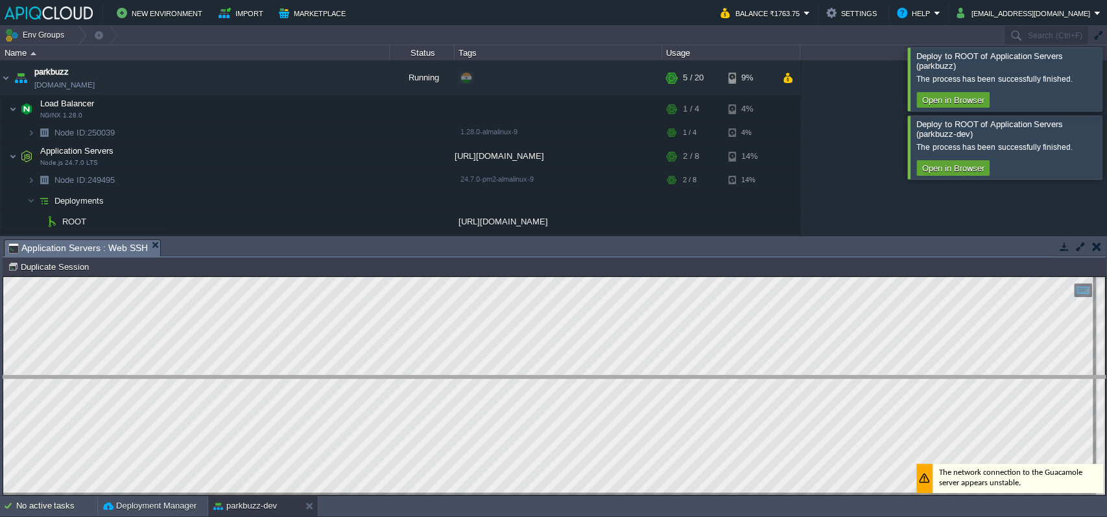
drag, startPoint x: 198, startPoint y: 248, endPoint x: 193, endPoint y: 385, distance: 137.0
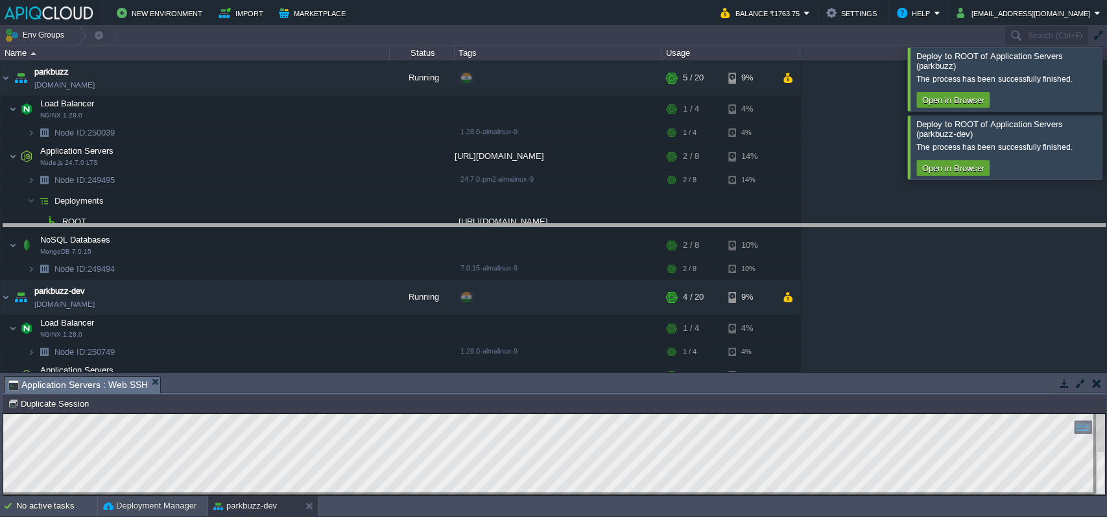
drag, startPoint x: 206, startPoint y: 377, endPoint x: 223, endPoint y: 225, distance: 152.8
click at [223, 225] on body "New Environment Import Marketplace Bonus ₹0.00 Upgrade Account Balance ₹1763.75…" at bounding box center [553, 258] width 1107 height 517
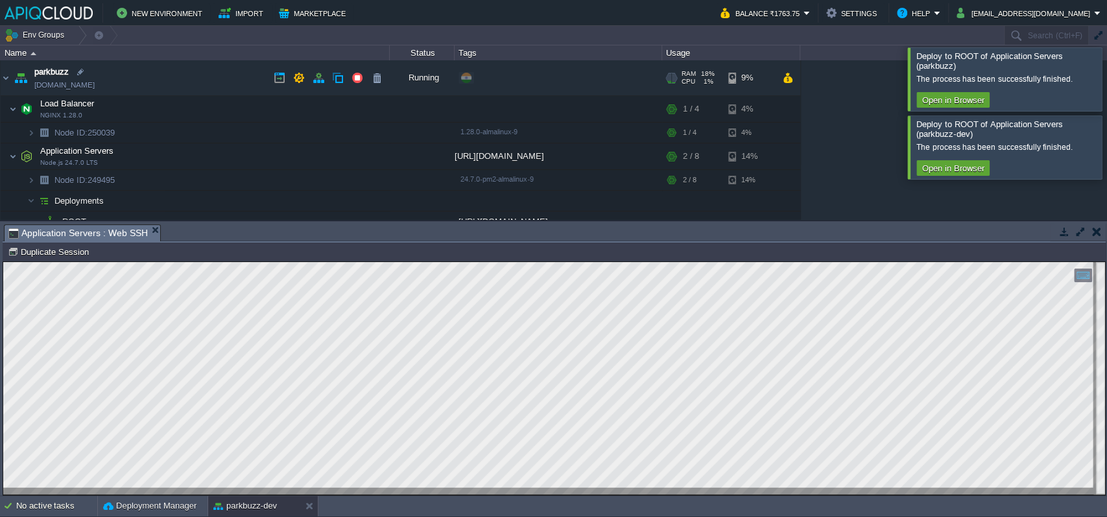
click at [73, 85] on link "[DOMAIN_NAME]" at bounding box center [64, 85] width 60 height 13
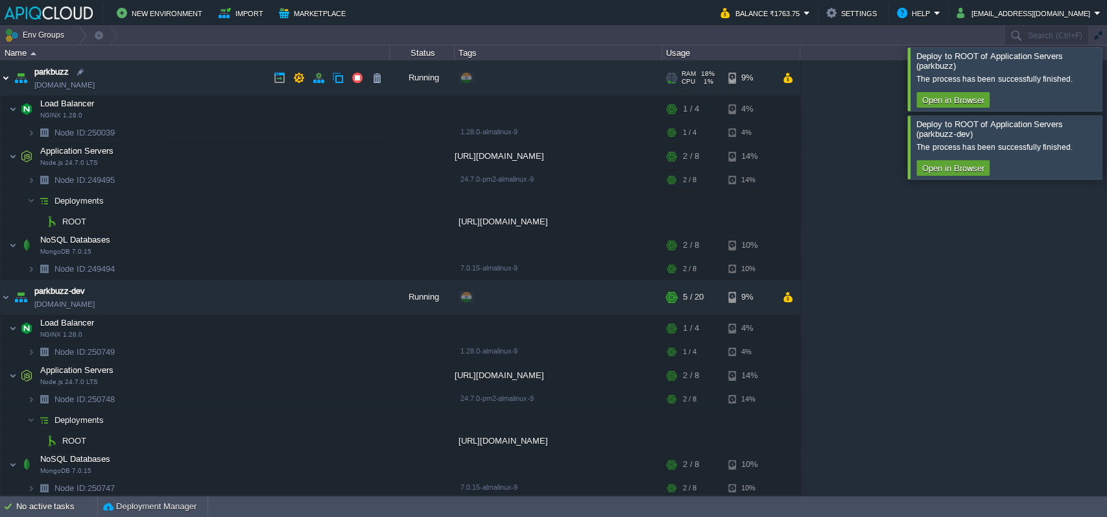
click at [4, 70] on img at bounding box center [6, 77] width 10 height 35
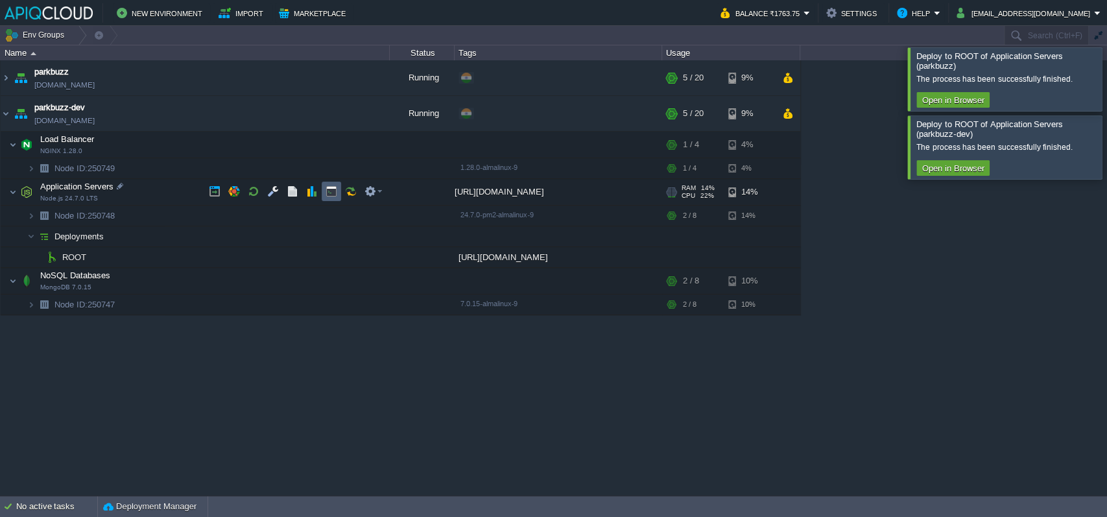
click at [329, 189] on button "button" at bounding box center [332, 192] width 12 height 12
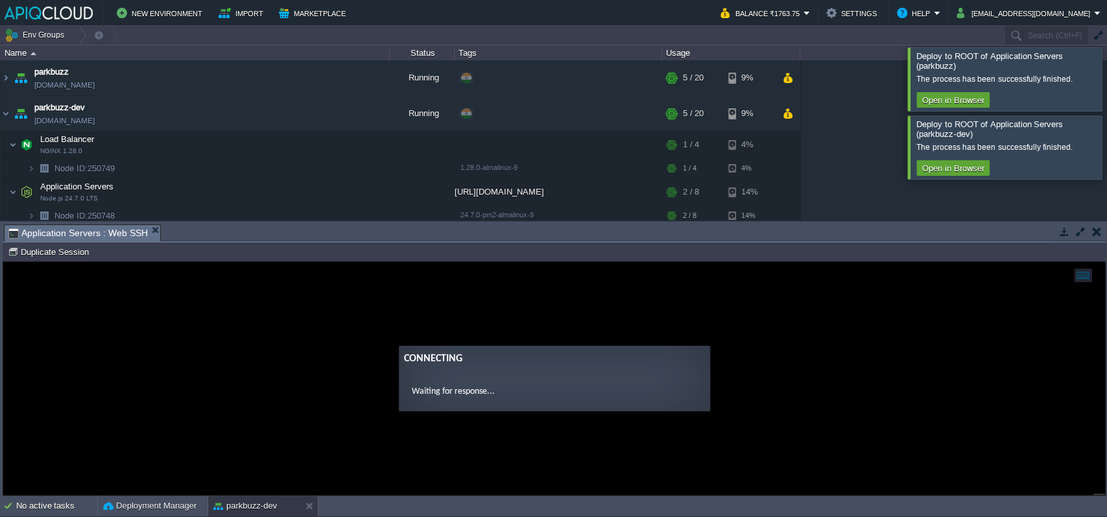
click at [241, 340] on guac-modal "Connecting Waiting for response..." at bounding box center [554, 378] width 1102 height 233
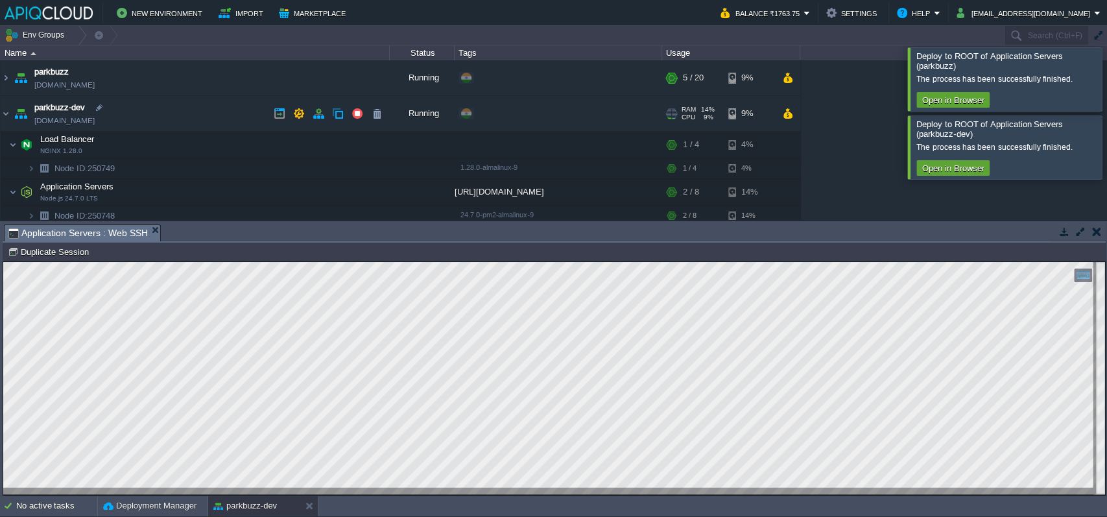
click at [43, 122] on link "[DOMAIN_NAME]" at bounding box center [64, 120] width 60 height 13
click at [95, 121] on link "[DOMAIN_NAME]" at bounding box center [64, 120] width 60 height 13
click at [1094, 262] on html "Copy: Ctrl + Shift + C Paste: Ctrl + V Settings: Ctrl + Shift + Alt 0" at bounding box center [554, 262] width 1102 height 0
click at [1083, 470] on div at bounding box center [554, 378] width 1102 height 232
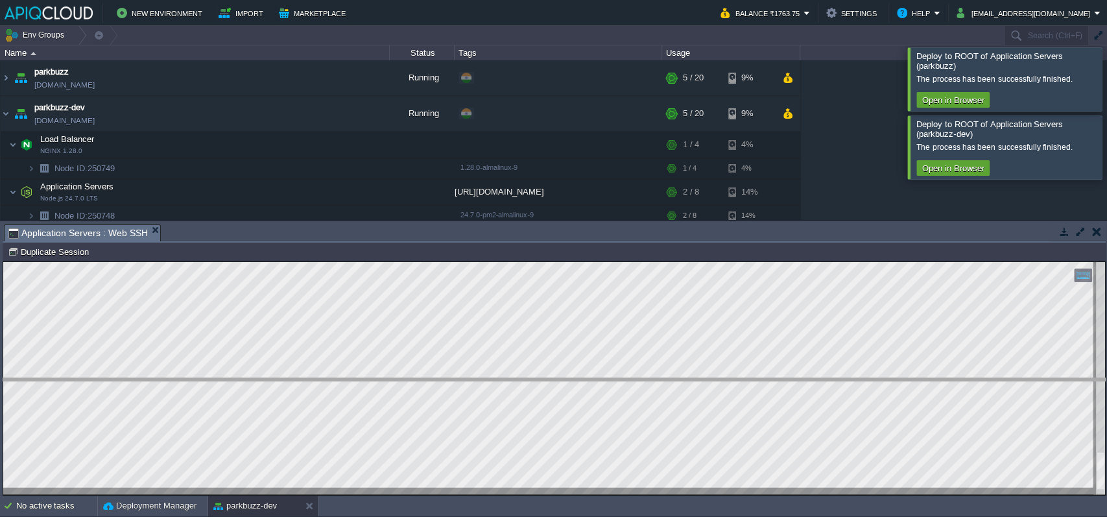
drag, startPoint x: 332, startPoint y: 232, endPoint x: 281, endPoint y: 490, distance: 263.3
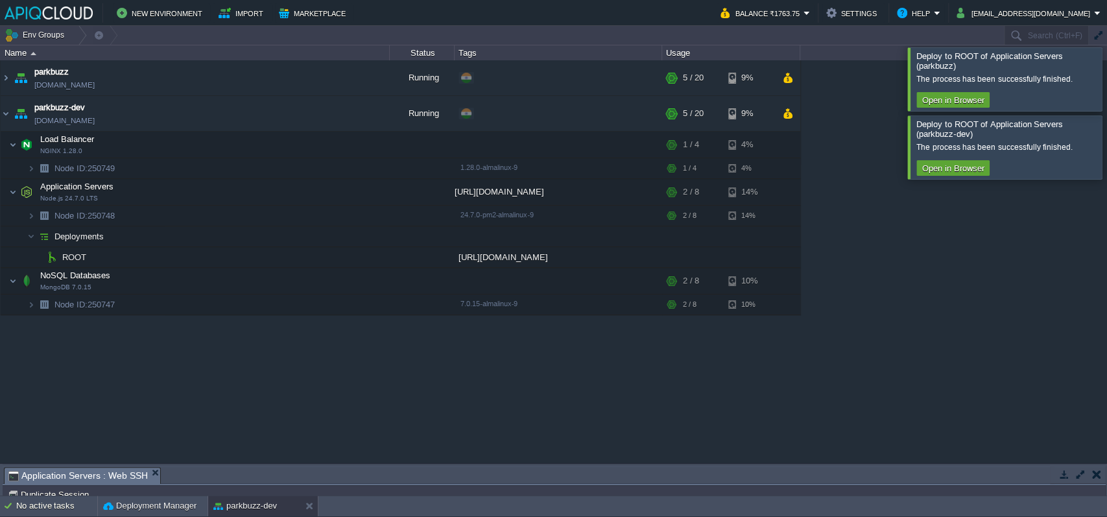
click at [119, 361] on div "parkbuzz [DOMAIN_NAME] Running + Add to Env Group RAM 18% CPU 1% 5 / 20 9% Load…" at bounding box center [553, 261] width 1107 height 402
click at [377, 285] on em at bounding box center [374, 280] width 18 height 12
click at [249, 376] on div "parkbuzz [DOMAIN_NAME] Running + Add to Env Group RAM 18% CPU 1% 5 / 20 9% Load…" at bounding box center [553, 261] width 1107 height 402
click at [271, 278] on button "button" at bounding box center [273, 280] width 12 height 12
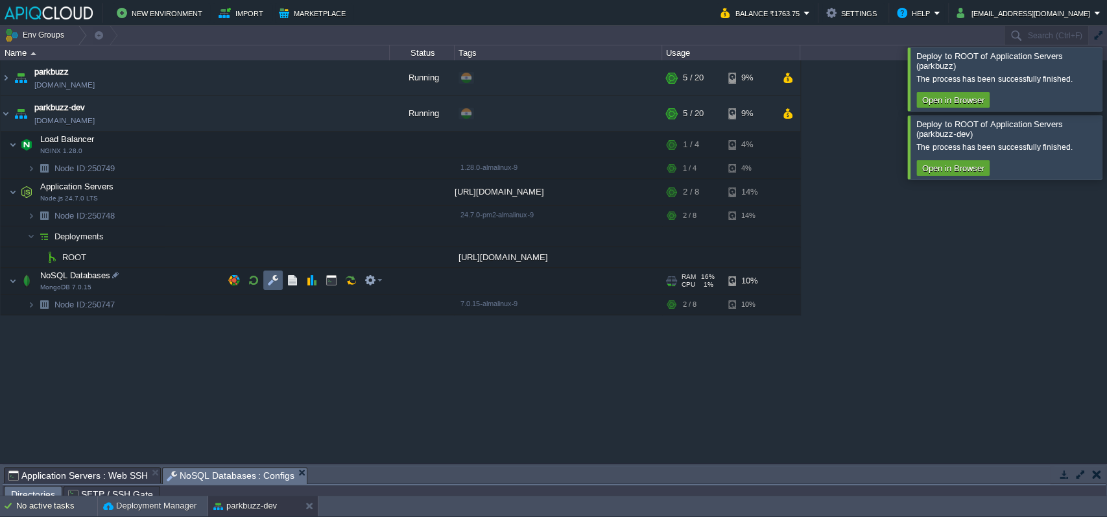
scroll to position [22, 0]
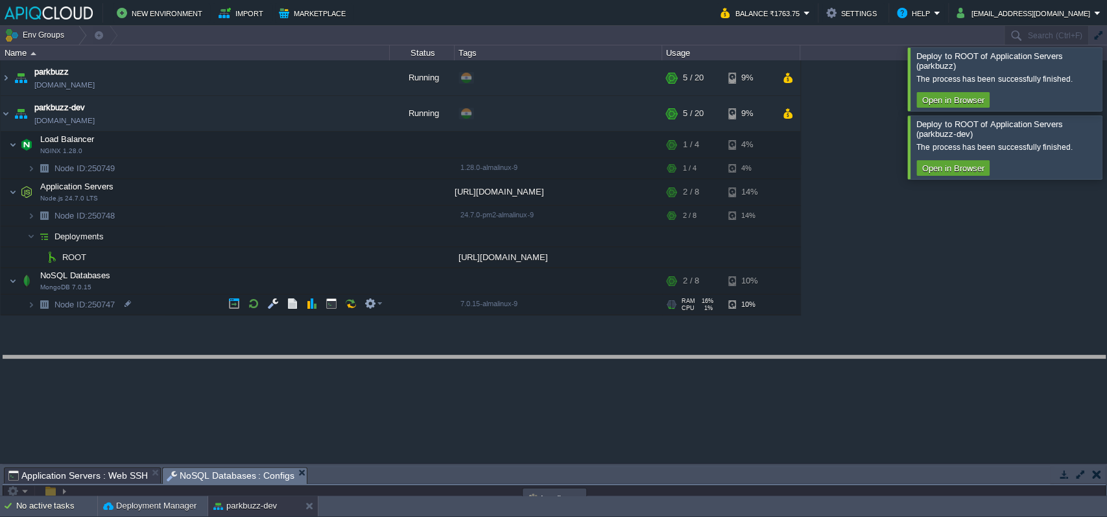
drag, startPoint x: 323, startPoint y: 477, endPoint x: 323, endPoint y: 352, distance: 125.2
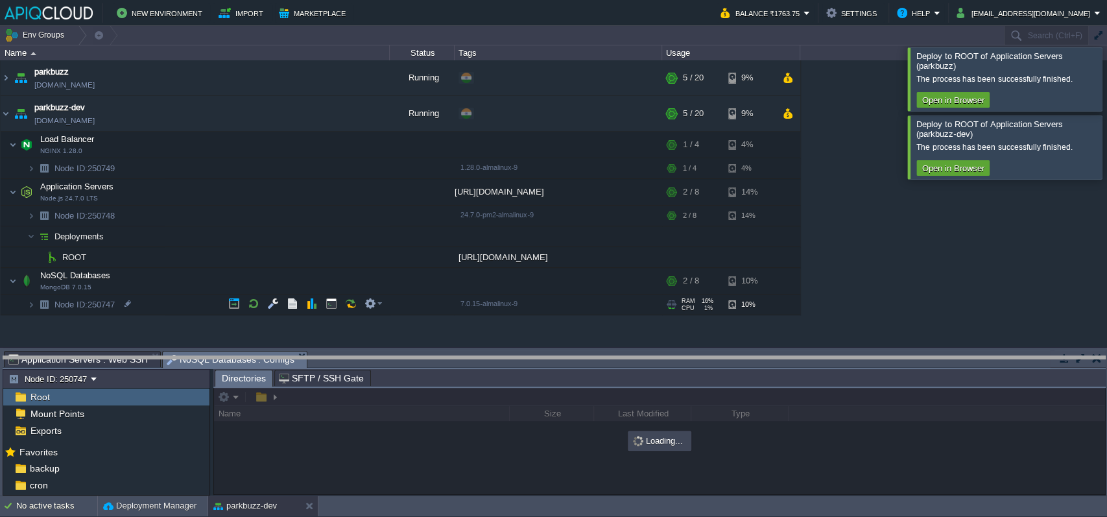
drag, startPoint x: 415, startPoint y: 355, endPoint x: 422, endPoint y: 412, distance: 57.5
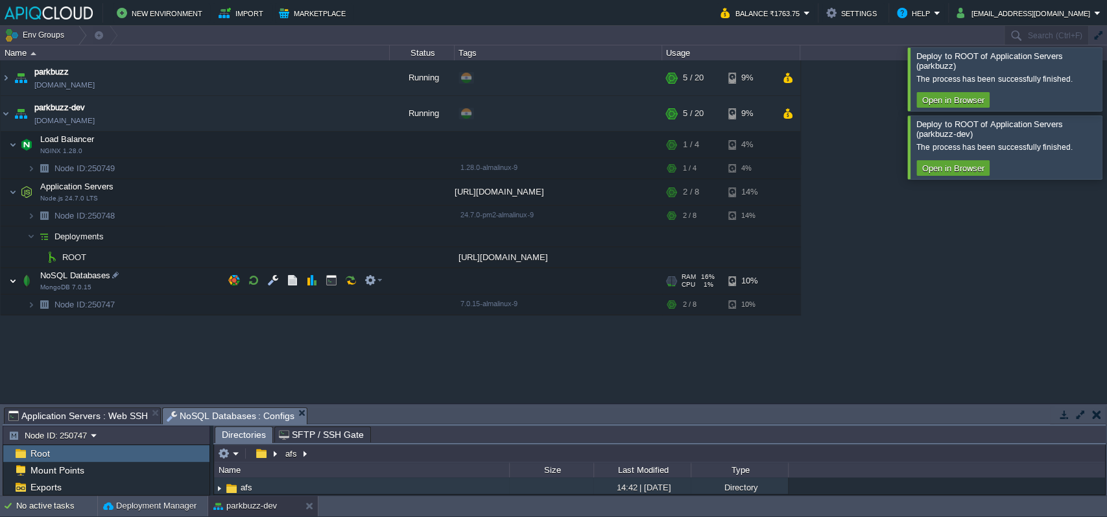
click at [12, 282] on img at bounding box center [13, 281] width 8 height 26
click at [370, 281] on button "button" at bounding box center [371, 280] width 12 height 12
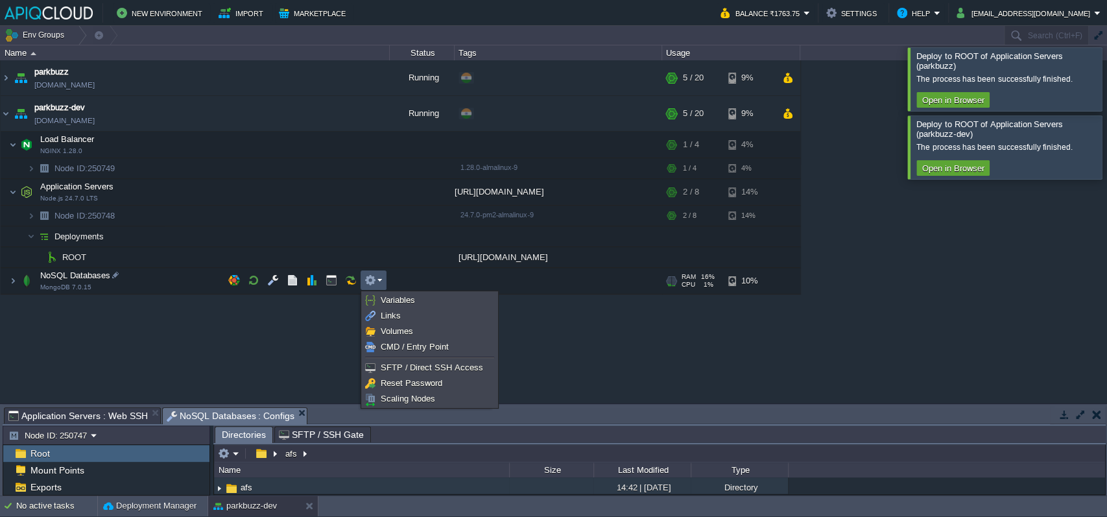
click at [597, 359] on div "parkbuzz [DOMAIN_NAME] Running + Add to Env Group RAM 18% CPU 5% 5 / 20 9% Load…" at bounding box center [553, 231] width 1107 height 343
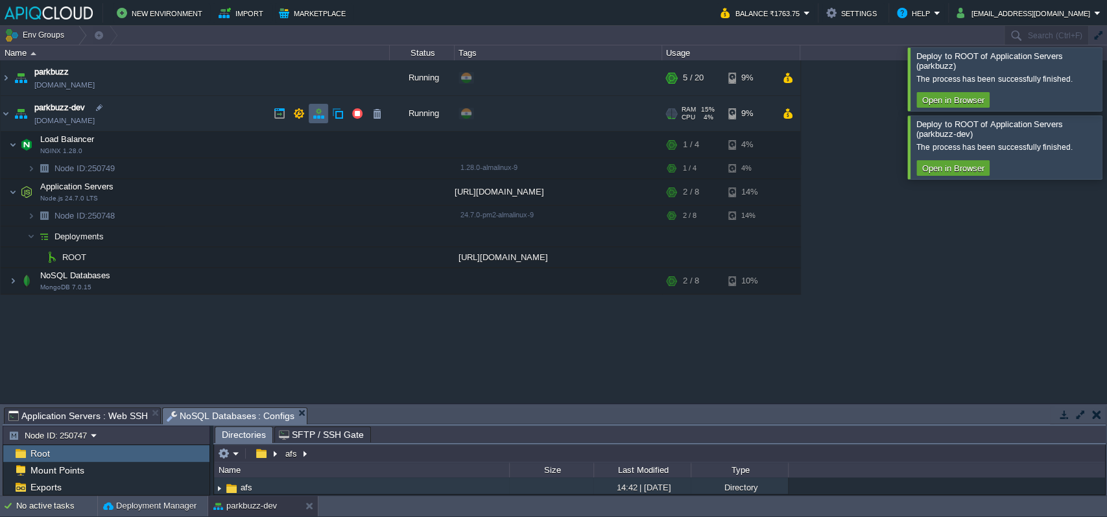
click at [311, 115] on td at bounding box center [318, 113] width 19 height 19
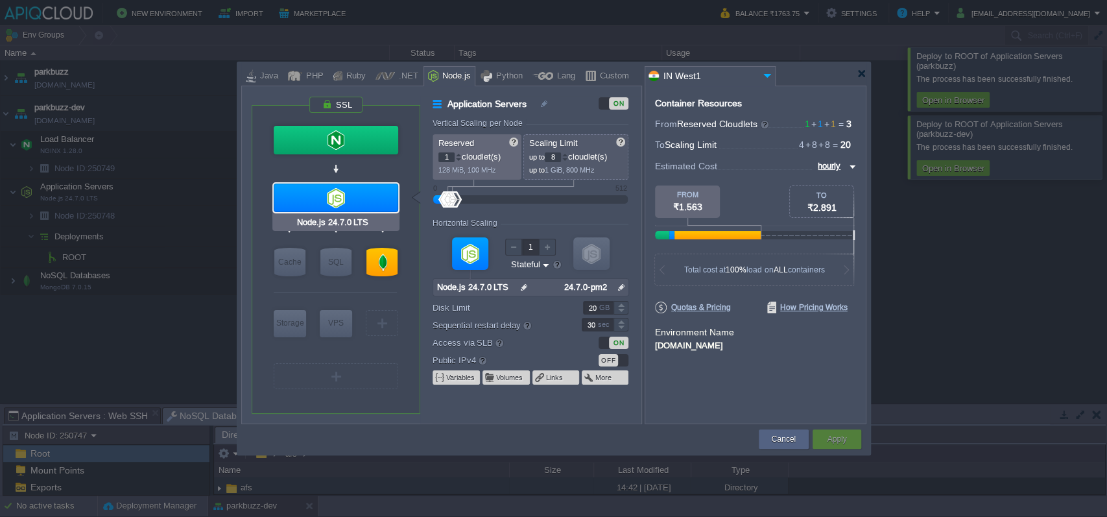
type input "MongoDB 7.0.15"
click at [383, 259] on div at bounding box center [382, 262] width 31 height 29
type input "NoSQL Databases"
type input "MongoDB 7.0.15"
type input "null"
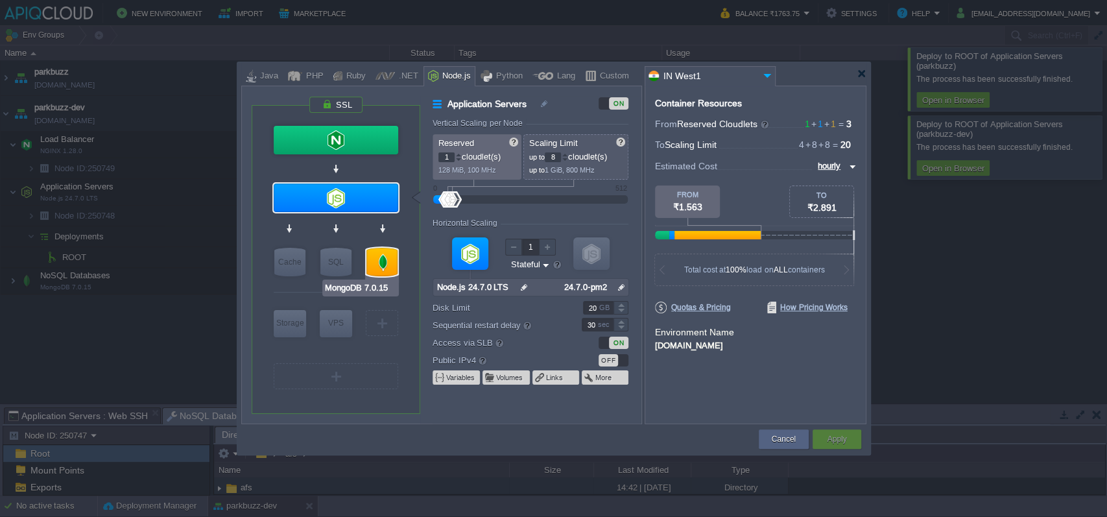
type input "7.0.15-almalin..."
type input "Stateless"
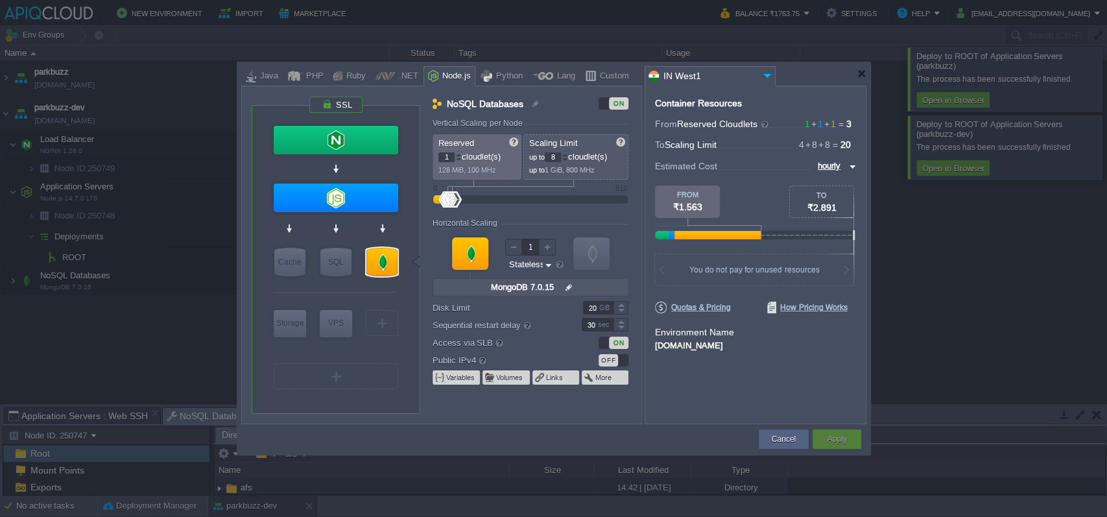
click at [468, 244] on div at bounding box center [470, 253] width 36 height 32
click at [513, 247] on div at bounding box center [513, 247] width 17 height 17
click at [545, 269] on img at bounding box center [549, 265] width 10 height 12
click at [627, 106] on div "ON" at bounding box center [618, 103] width 19 height 12
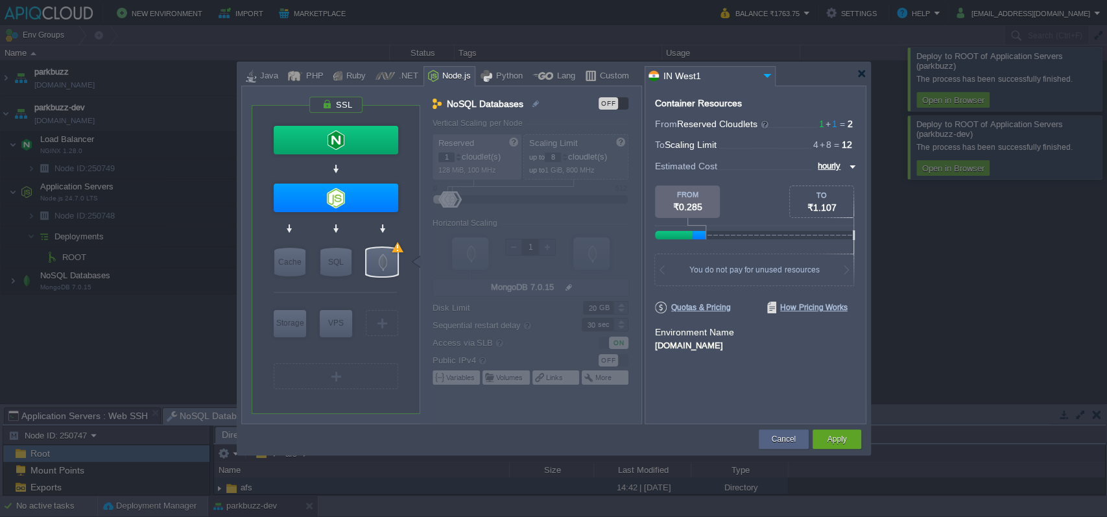
click at [450, 380] on div at bounding box center [537, 271] width 208 height 305
click at [842, 434] on button "Apply" at bounding box center [836, 439] width 19 height 13
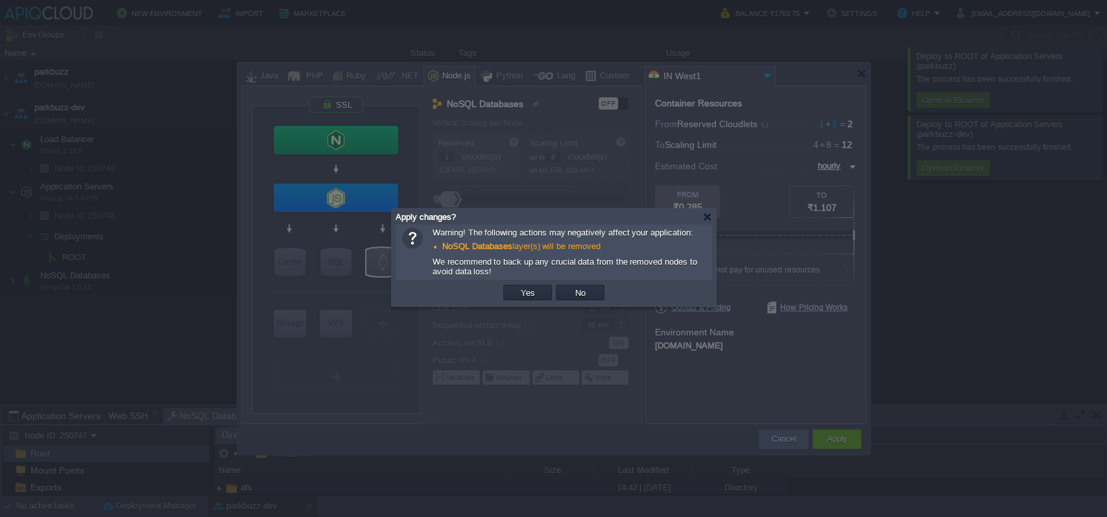
click at [704, 224] on div "Apply changes?" at bounding box center [554, 217] width 317 height 16
click at [704, 221] on div at bounding box center [708, 217] width 10 height 10
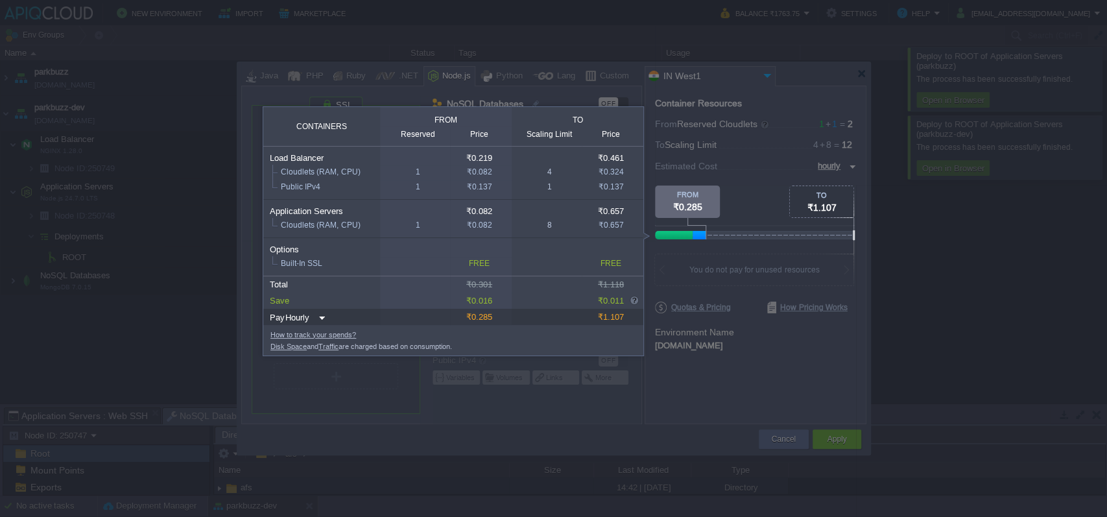
click at [624, 352] on div "Disk Space and Traffic are charged based on consumption." at bounding box center [457, 346] width 373 height 12
click at [676, 362] on div at bounding box center [428, 379] width 856 height 276
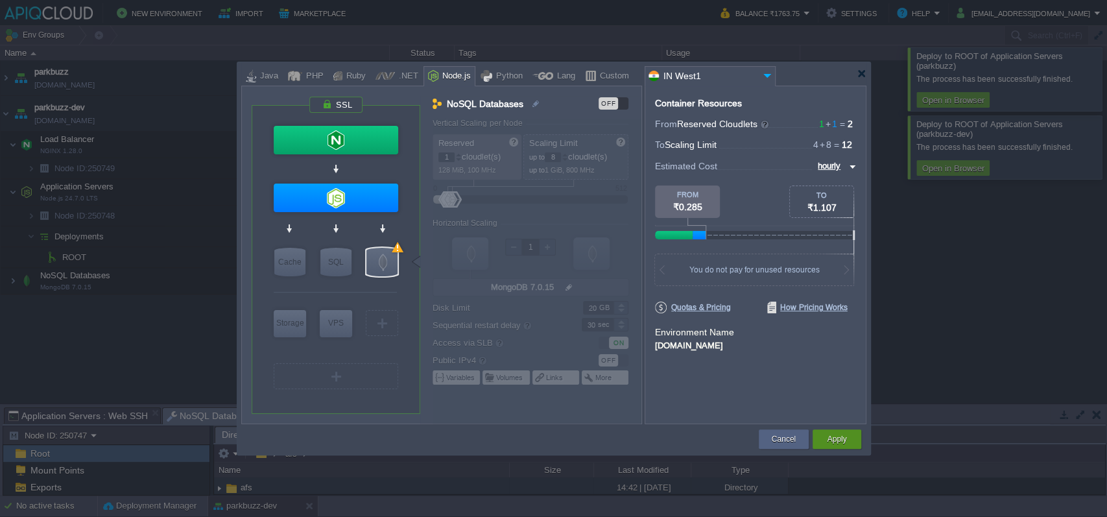
click at [845, 435] on button "Apply" at bounding box center [836, 439] width 19 height 13
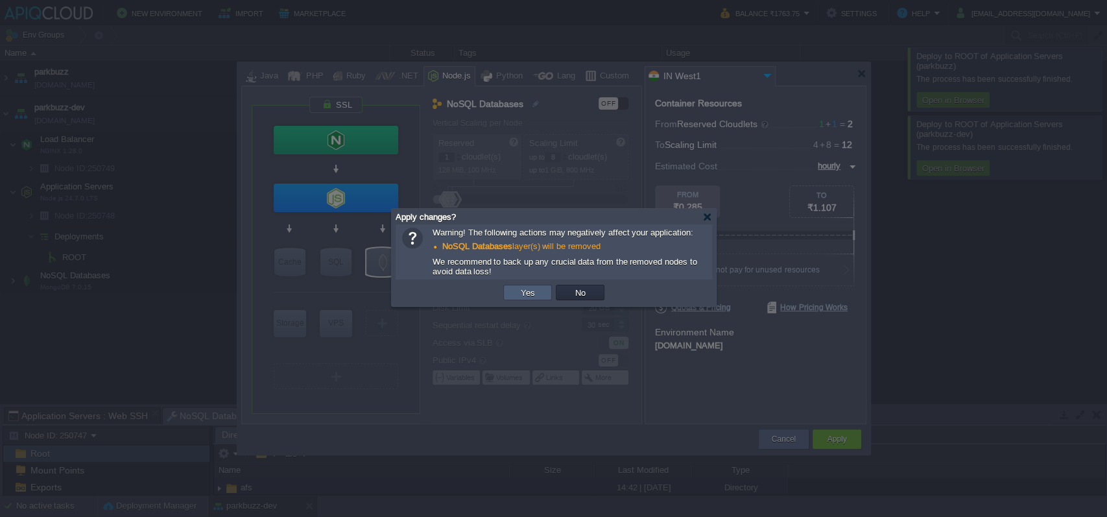
click at [512, 293] on td "Yes" at bounding box center [527, 293] width 49 height 16
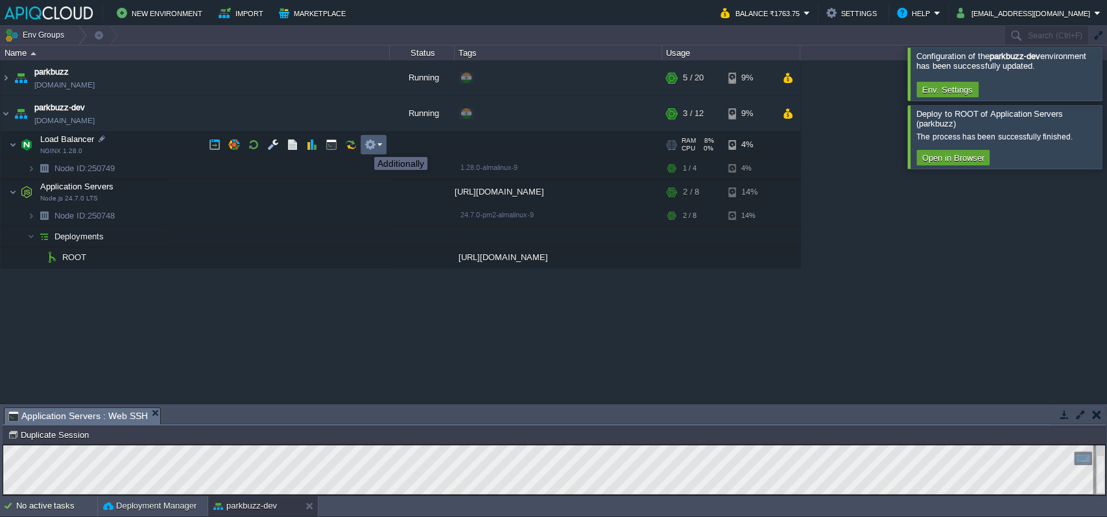
click at [376, 145] on button "button" at bounding box center [371, 145] width 12 height 12
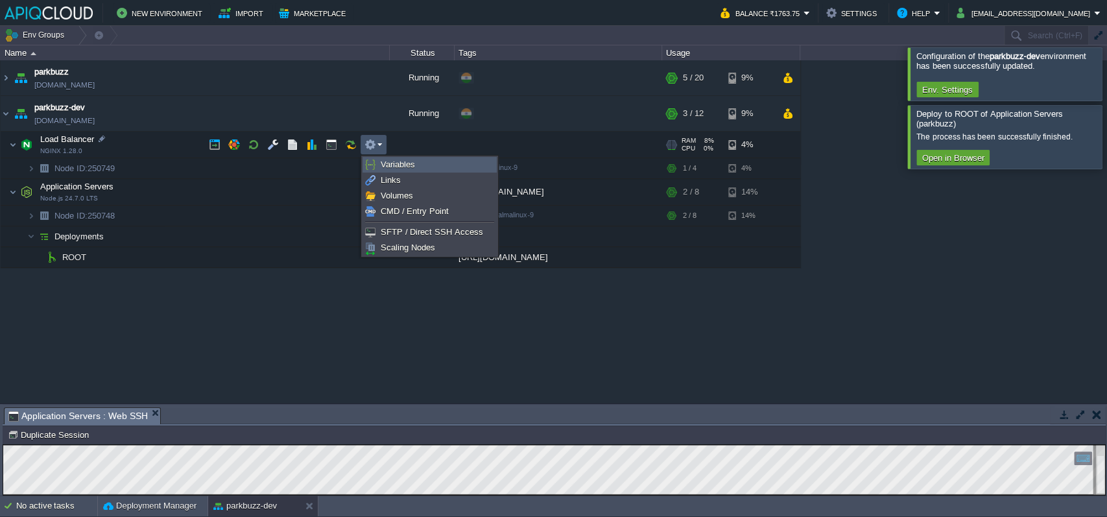
click at [379, 166] on link "Variables" at bounding box center [429, 165] width 133 height 14
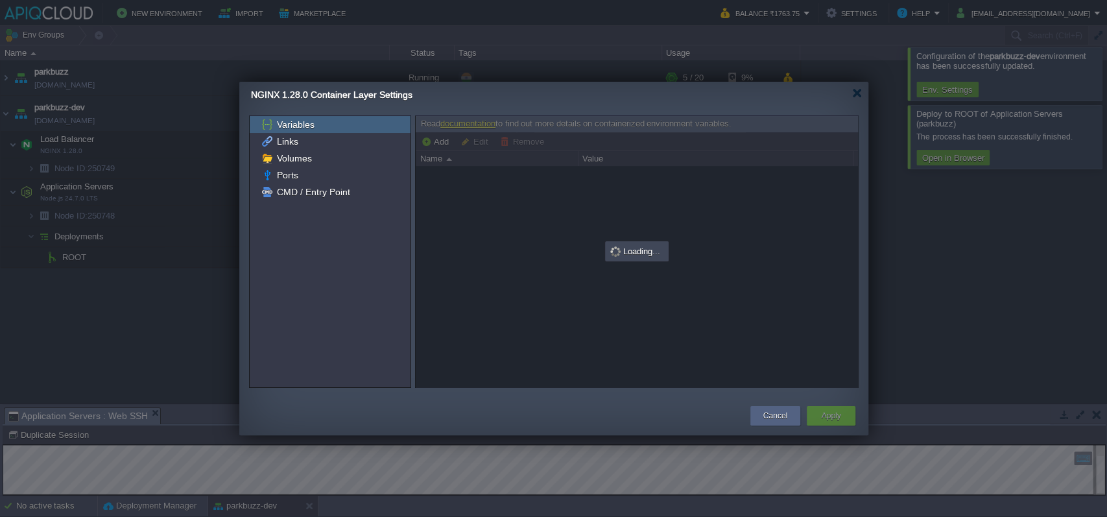
click at [862, 91] on div "NGINX 1.28.0 Container Layer Settings" at bounding box center [560, 95] width 618 height 27
click at [858, 89] on div at bounding box center [858, 93] width 10 height 10
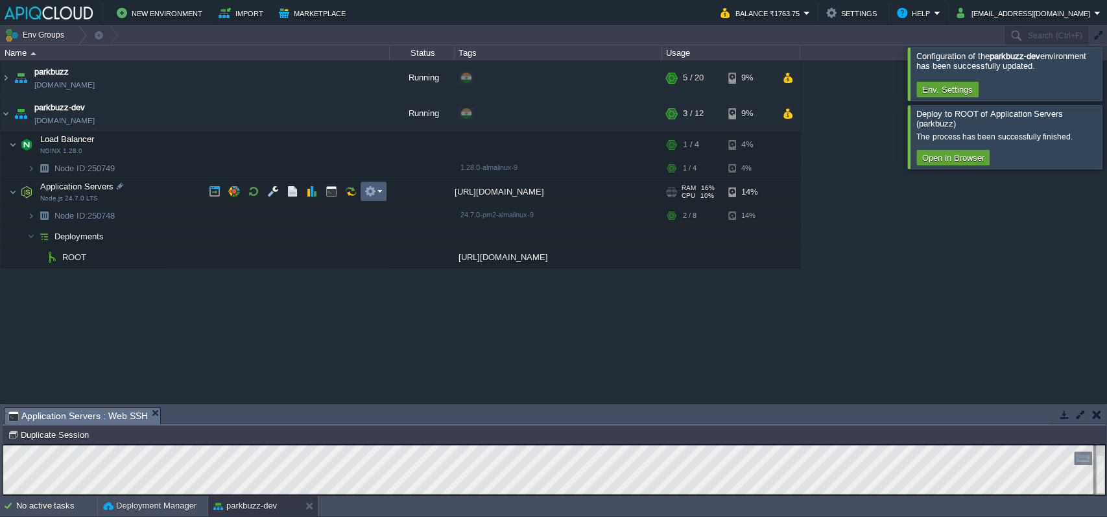
click at [380, 189] on em at bounding box center [374, 192] width 18 height 12
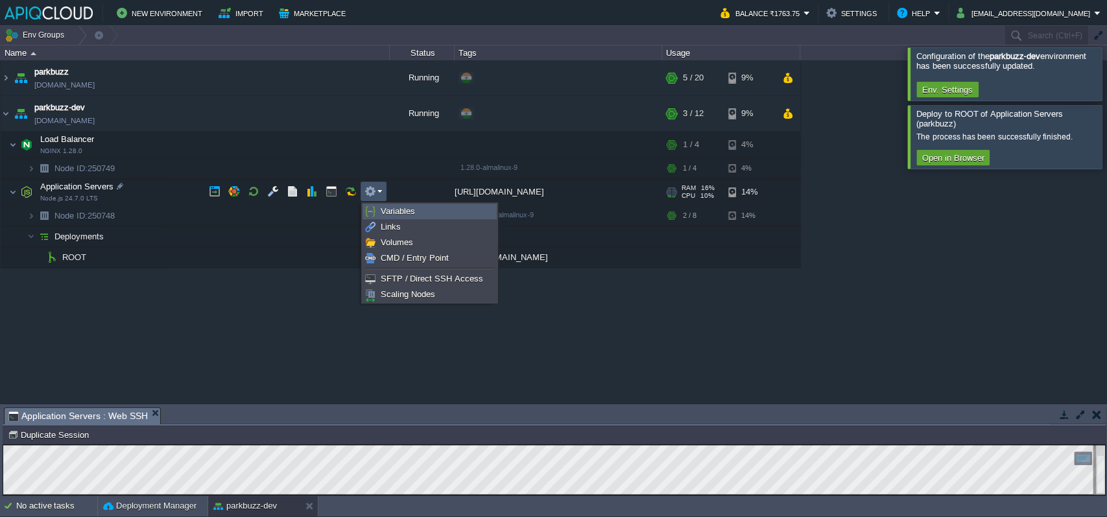
click at [400, 217] on link "Variables" at bounding box center [429, 211] width 133 height 14
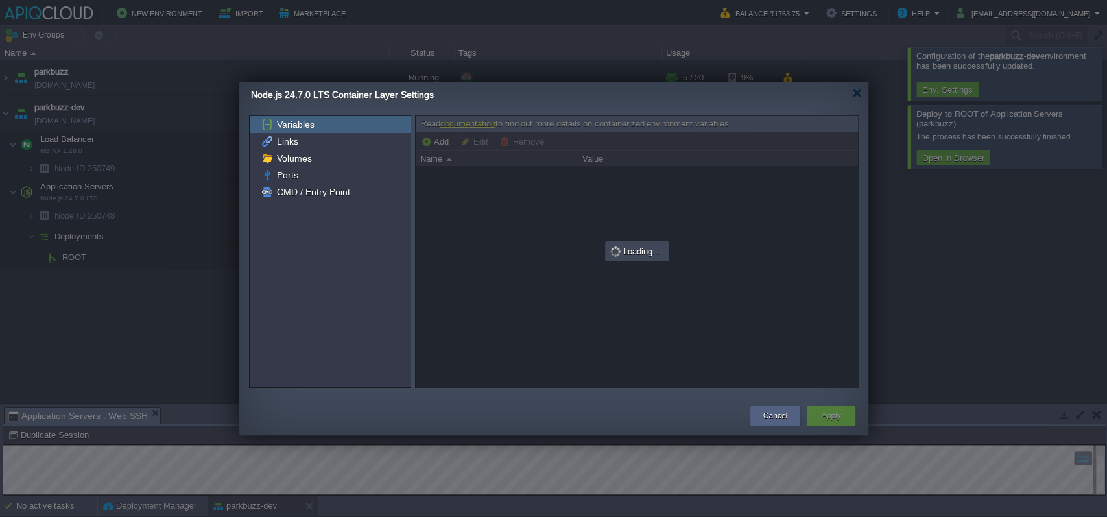
click at [296, 131] on div "Variables" at bounding box center [330, 124] width 161 height 17
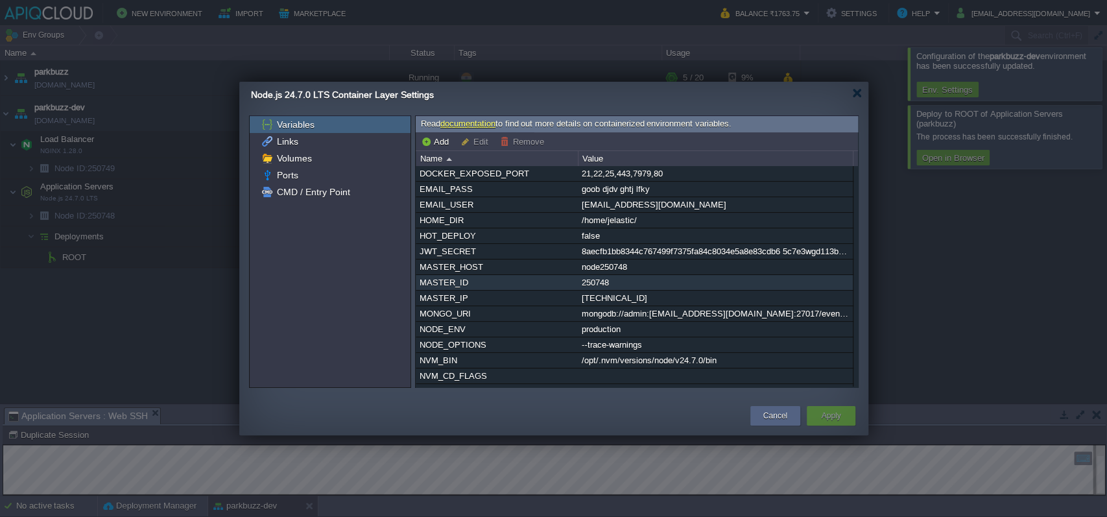
scroll to position [63, 0]
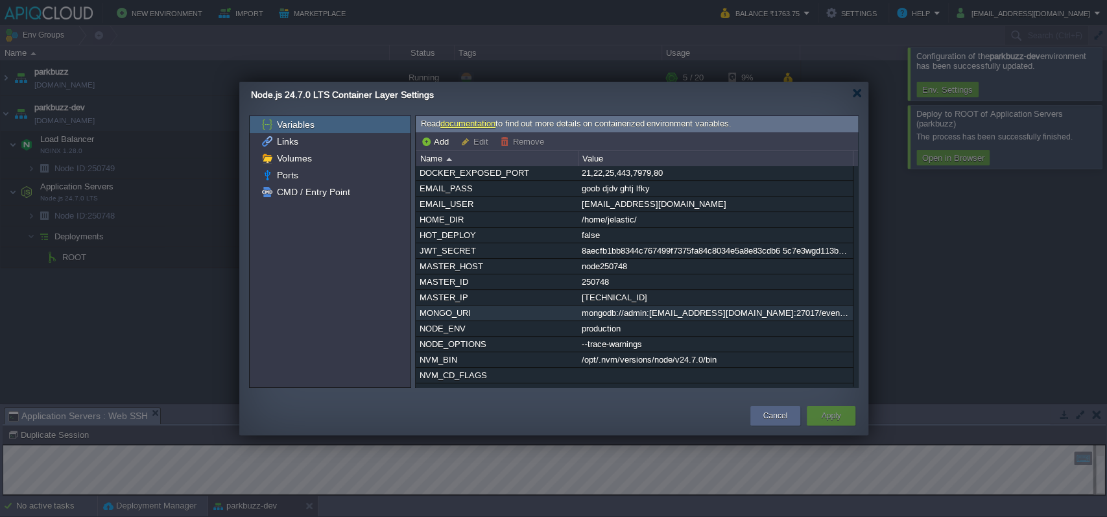
click at [491, 317] on div "MONGO_URI" at bounding box center [497, 313] width 161 height 15
click at [644, 316] on div "mongodb://admin:[EMAIL_ADDRESS][DOMAIN_NAME]:27017/event-parkbuzz" at bounding box center [716, 313] width 274 height 15
click at [644, 316] on div "API_BASE_URL [URL][DOMAIN_NAME] APP_FILE server.js AUTO_OLD_HEAP true CLIENT_UR…" at bounding box center [637, 276] width 442 height 221
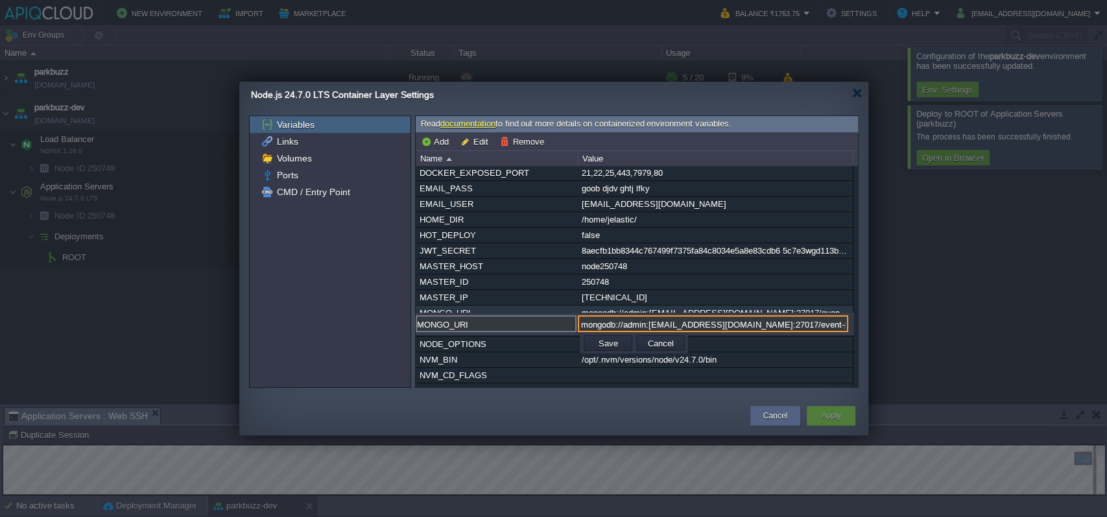
scroll to position [0, 104]
click at [644, 316] on input "mongodb://admin:[EMAIL_ADDRESS][DOMAIN_NAME]:27017/event-parkbuzz" at bounding box center [713, 323] width 271 height 17
paste input "+srv://joshimeet479_db_user:[EMAIL_ADDRESS][DOMAIN_NAME]/event-parkbuzz?retryWr…"
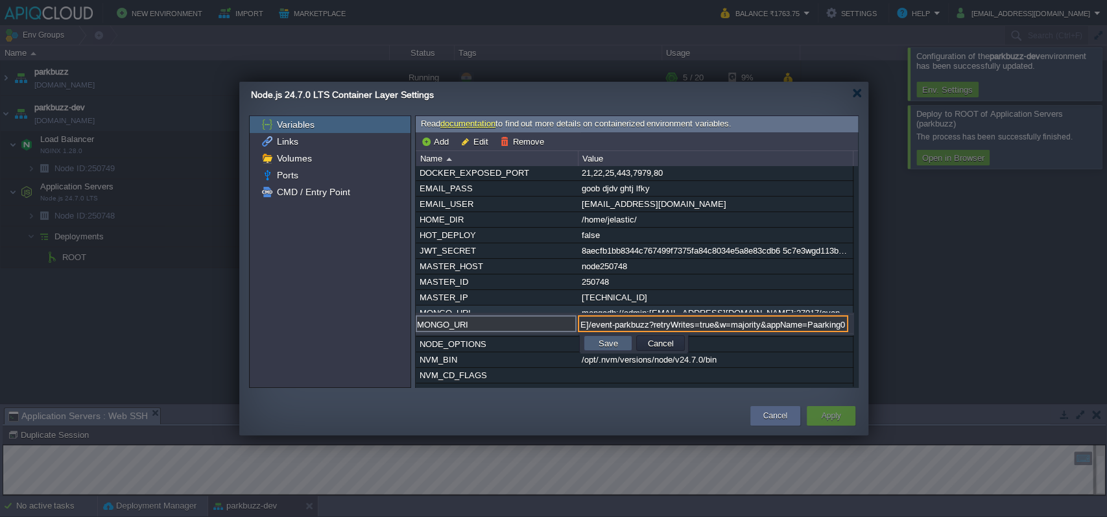
type input "mongodb+srv://joshimeet479_db_user:[EMAIL_ADDRESS][DOMAIN_NAME]/event-parkbuzz?…"
click at [599, 344] on button "Save" at bounding box center [608, 343] width 27 height 12
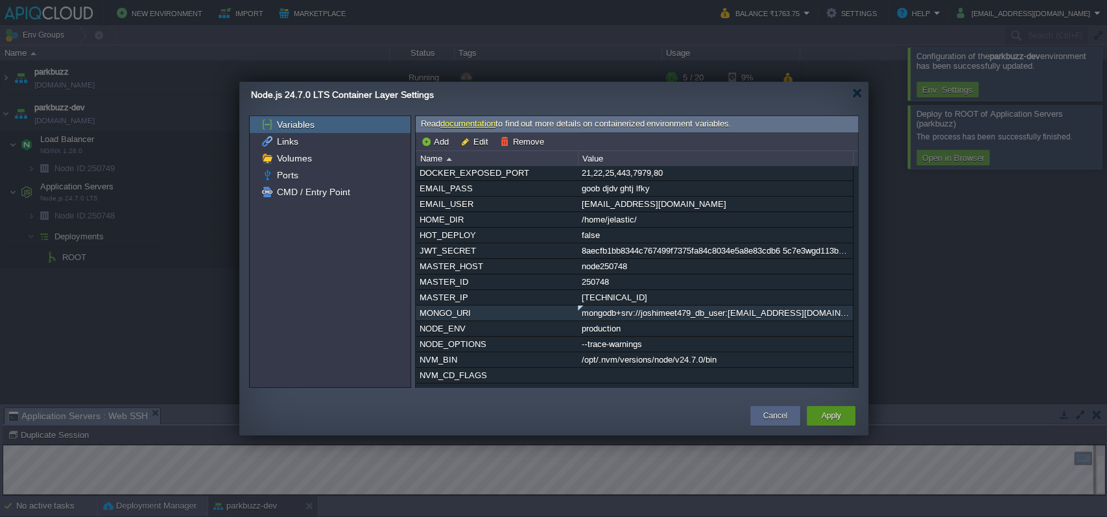
click at [834, 413] on button "Apply" at bounding box center [830, 415] width 19 height 13
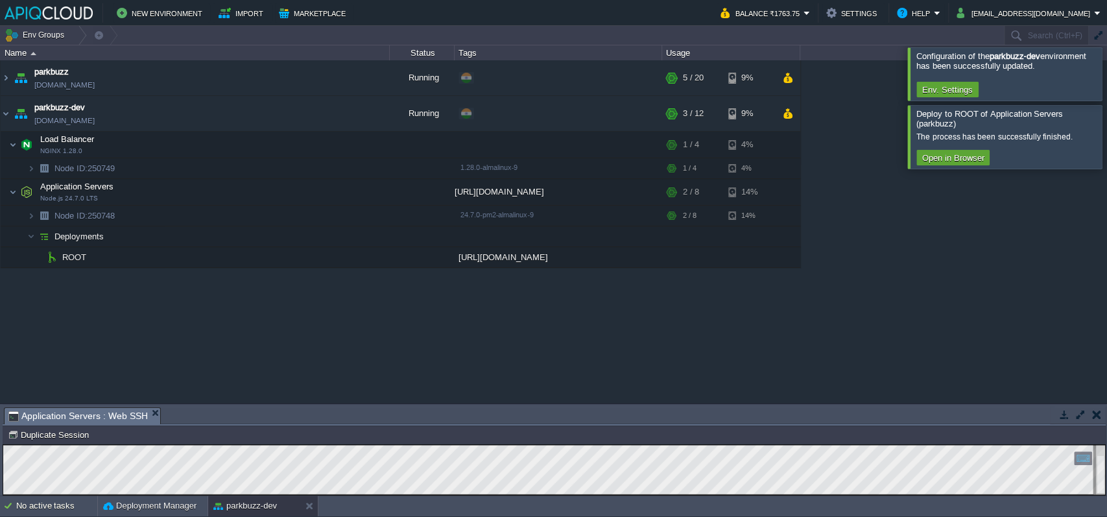
click at [1107, 71] on div at bounding box center [1123, 73] width 0 height 53
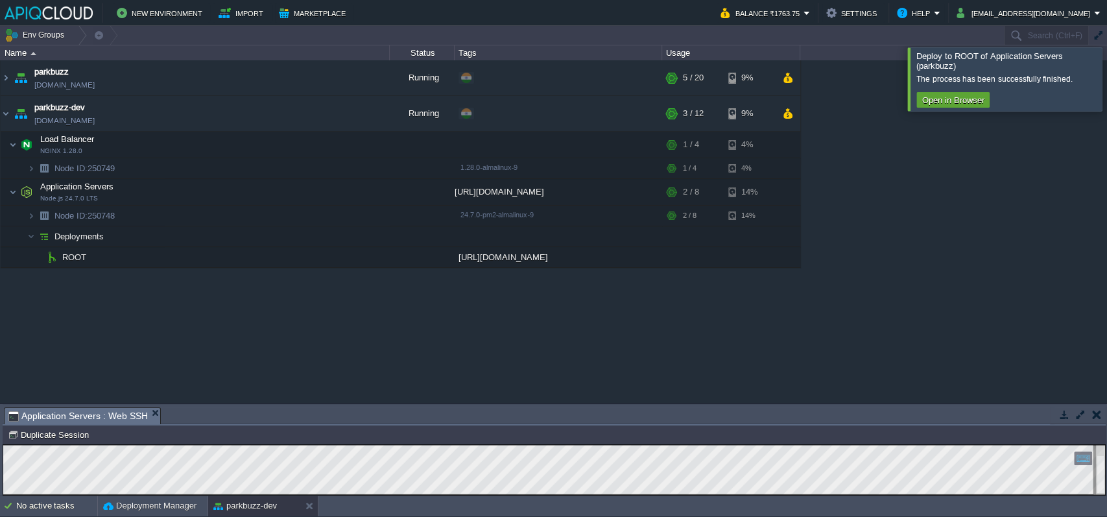
click at [1107, 86] on div at bounding box center [1123, 78] width 0 height 63
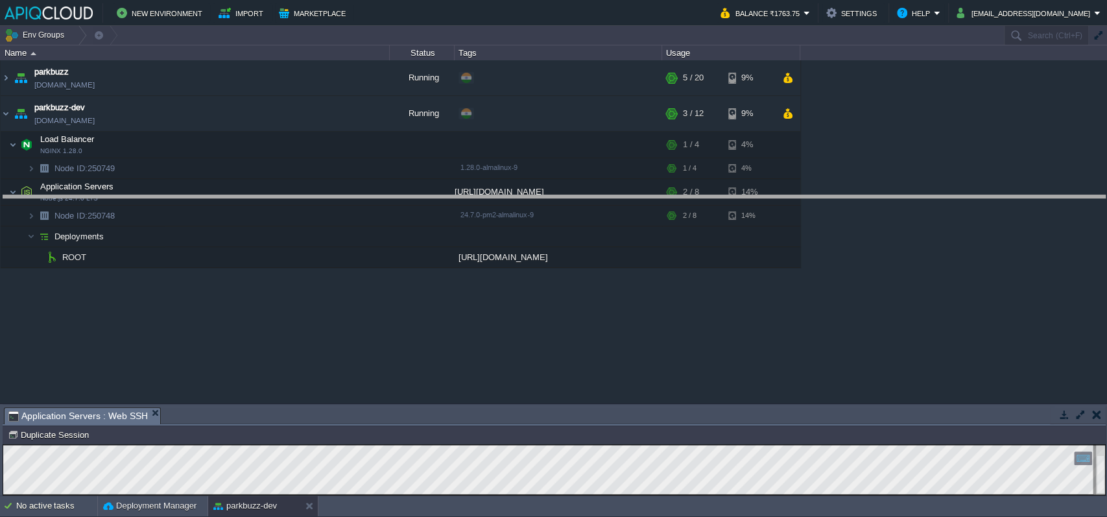
drag, startPoint x: 575, startPoint y: 412, endPoint x: 592, endPoint y: 176, distance: 236.7
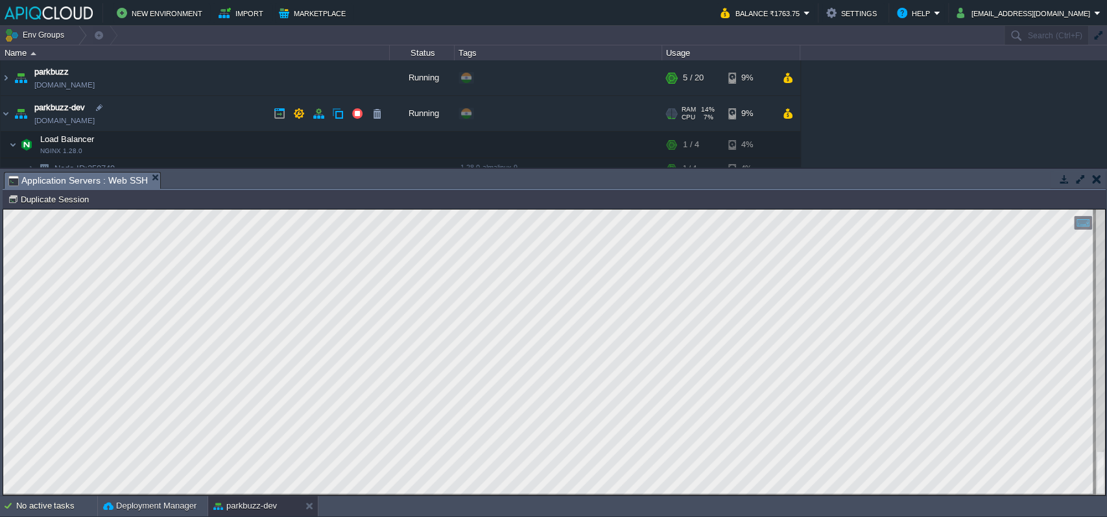
click at [95, 123] on link "[DOMAIN_NAME]" at bounding box center [64, 120] width 60 height 13
click at [93, 83] on link "[DOMAIN_NAME]" at bounding box center [64, 85] width 60 height 13
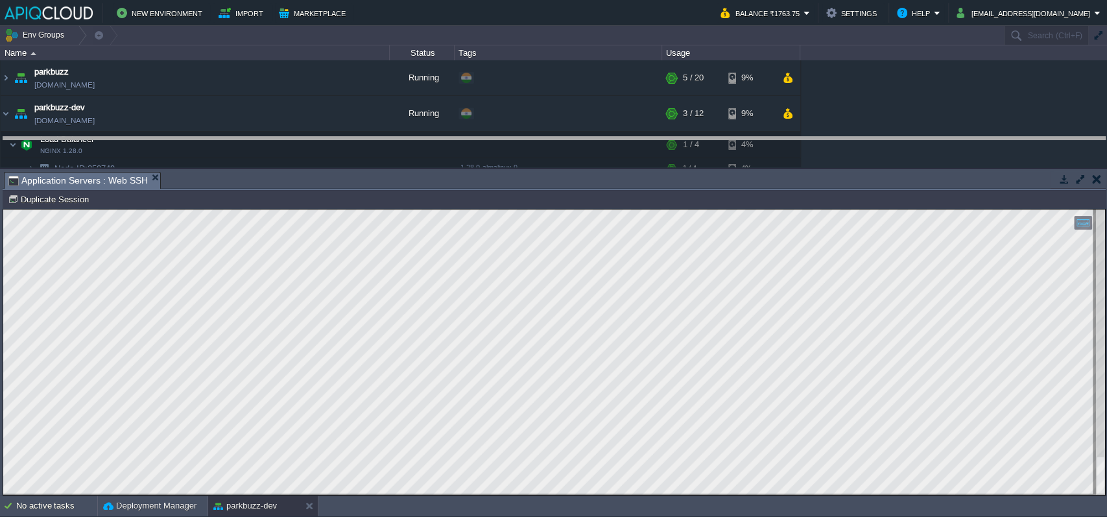
drag, startPoint x: 255, startPoint y: 177, endPoint x: 282, endPoint y: 80, distance: 100.4
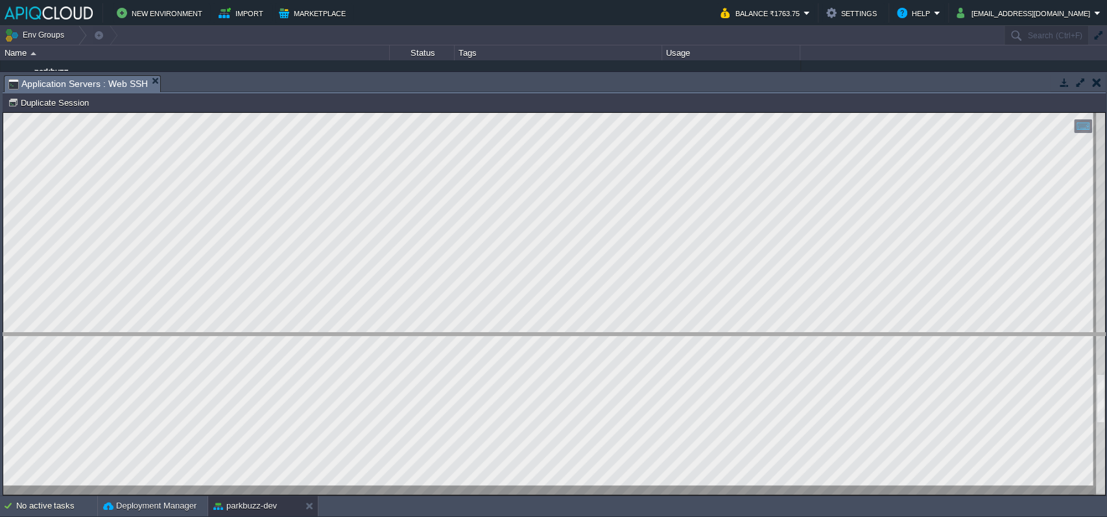
drag, startPoint x: 258, startPoint y: 86, endPoint x: 252, endPoint y: 344, distance: 258.3
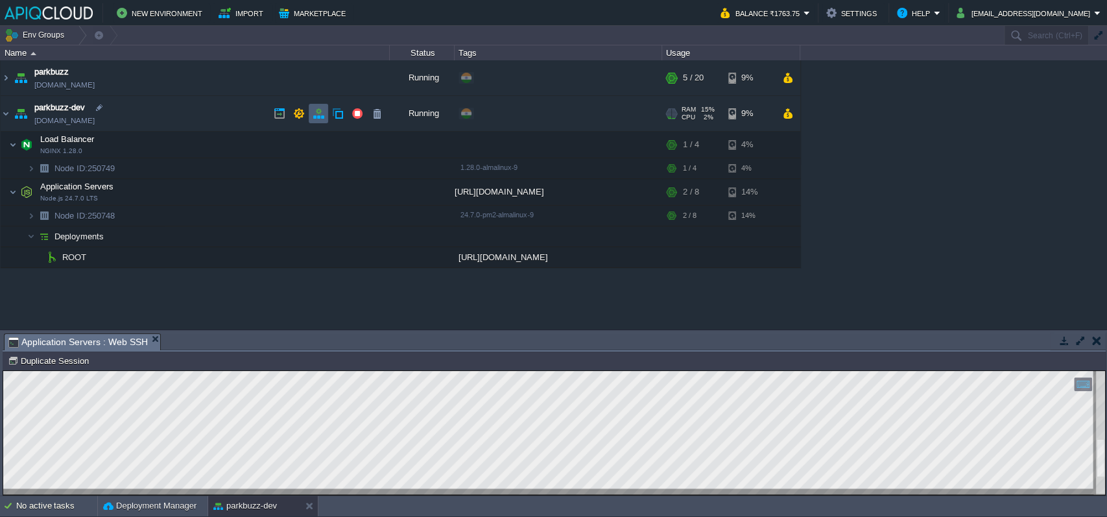
click at [313, 114] on button "button" at bounding box center [319, 114] width 12 height 12
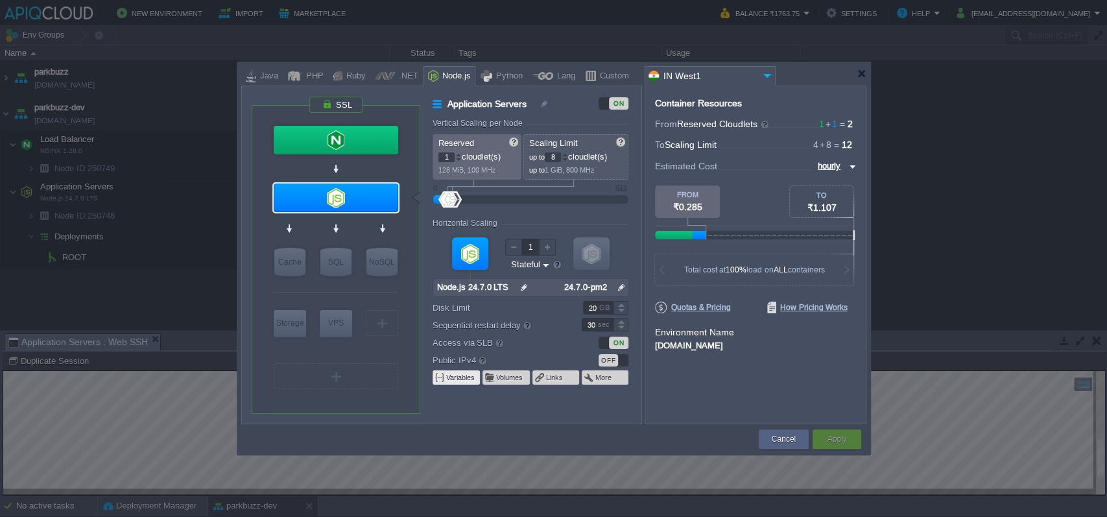
click at [461, 372] on em "Variables" at bounding box center [461, 377] width 30 height 10
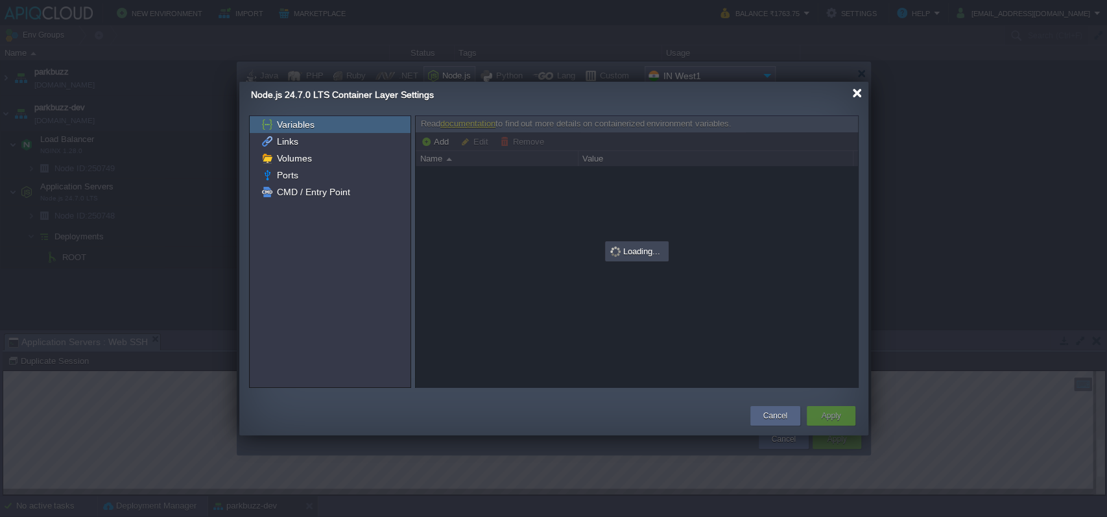
click at [856, 90] on div at bounding box center [858, 93] width 10 height 10
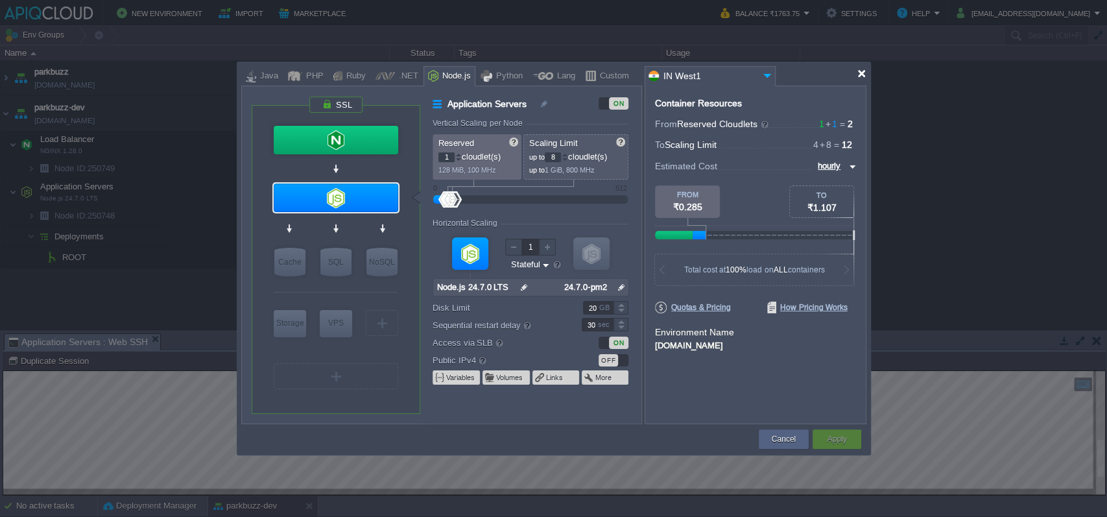
click at [859, 69] on div at bounding box center [862, 74] width 10 height 10
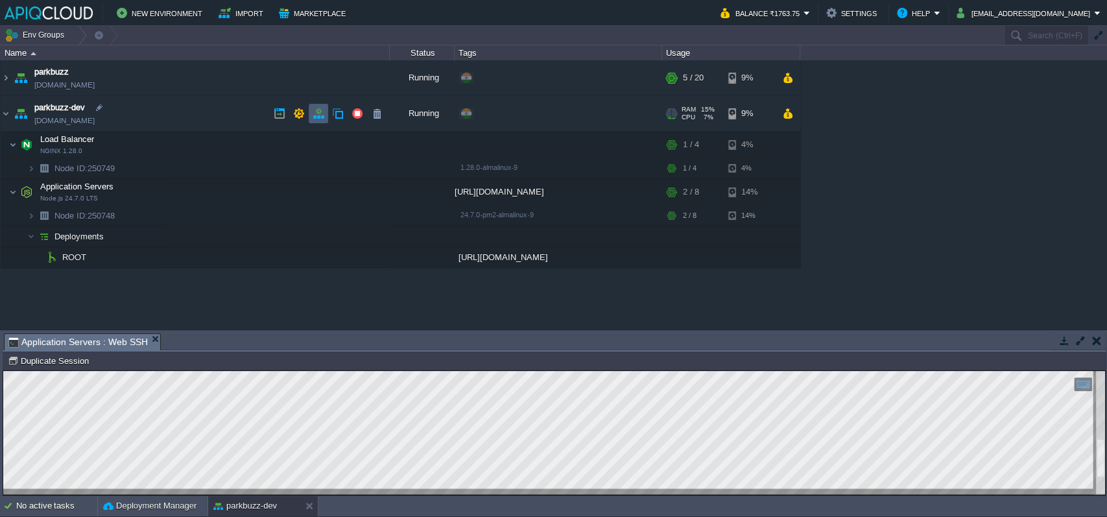
click at [324, 112] on td at bounding box center [318, 113] width 19 height 19
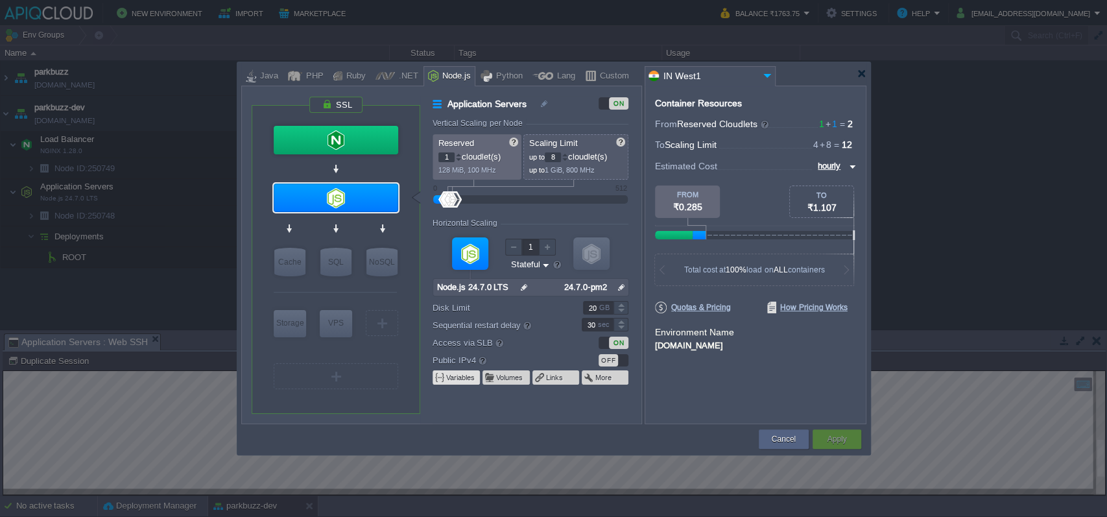
click at [464, 382] on button "Variables" at bounding box center [461, 377] width 30 height 10
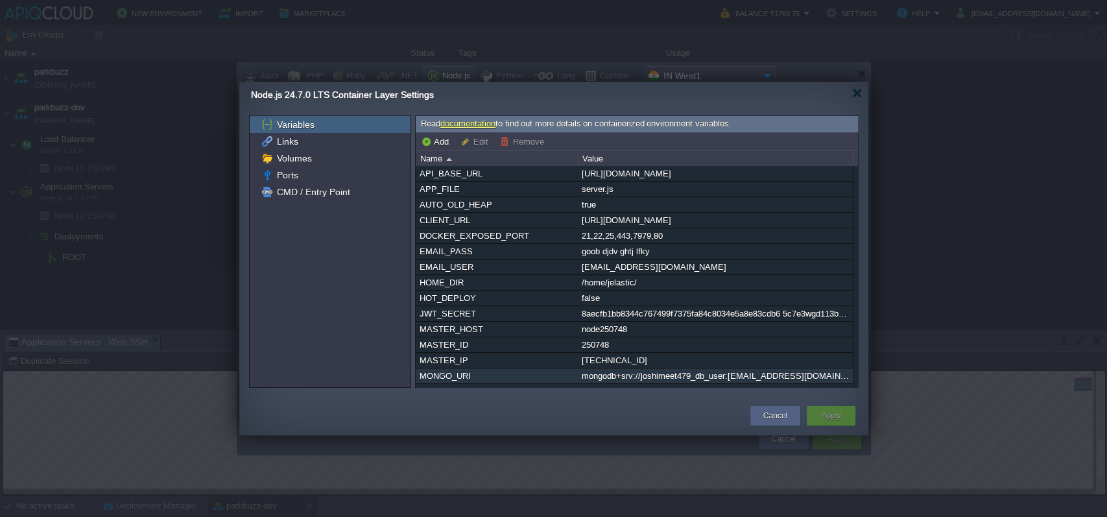
click at [668, 380] on div "mongodb+srv://joshimeet479_db_user:[EMAIL_ADDRESS][DOMAIN_NAME]/event-parkbuzz?…" at bounding box center [716, 376] width 274 height 15
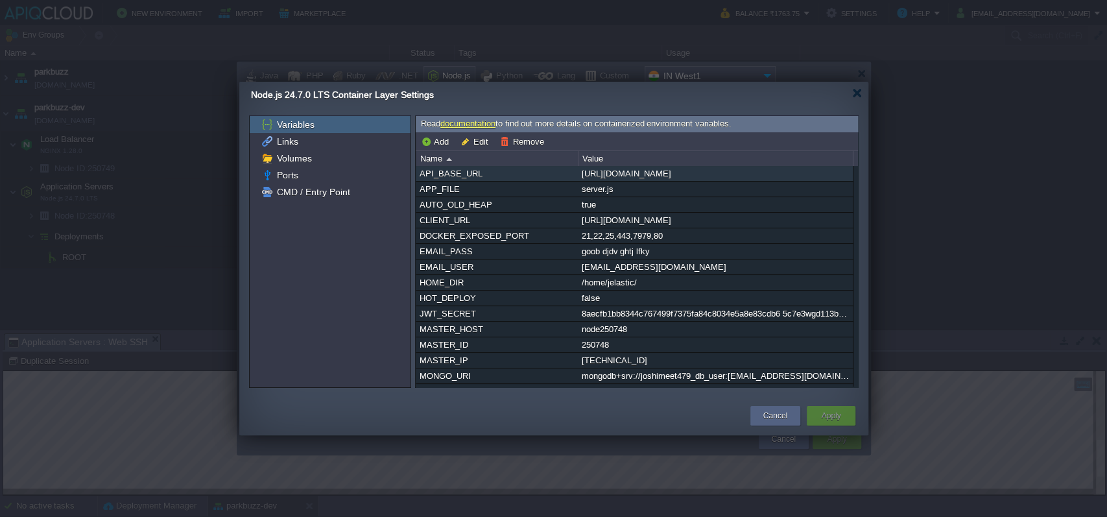
click at [625, 171] on div "[URL][DOMAIN_NAME]" at bounding box center [716, 173] width 274 height 15
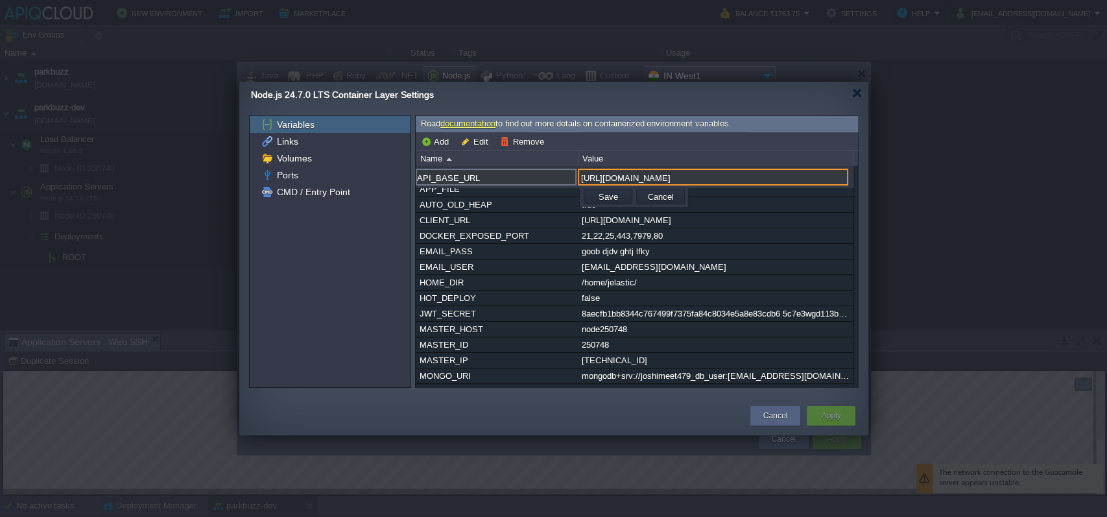
click at [625, 171] on input "[URL][DOMAIN_NAME]" at bounding box center [713, 177] width 271 height 17
paste input "-[URL]"
click at [599, 195] on button "Save" at bounding box center [608, 197] width 27 height 12
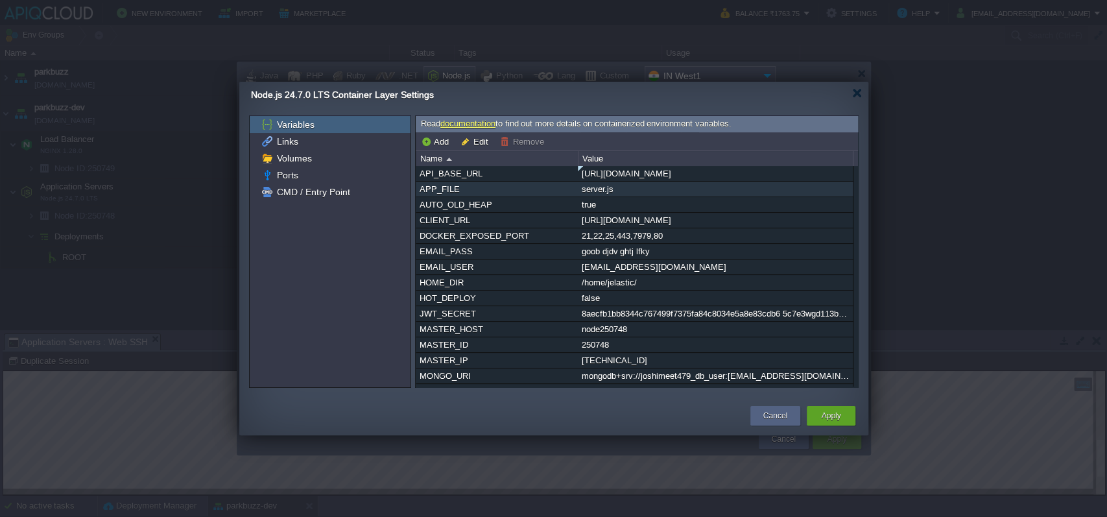
click at [635, 191] on div "server.js" at bounding box center [716, 189] width 274 height 15
type input "server.js"
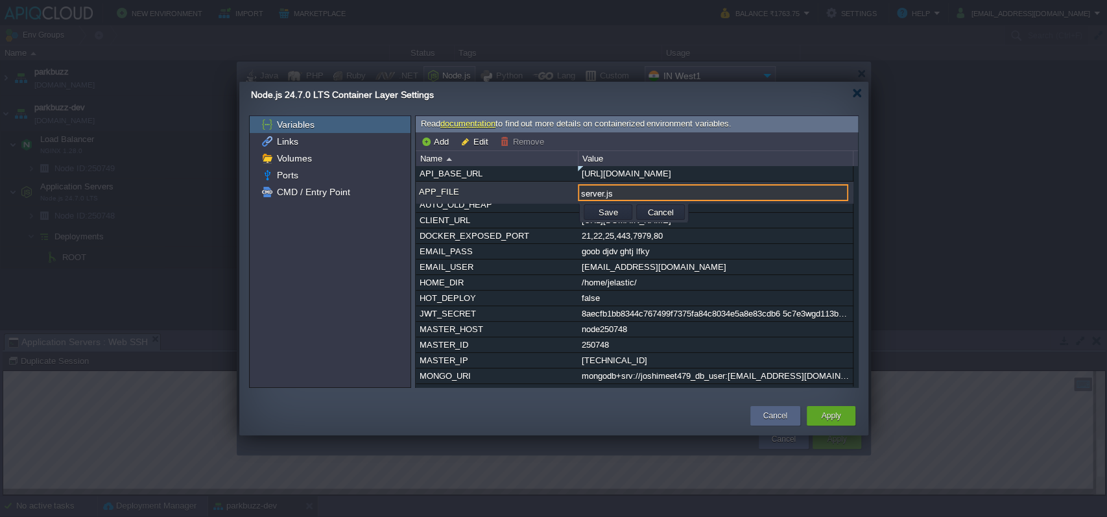
click at [635, 191] on input "server.js" at bounding box center [713, 192] width 271 height 17
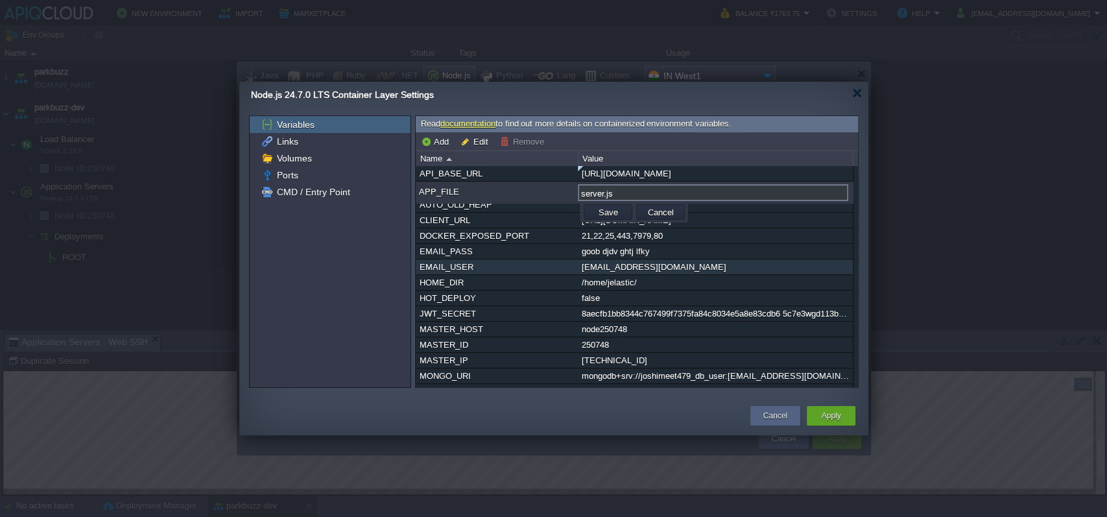
click at [650, 267] on div "[EMAIL_ADDRESS][DOMAIN_NAME]" at bounding box center [716, 267] width 274 height 15
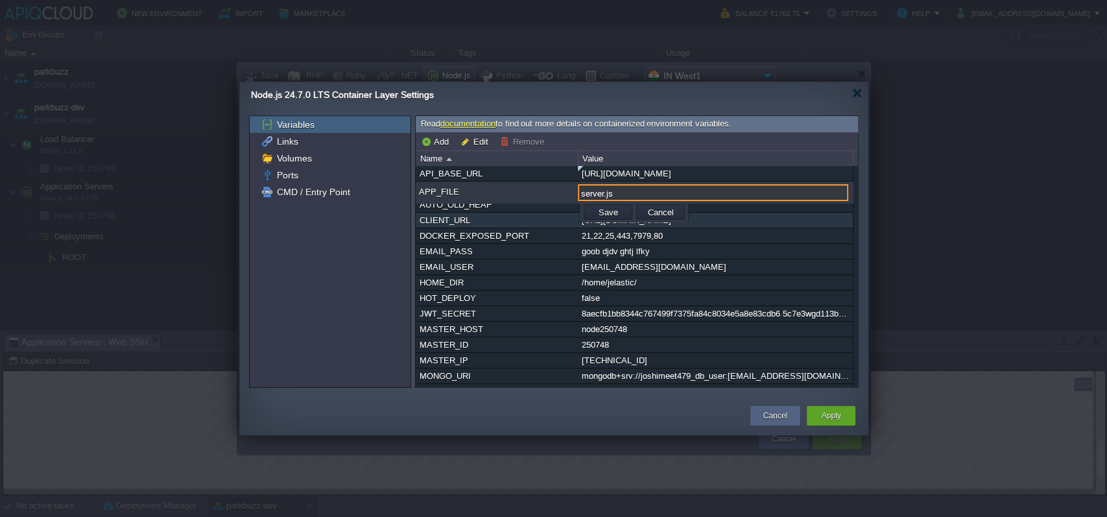
click at [653, 225] on div "[URL][DOMAIN_NAME]" at bounding box center [716, 220] width 274 height 15
click at [659, 213] on button "Cancel" at bounding box center [661, 212] width 34 height 12
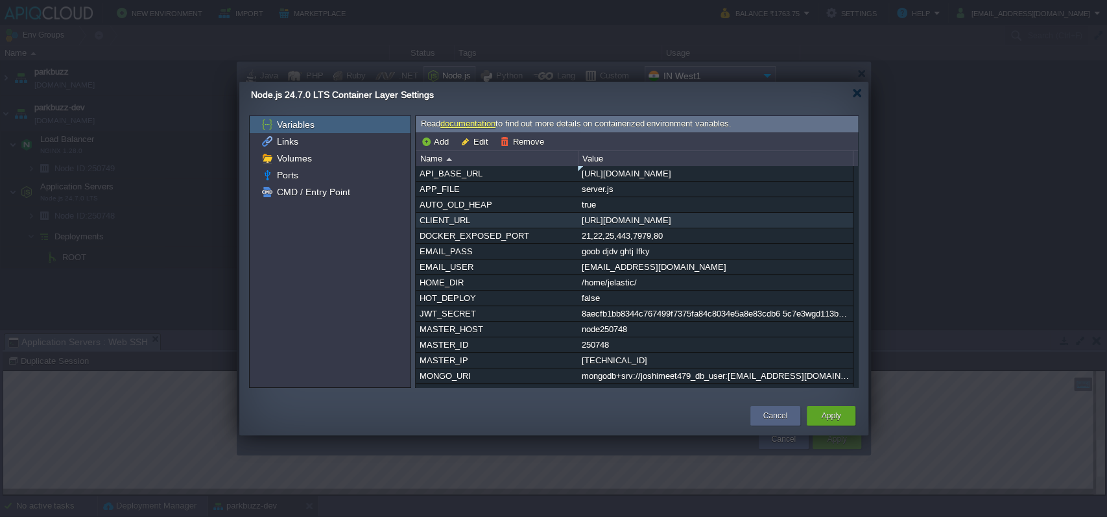
click at [649, 224] on div "[URL][DOMAIN_NAME]" at bounding box center [716, 220] width 274 height 15
type input "CLIENT_URL"
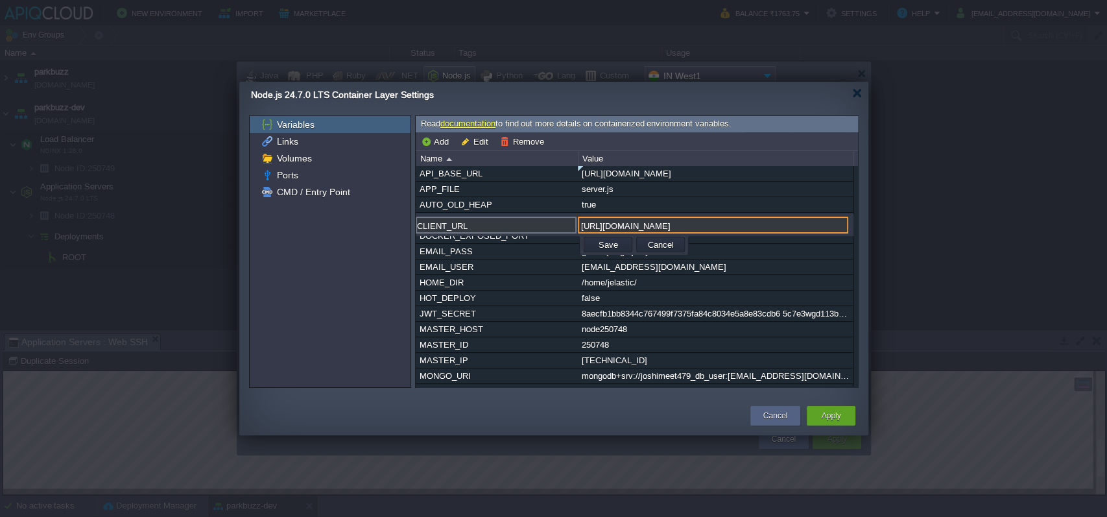
click at [649, 224] on input "[URL][DOMAIN_NAME]" at bounding box center [713, 225] width 271 height 17
paste input "-[URL]"
type input "[URL][DOMAIN_NAME]"
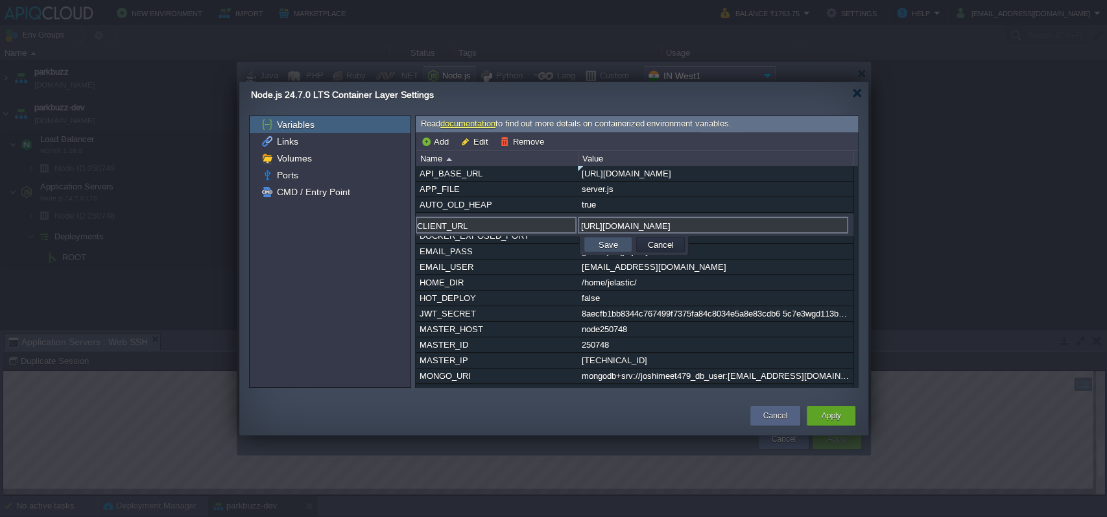
click at [603, 248] on button "Save" at bounding box center [608, 245] width 27 height 12
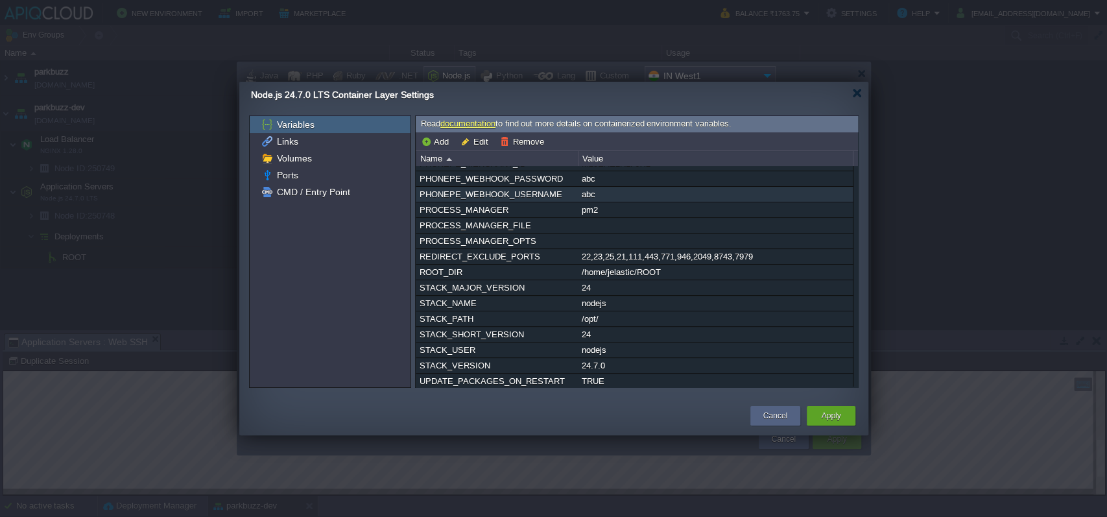
scroll to position [473, 0]
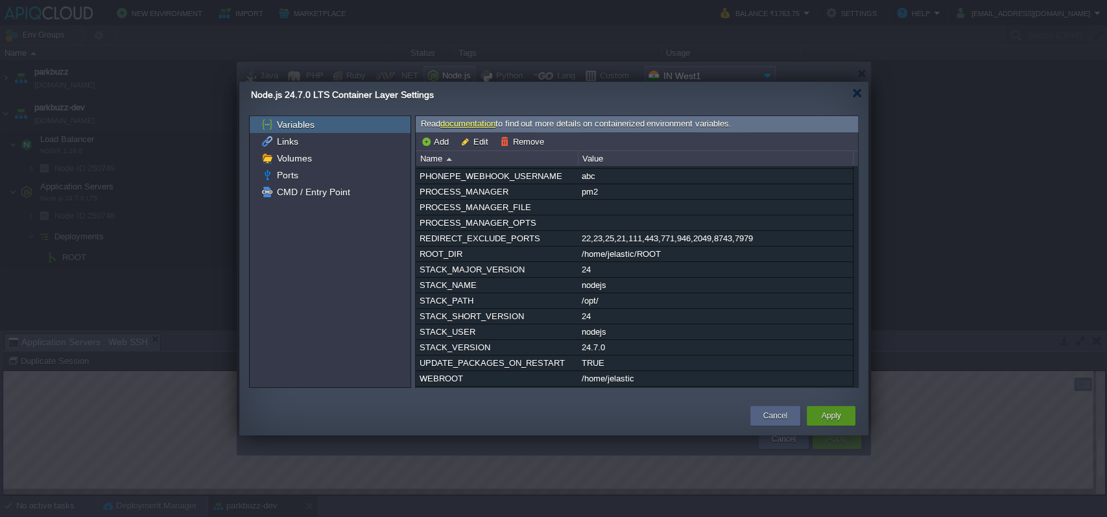
click at [829, 414] on button "Apply" at bounding box center [830, 415] width 19 height 13
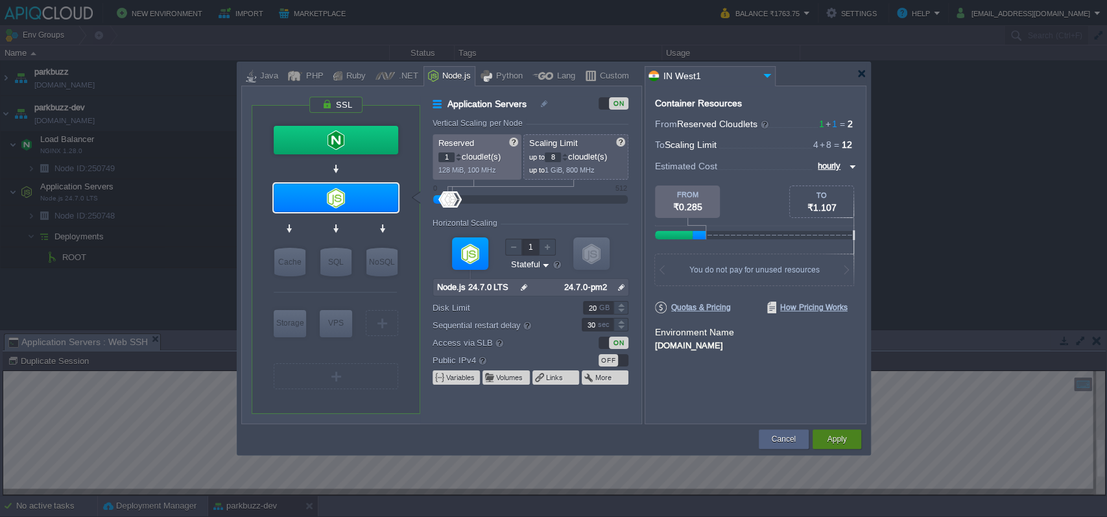
click at [824, 437] on div "Apply" at bounding box center [837, 439] width 29 height 19
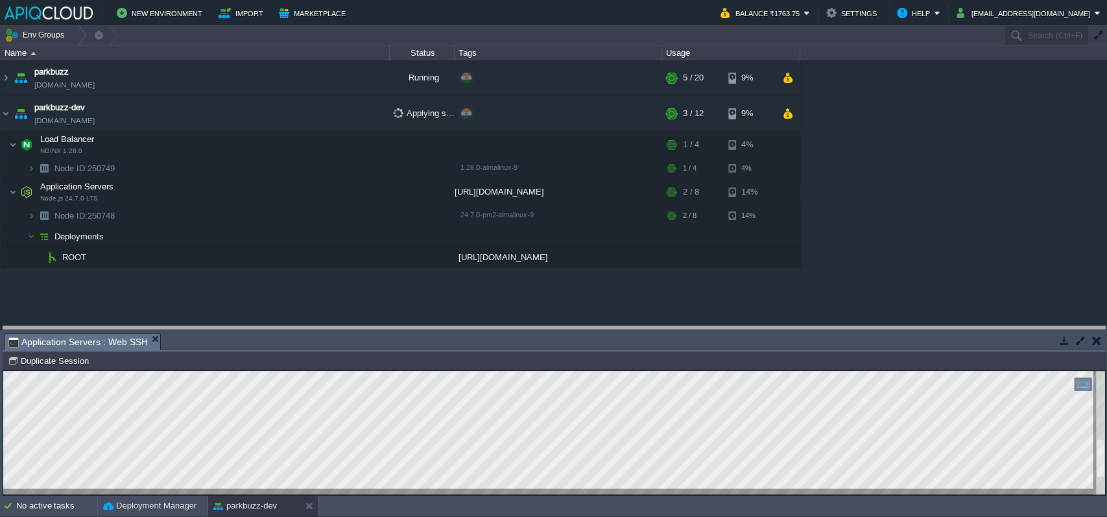
drag, startPoint x: 325, startPoint y: 345, endPoint x: 391, endPoint y: 260, distance: 107.3
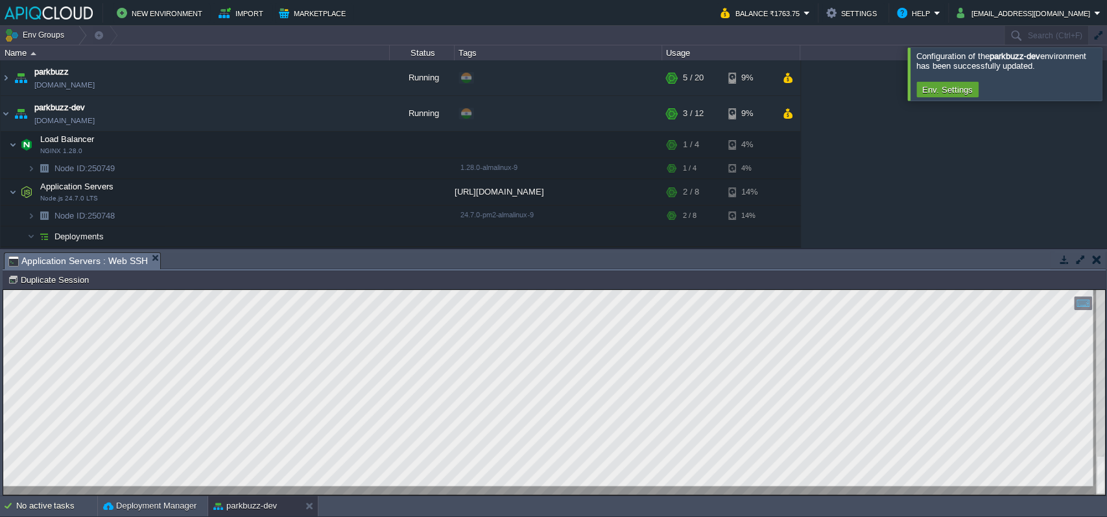
click at [1106, 290] on html "Copy: Ctrl + Shift + C Paste: Ctrl + V Settings: Ctrl + Shift + Alt 0" at bounding box center [554, 290] width 1102 height 0
click at [1102, 464] on div "Copy: Ctrl + Shift + C Paste: Ctrl + V Settings: Ctrl + Shift + Alt 0" at bounding box center [554, 392] width 1102 height 205
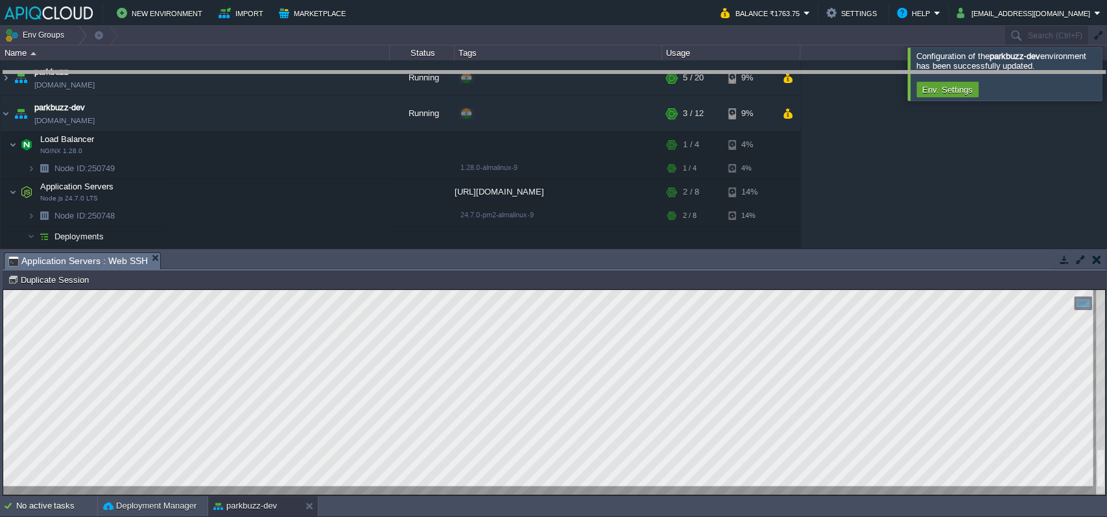
drag, startPoint x: 291, startPoint y: 266, endPoint x: 364, endPoint y: 110, distance: 172.1
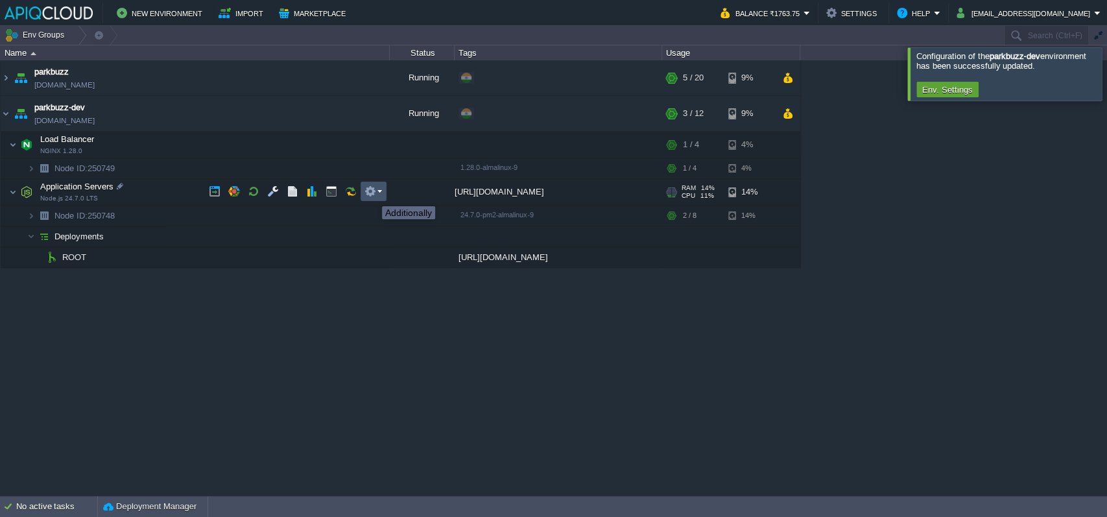
click at [372, 195] on button "button" at bounding box center [371, 192] width 12 height 12
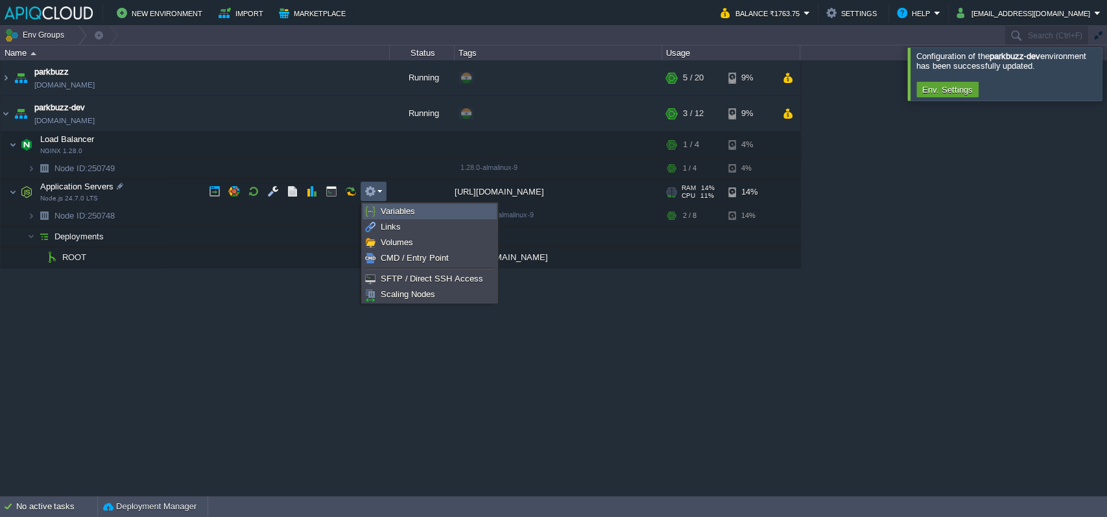
click at [376, 207] on link "Variables" at bounding box center [429, 211] width 133 height 14
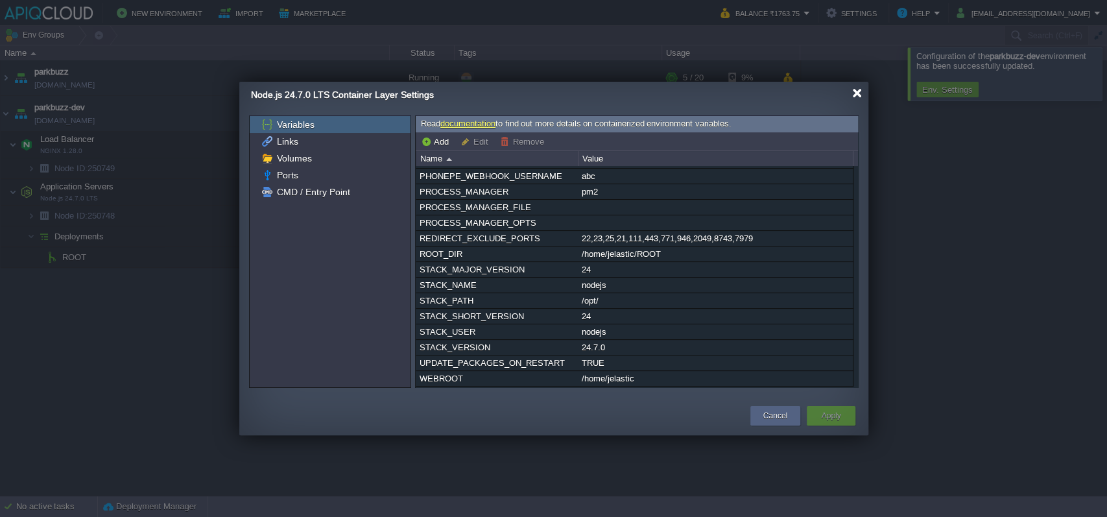
click at [858, 94] on div at bounding box center [858, 93] width 10 height 10
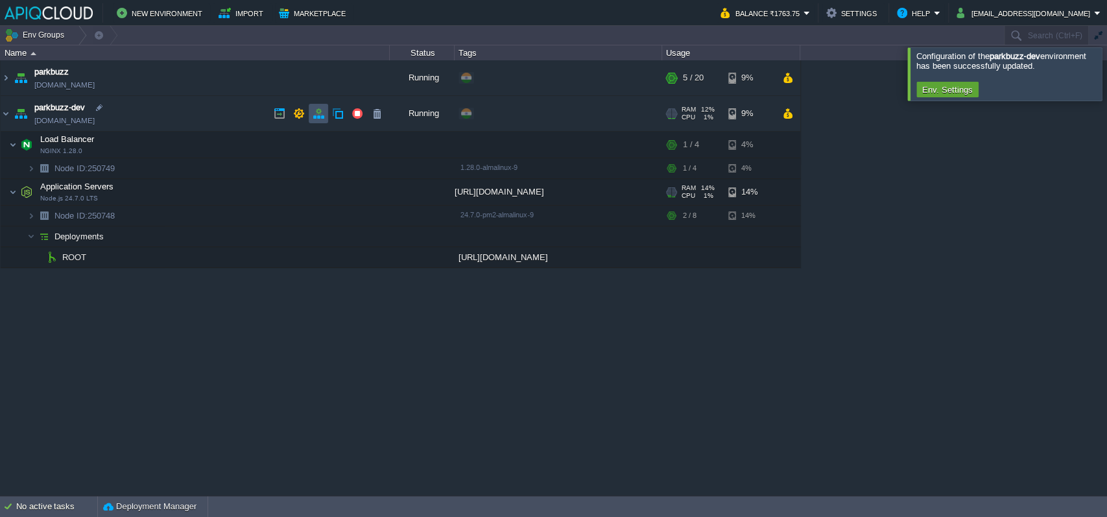
click at [316, 112] on button "button" at bounding box center [319, 114] width 12 height 12
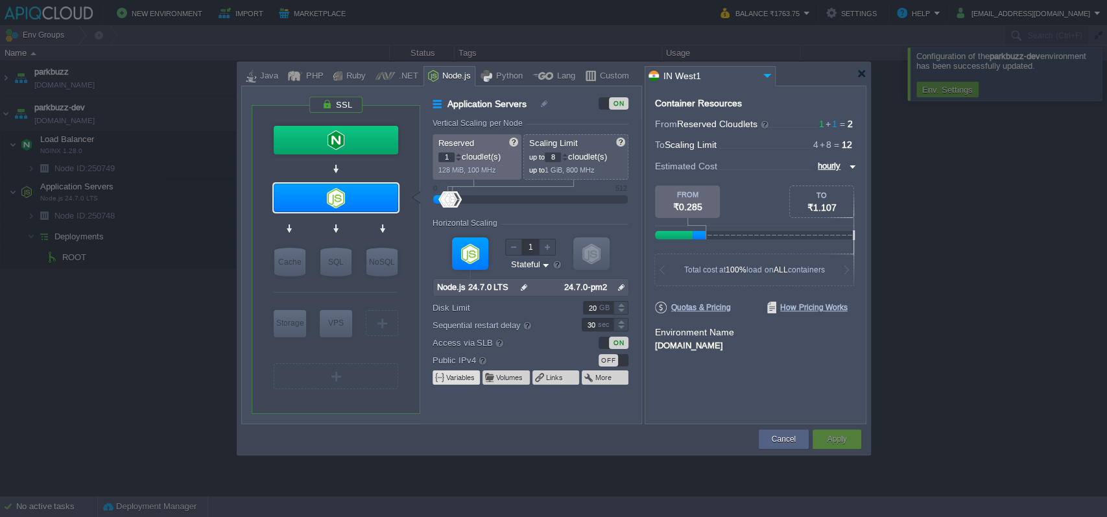
click at [457, 379] on button "Variables" at bounding box center [461, 377] width 30 height 10
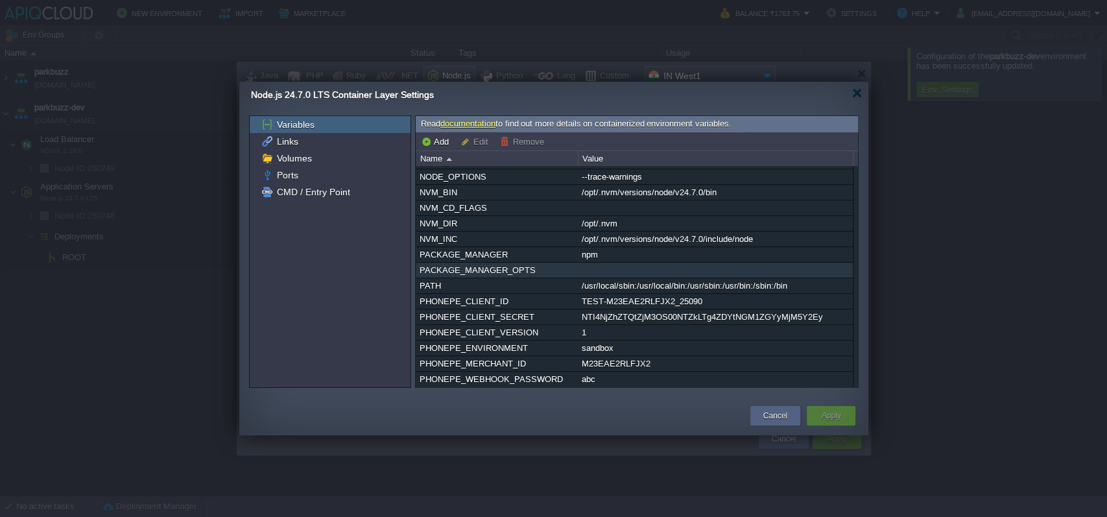
scroll to position [0, 0]
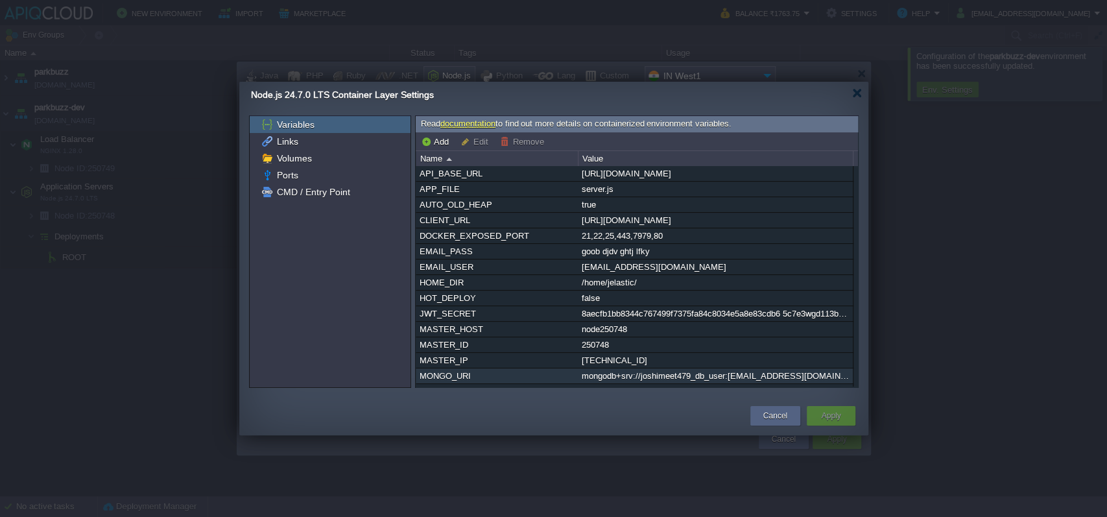
click at [669, 383] on div "mongodb+srv://joshimeet479_db_user:[EMAIL_ADDRESS][DOMAIN_NAME]/event-parkbuzz?…" at bounding box center [716, 376] width 274 height 15
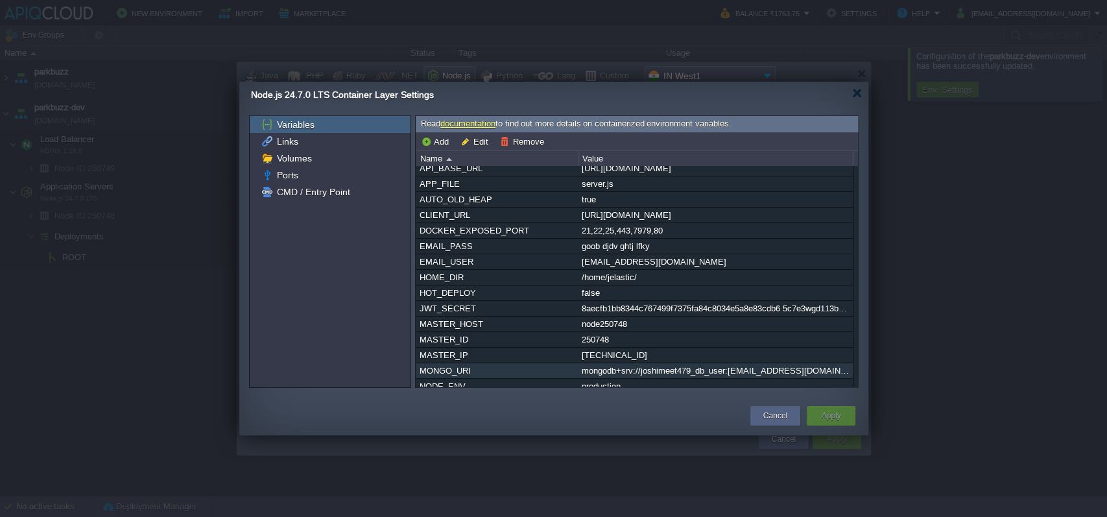
click at [737, 387] on div "Variables Links Volumes Ports CMD / Entry Point Read documentation to find out …" at bounding box center [553, 251] width 629 height 272
click at [737, 387] on div "Read documentation to find out more details on containerized environment variab…" at bounding box center [637, 251] width 444 height 272
click at [677, 376] on div "mongodb+srv://joshimeet479_db_user:[EMAIL_ADDRESS][DOMAIN_NAME]/event-parkbuzz?…" at bounding box center [716, 370] width 274 height 15
click at [677, 376] on input "mongodb+srv://joshimeet479_db_user:[EMAIL_ADDRESS][DOMAIN_NAME]/event-parkbuzz?…" at bounding box center [713, 381] width 271 height 17
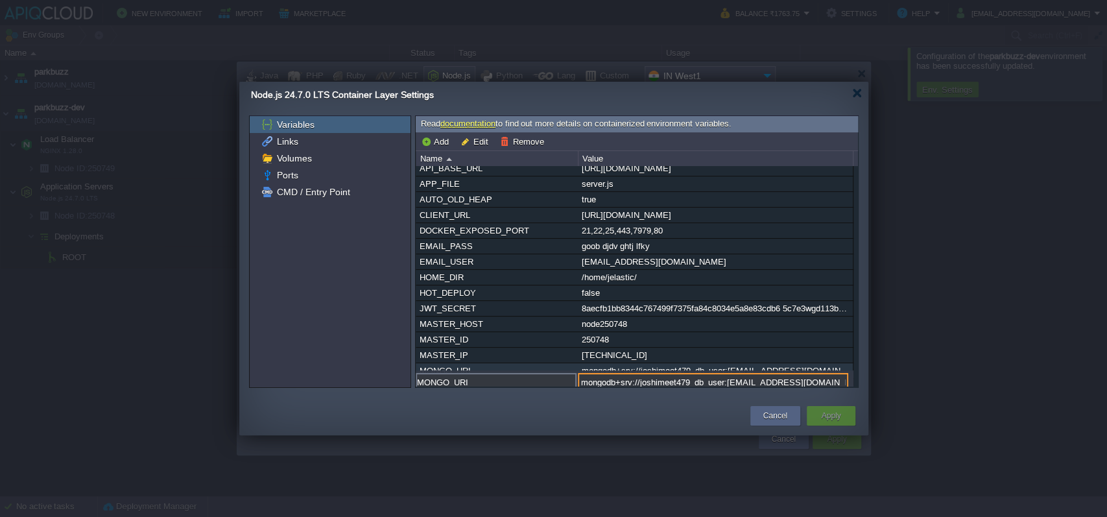
click at [677, 376] on input "mongodb+srv://joshimeet479_db_user:[EMAIL_ADDRESS][DOMAIN_NAME]/event-parkbuzz?…" at bounding box center [713, 381] width 271 height 17
paste input "[URL][DOMAIN_NAME]"
type input "[URL][DOMAIN_NAME]"
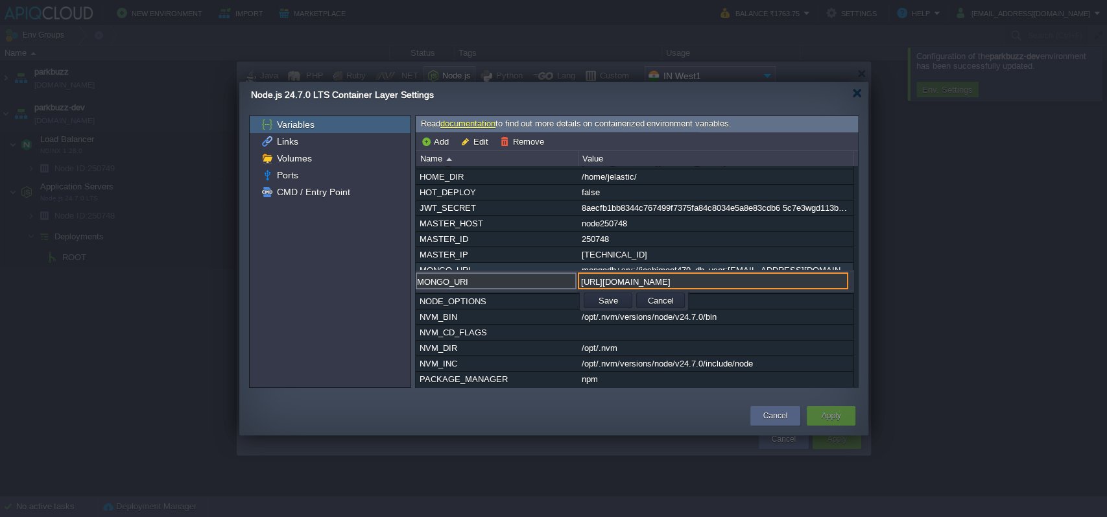
scroll to position [113, 0]
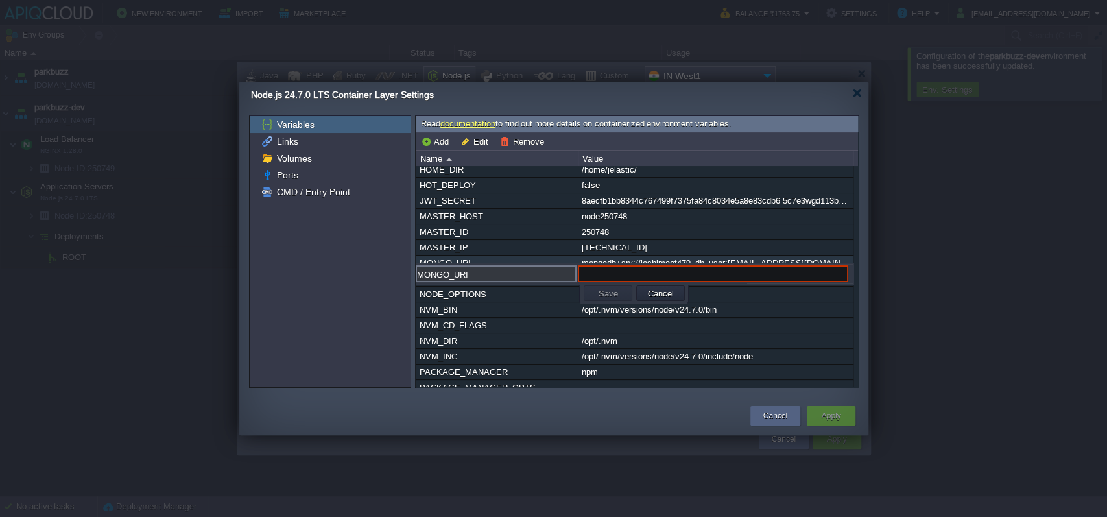
paste input "mongodb+srv://joshimeet479_db_user:[EMAIL_ADDRESS][DOMAIN_NAME]/event-parkbuzz?…"
type input "mongodb+srv://joshimeet479_db_user:[EMAIL_ADDRESS][DOMAIN_NAME]/event-parkbuzz?…"
click at [605, 295] on button "Save" at bounding box center [608, 293] width 27 height 12
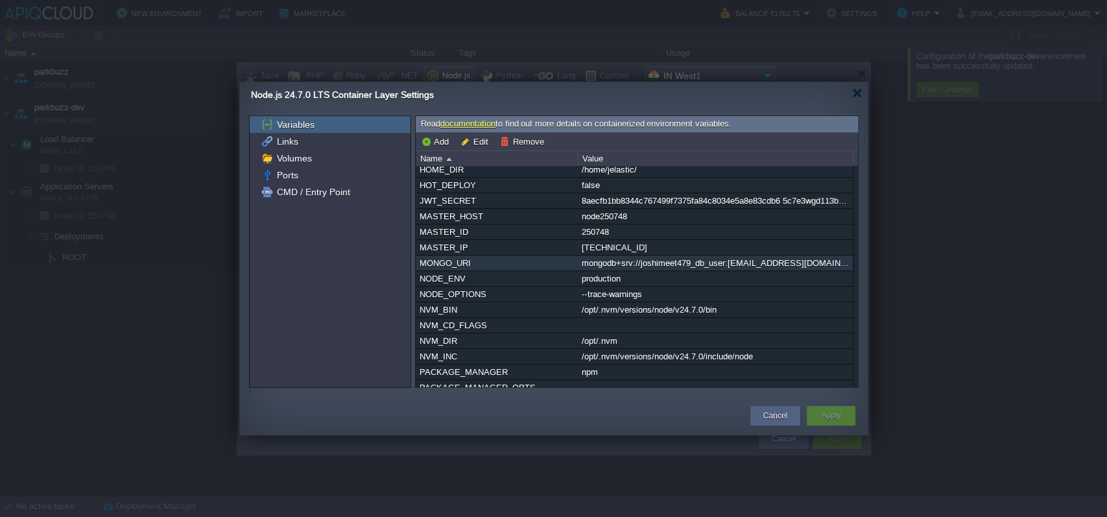
click at [610, 271] on div "mongodb+srv://joshimeet479_db_user:[EMAIL_ADDRESS][DOMAIN_NAME]/event-parkbuzz?…" at bounding box center [716, 263] width 274 height 15
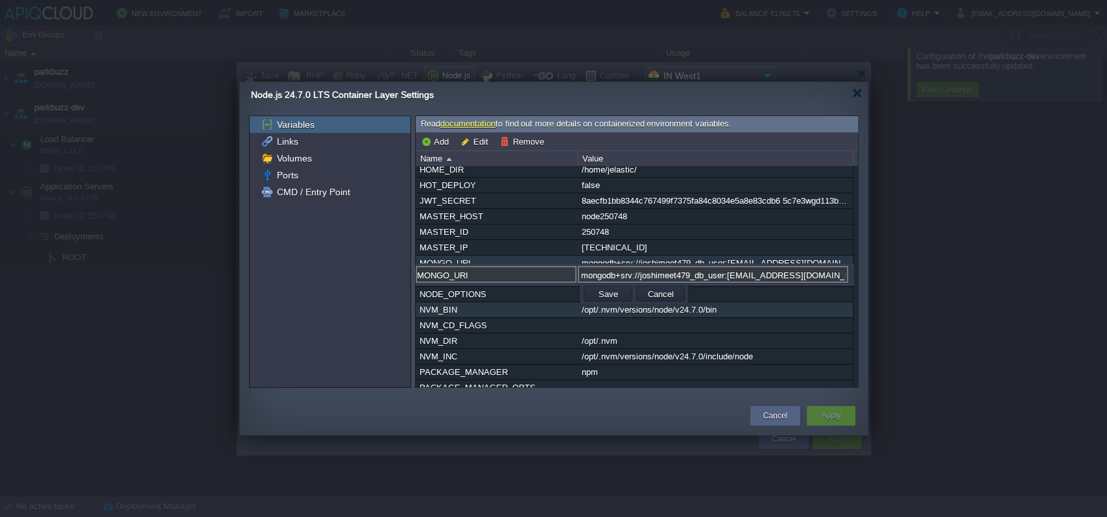
scroll to position [0, 343]
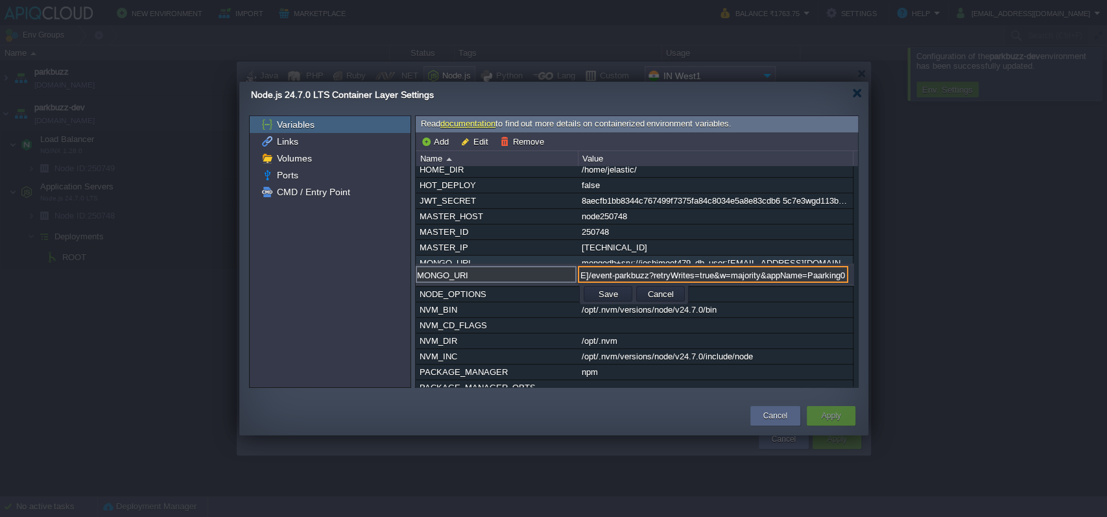
click at [799, 276] on input "mongodb+srv://joshimeet479_db_user:[EMAIL_ADDRESS][DOMAIN_NAME]/event-parkbuzz?…" at bounding box center [713, 274] width 271 height 17
click at [457, 280] on input "MONGO_URI" at bounding box center [496, 274] width 161 height 17
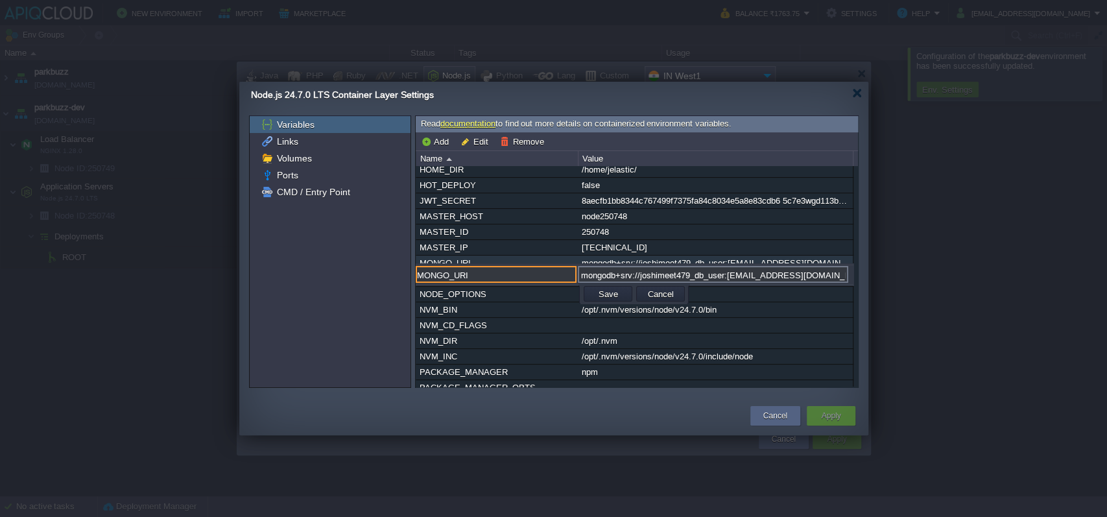
click at [861, 99] on div "Node.js 24.7.0 LTS Container Layer Settings" at bounding box center [560, 95] width 618 height 27
click at [858, 93] on div at bounding box center [858, 93] width 10 height 10
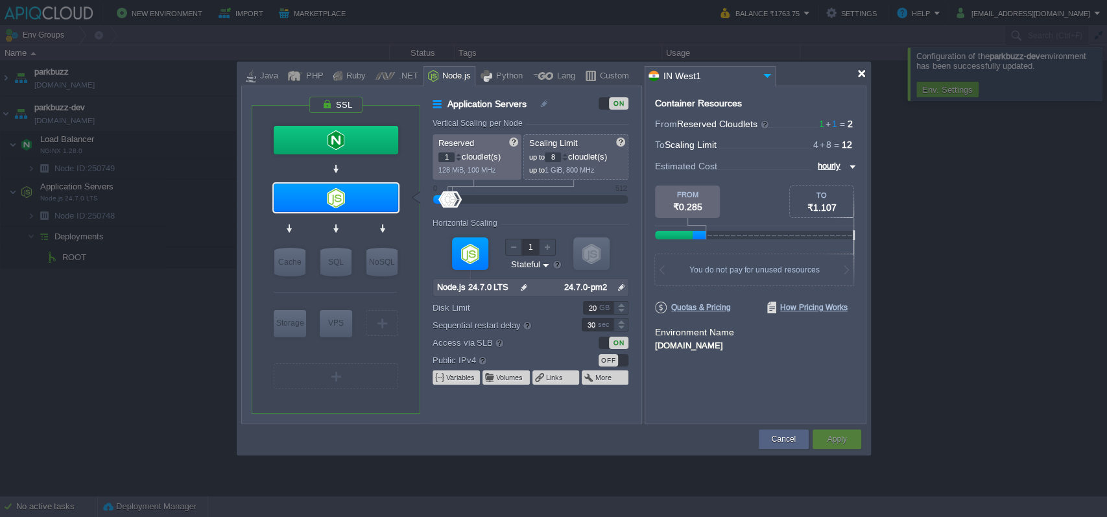
click at [860, 74] on div at bounding box center [862, 74] width 10 height 10
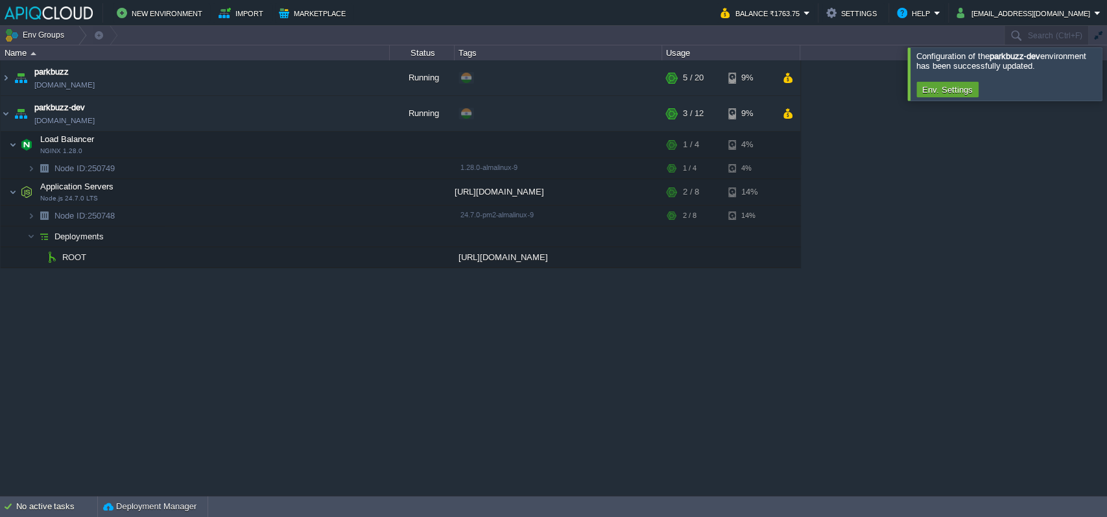
click at [454, 448] on div "parkbuzz [DOMAIN_NAME] Running + Add to Env Group RAM 18% CPU 1% 5 / 20 9% Load…" at bounding box center [553, 277] width 1107 height 435
click at [334, 189] on button "button" at bounding box center [332, 192] width 12 height 12
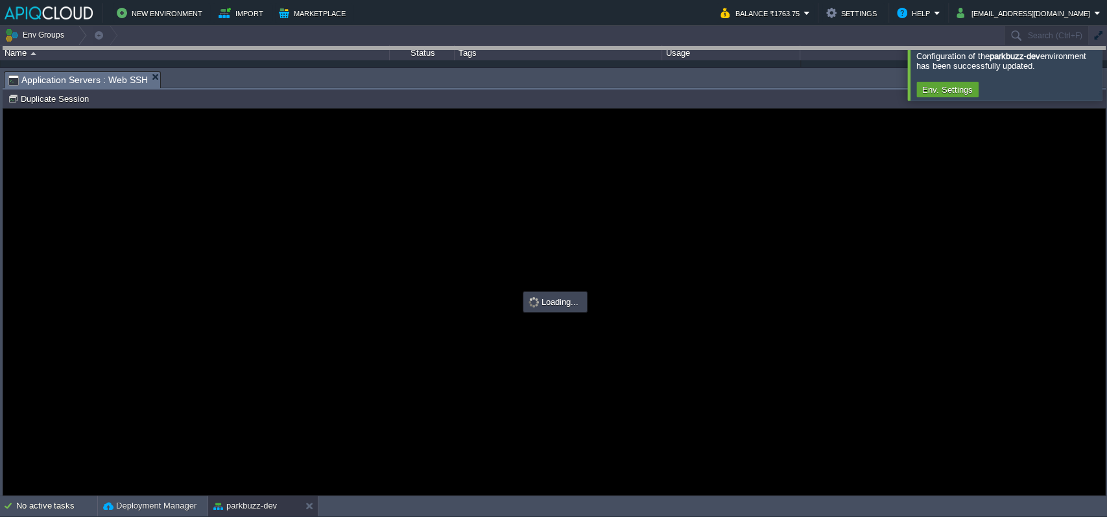
drag, startPoint x: 321, startPoint y: 82, endPoint x: 332, endPoint y: 13, distance: 70.2
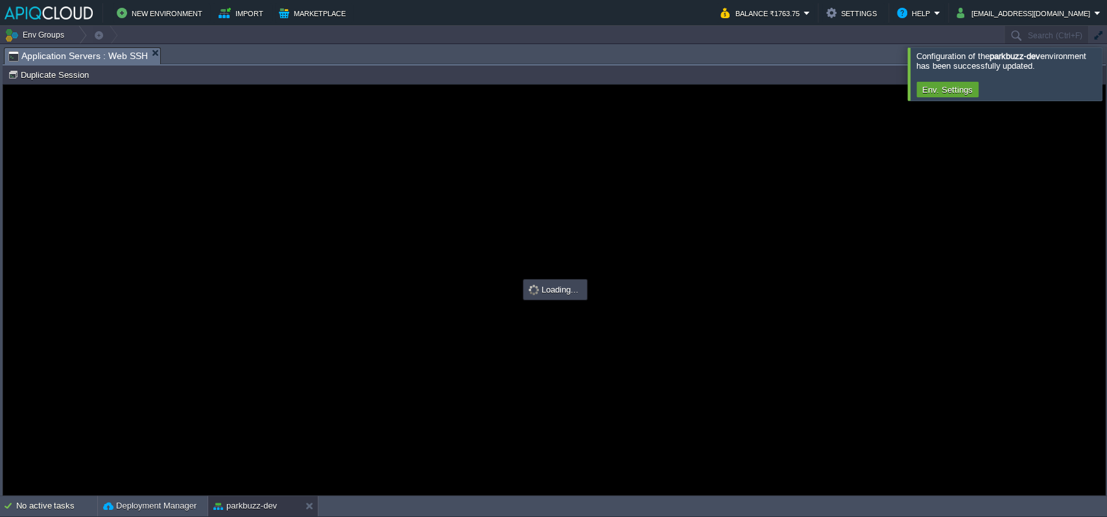
type input "#000000"
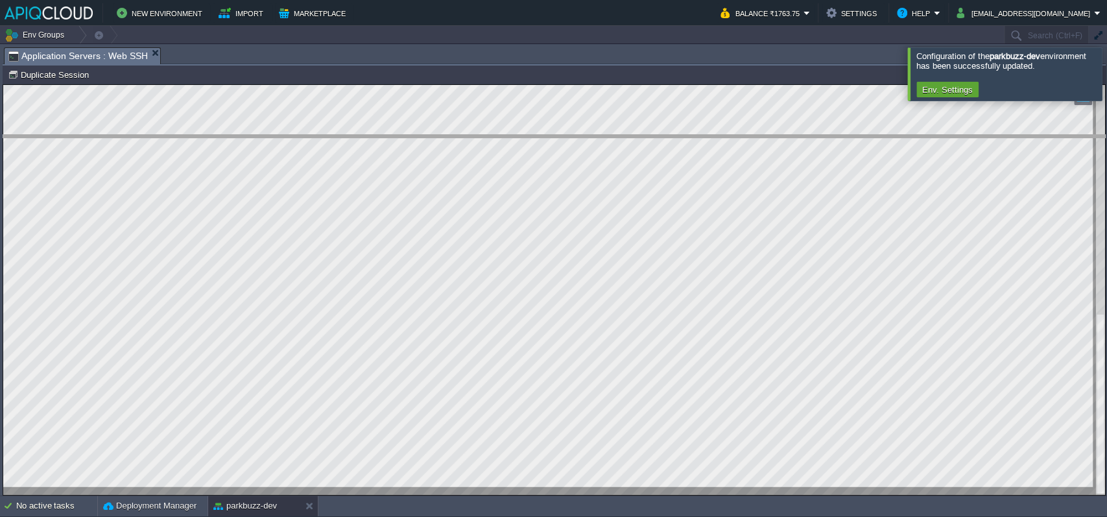
drag, startPoint x: 660, startPoint y: 54, endPoint x: 659, endPoint y: 319, distance: 264.1
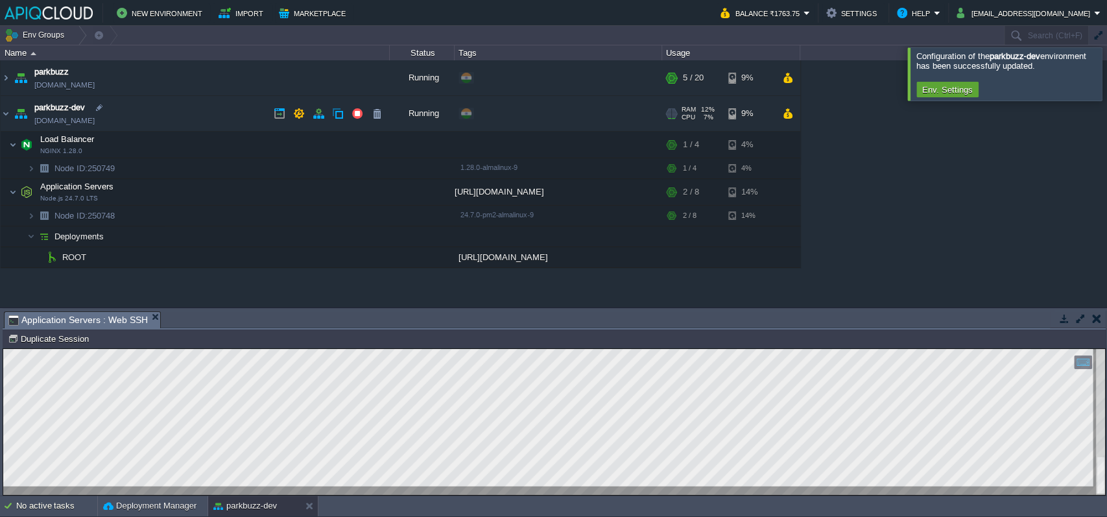
click at [91, 127] on link "[DOMAIN_NAME]" at bounding box center [64, 120] width 60 height 13
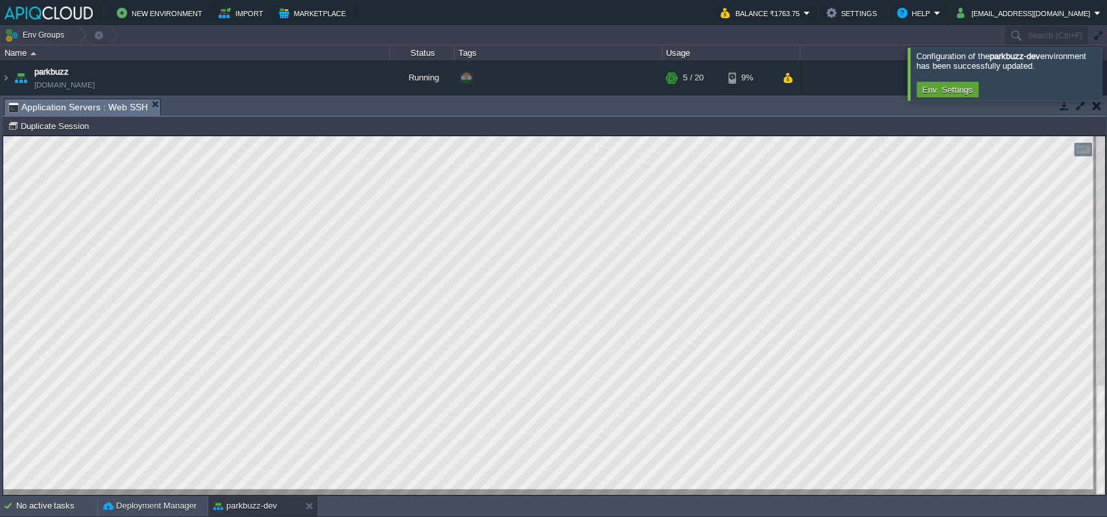
click at [1107, 62] on div at bounding box center [1123, 73] width 0 height 53
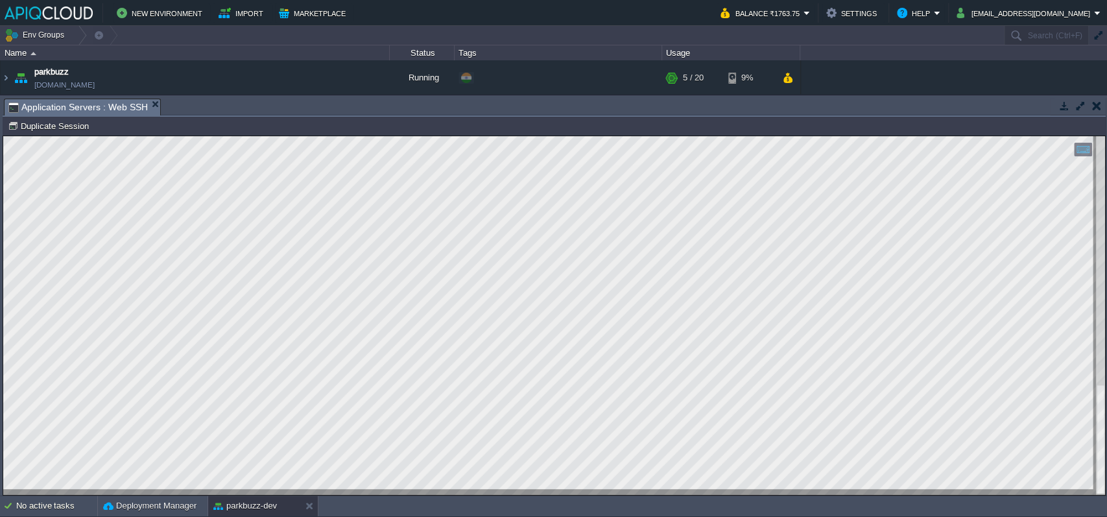
click at [1098, 101] on button "button" at bounding box center [1097, 106] width 9 height 12
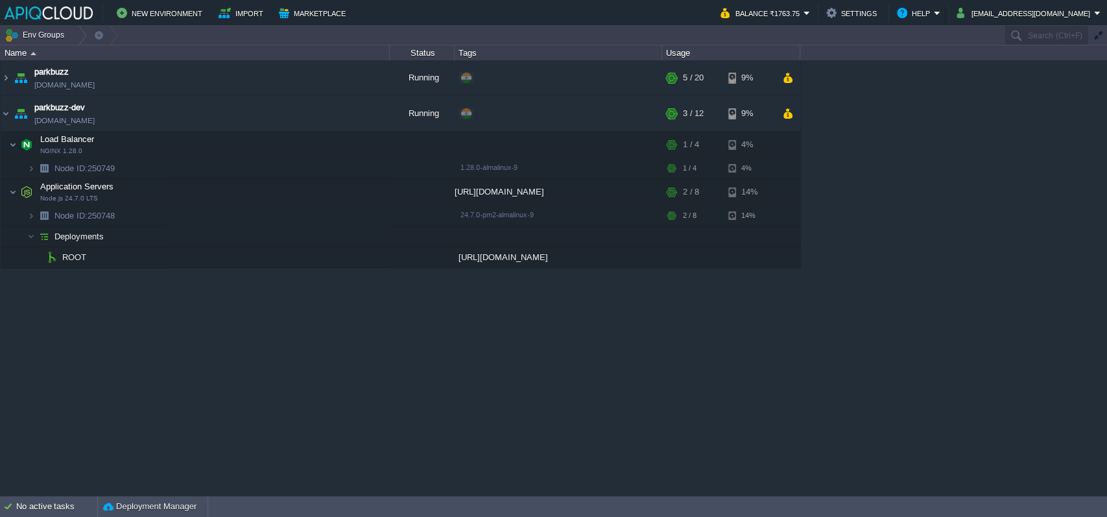
click at [732, 350] on div "parkbuzz [DOMAIN_NAME] Running + Add to Env Group RAM 18% CPU 1% 5 / 20 9% Load…" at bounding box center [553, 277] width 1107 height 435
click at [95, 89] on link "[DOMAIN_NAME]" at bounding box center [64, 85] width 60 height 13
click at [95, 117] on link "[DOMAIN_NAME]" at bounding box center [64, 120] width 60 height 13
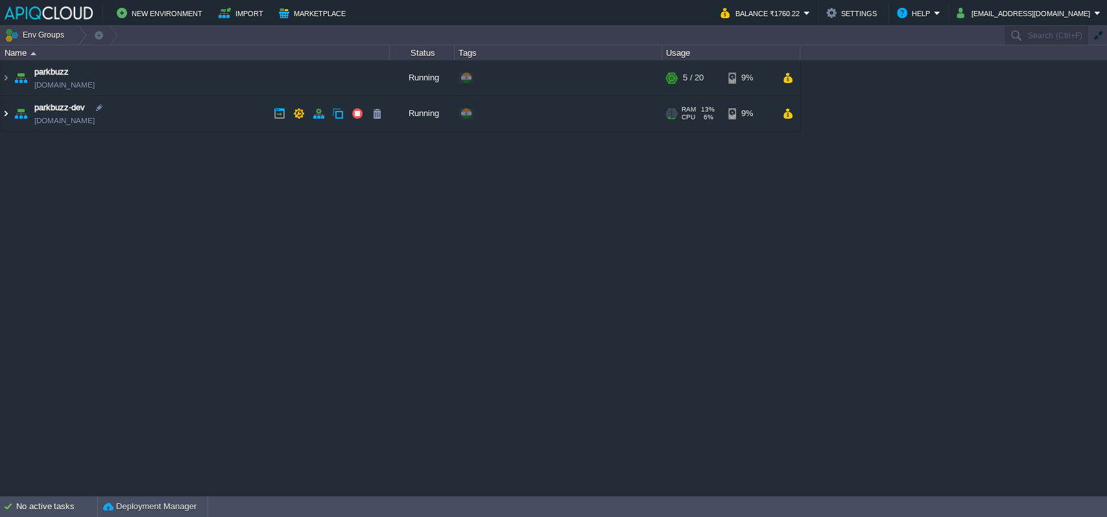
click at [10, 109] on img at bounding box center [6, 113] width 10 height 35
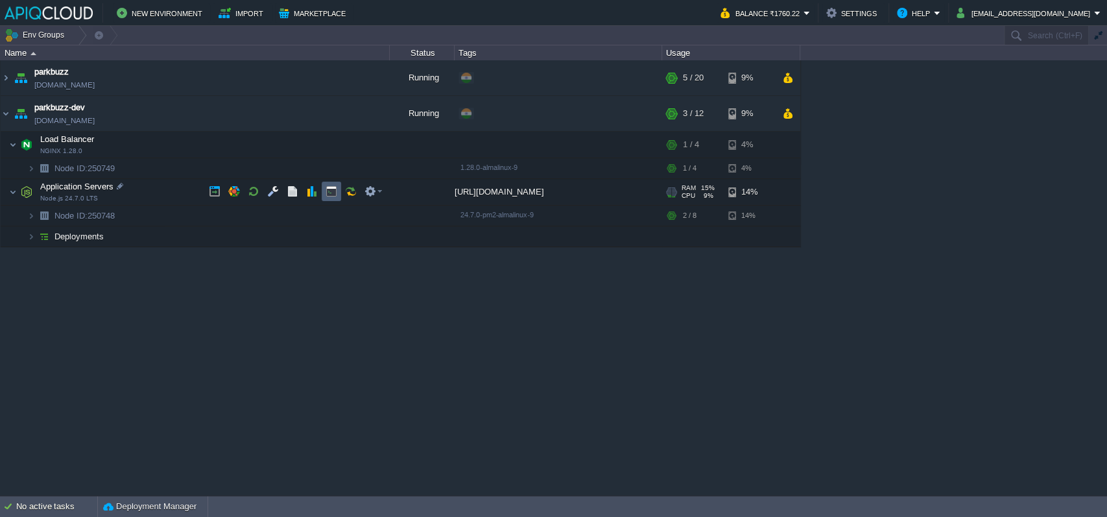
click at [337, 191] on td at bounding box center [331, 191] width 19 height 19
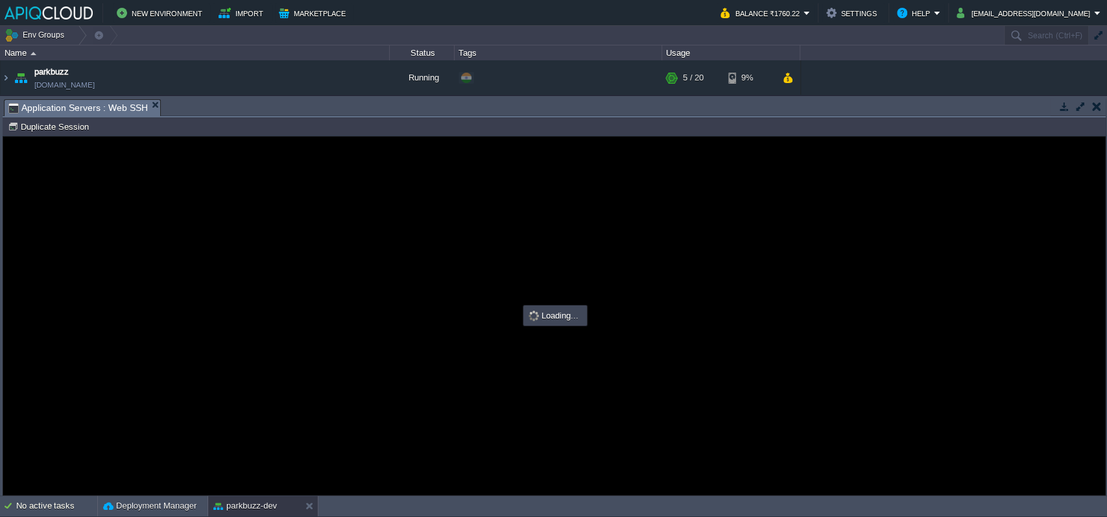
type input "#000000"
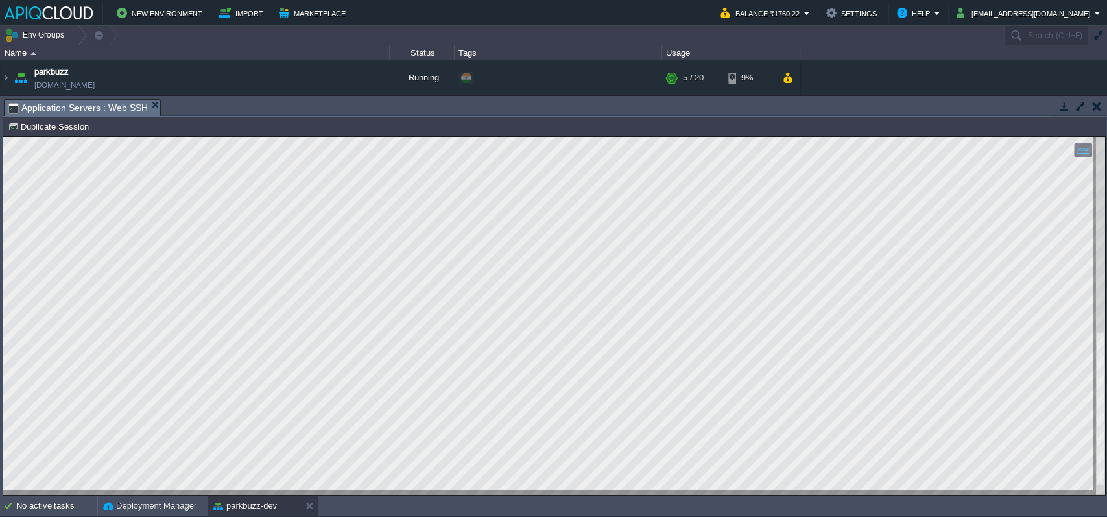
click at [1106, 137] on html "Copy: Ctrl + Shift + C Paste: Ctrl + V Settings: Ctrl + Shift + Alt 0" at bounding box center [554, 137] width 1102 height 0
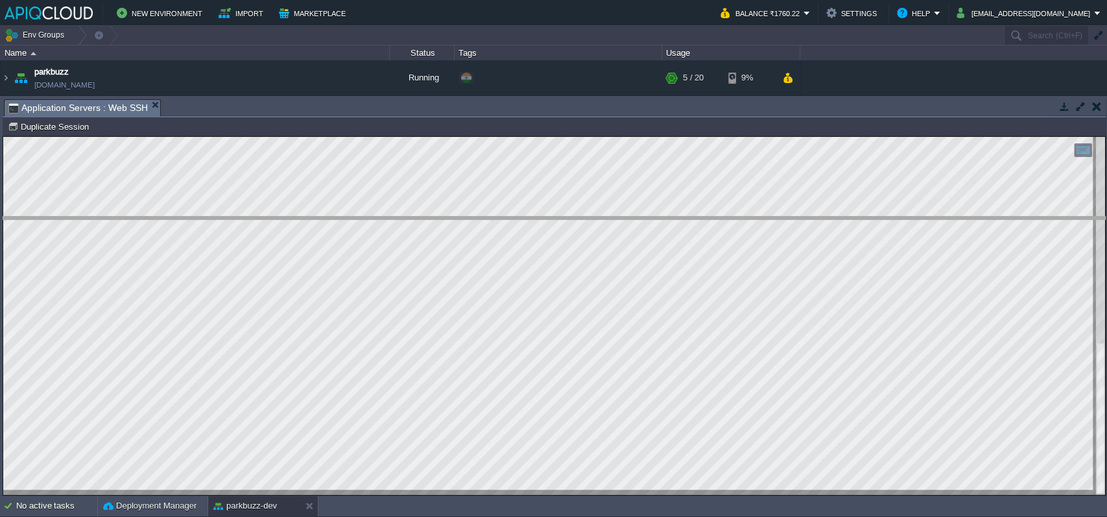
drag, startPoint x: 384, startPoint y: 103, endPoint x: 407, endPoint y: 292, distance: 190.2
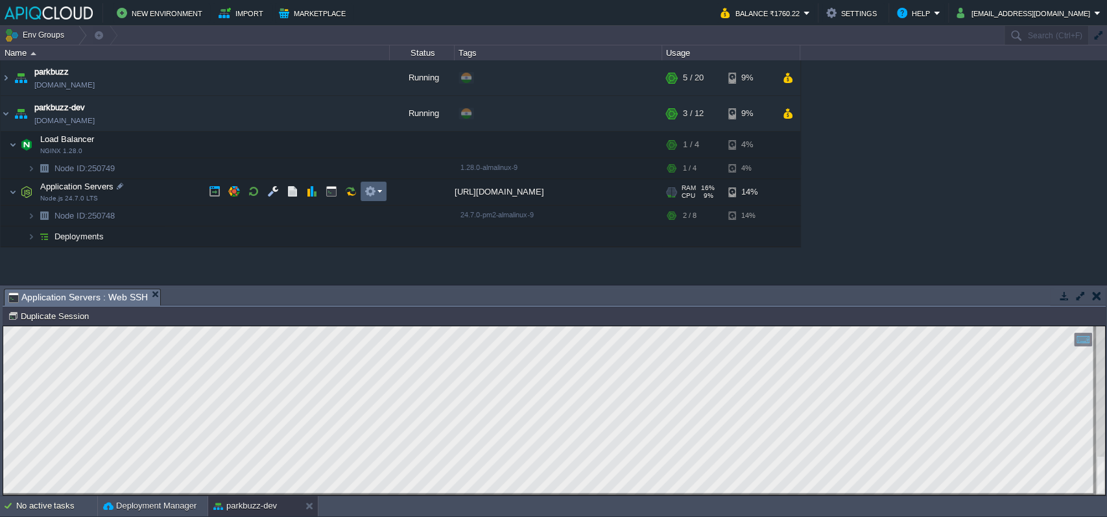
click at [368, 186] on button "button" at bounding box center [371, 192] width 12 height 12
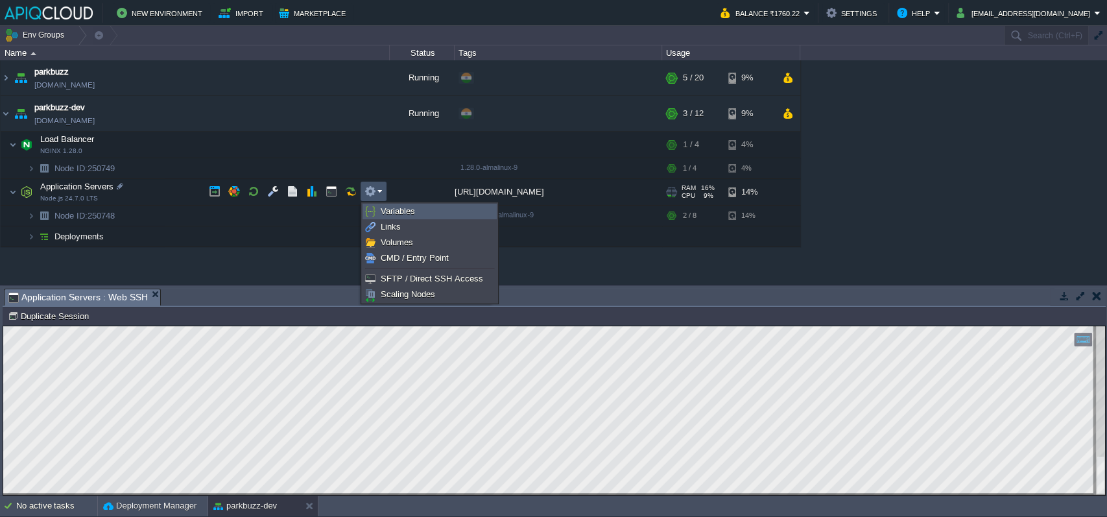
click at [407, 216] on span "Variables" at bounding box center [398, 211] width 34 height 10
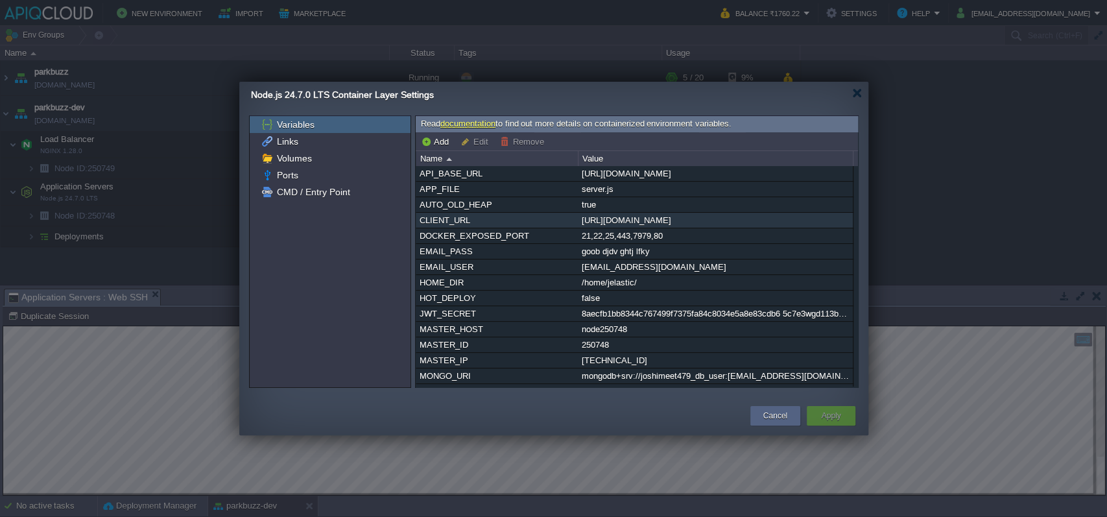
click at [665, 221] on div "[URL][DOMAIN_NAME]" at bounding box center [716, 220] width 274 height 15
click at [665, 221] on div "API_BASE_URL https://parkbuzz-dev.in1.apiqcloud.com/ APP_FILE server.js AUTO_OL…" at bounding box center [637, 276] width 442 height 221
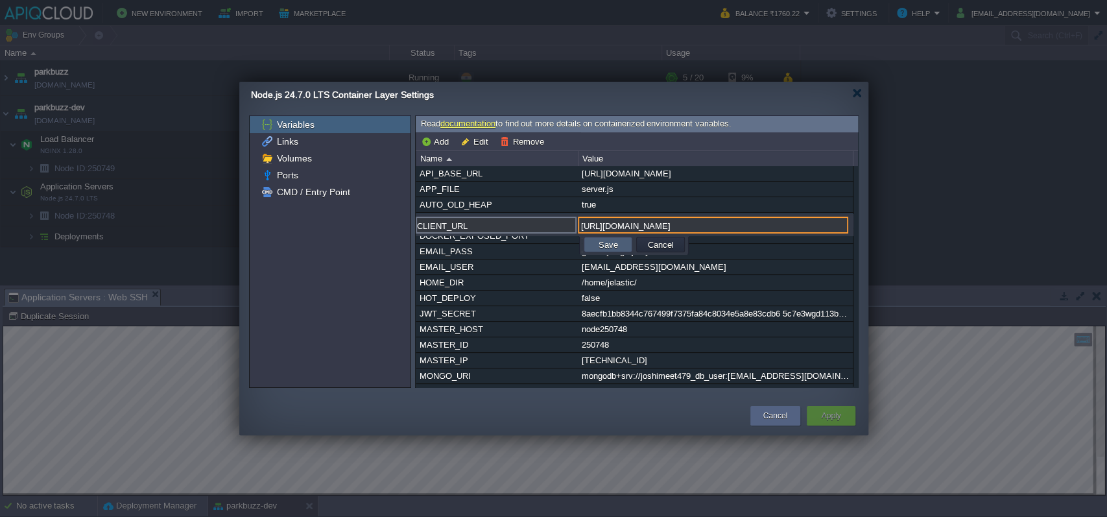
type input "https://parkbuzz-dev.in1.apiqcloud.com"
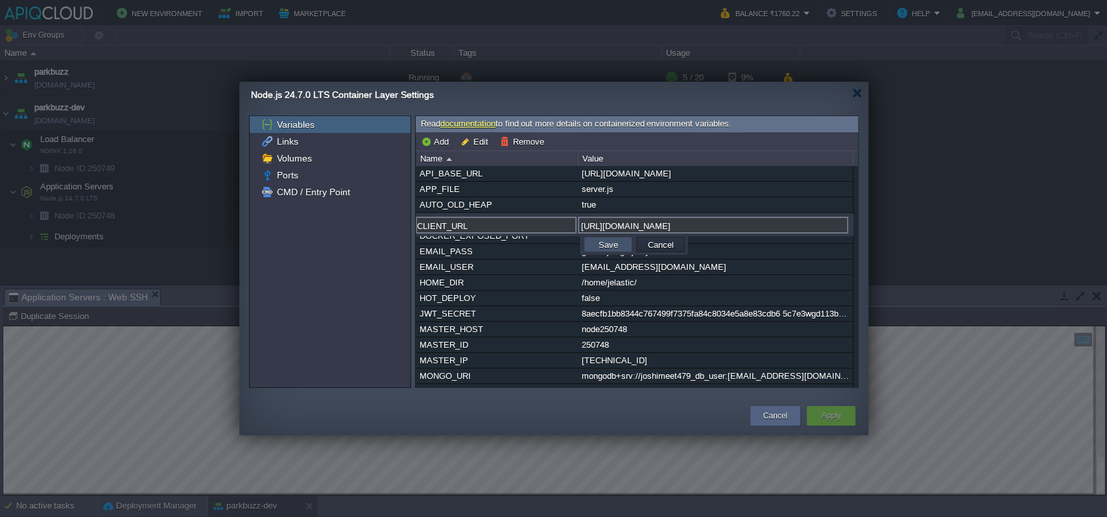
click at [609, 250] on button "Save" at bounding box center [608, 245] width 27 height 12
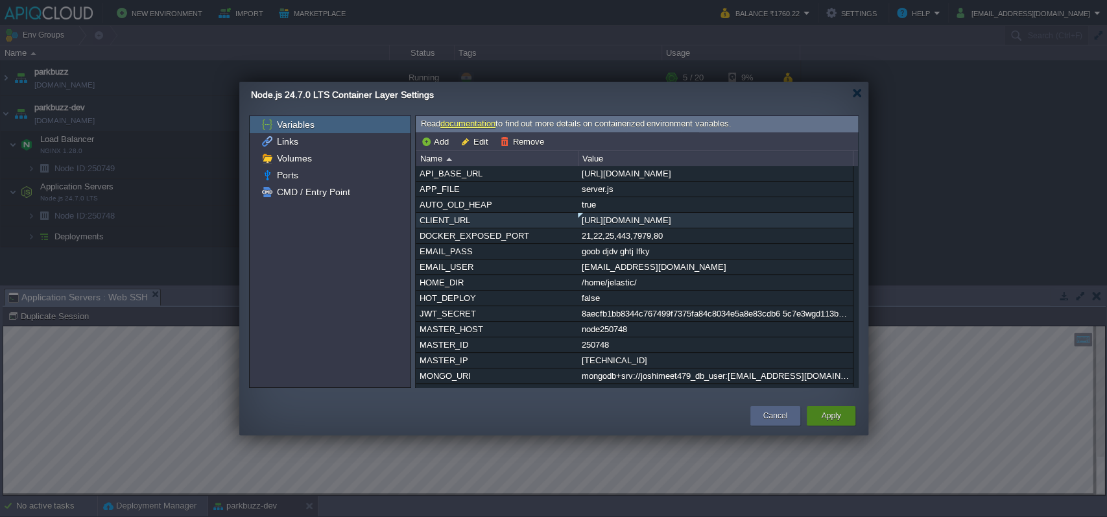
click at [835, 418] on button "Apply" at bounding box center [830, 415] width 19 height 13
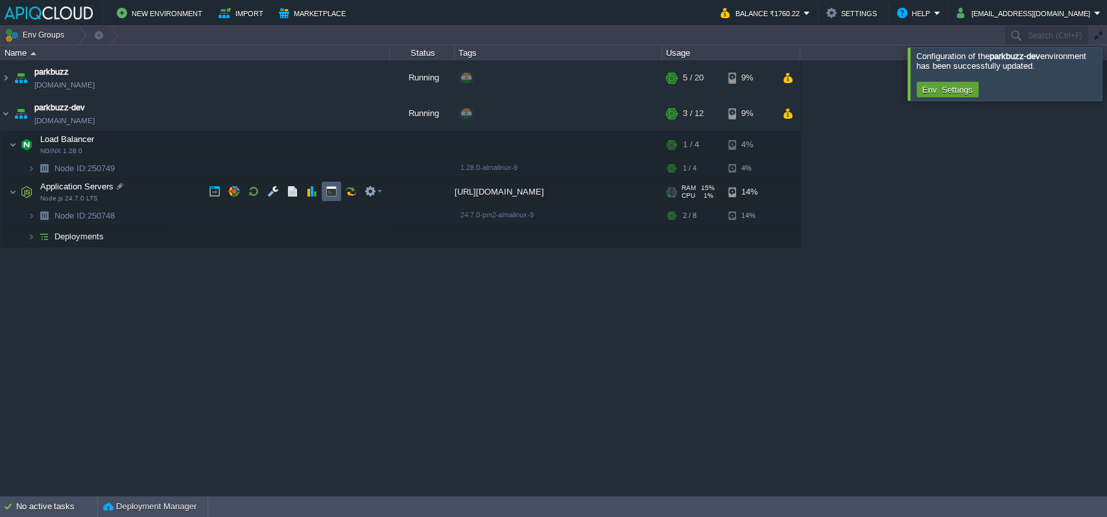
click at [333, 183] on td at bounding box center [331, 191] width 19 height 19
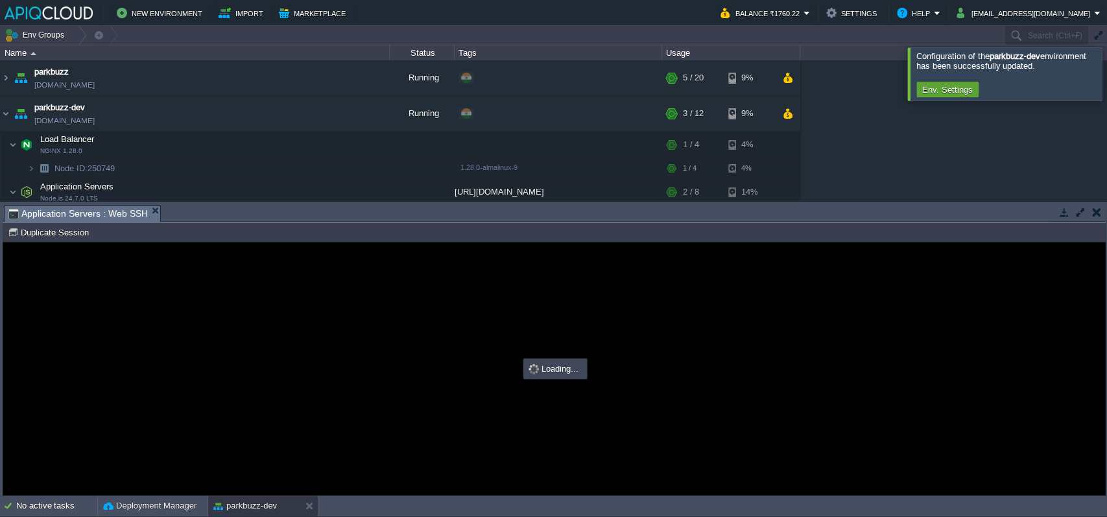
type input "#000000"
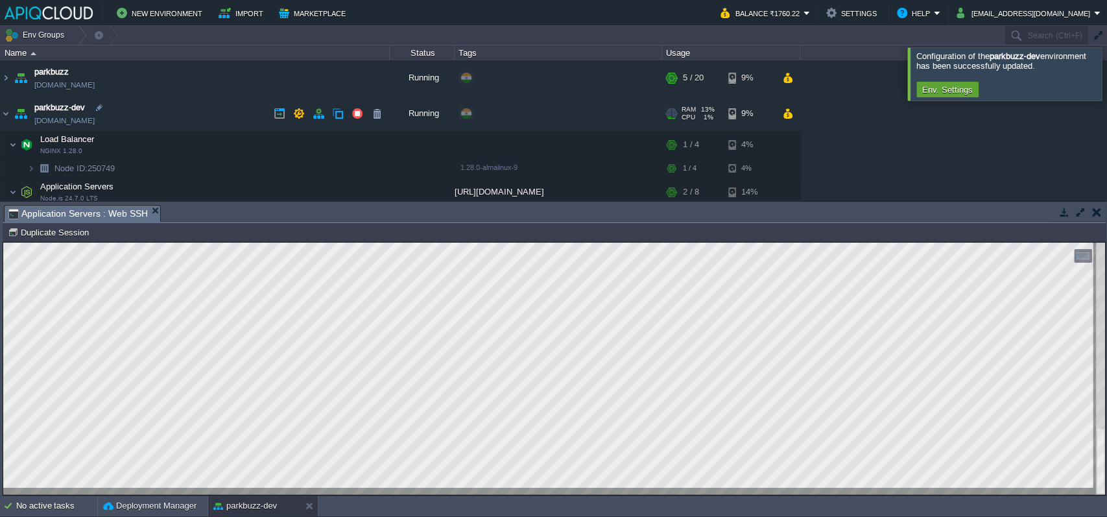
click at [95, 123] on link "[DOMAIN_NAME]" at bounding box center [64, 120] width 60 height 13
